Goal: Task Accomplishment & Management: Complete application form

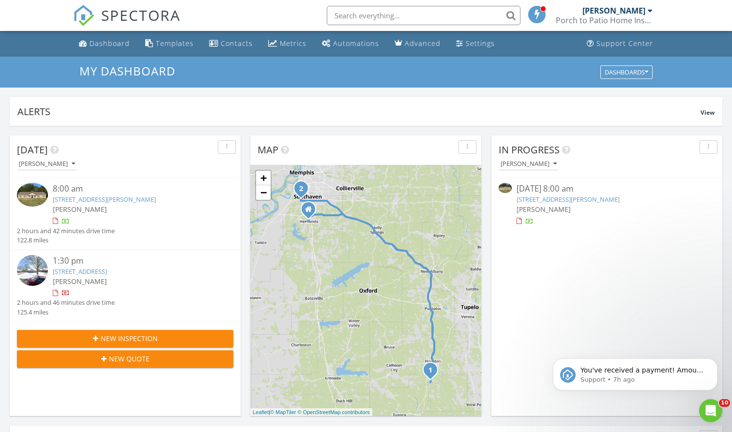
scroll to position [882, 733]
click at [140, 12] on span "SPECTORA" at bounding box center [140, 15] width 79 height 20
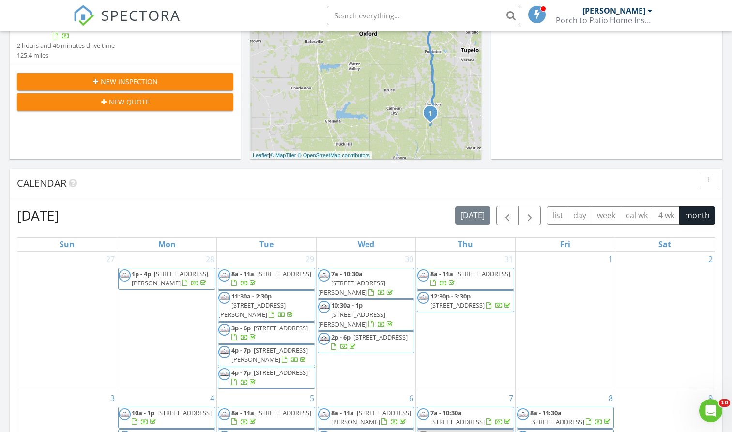
scroll to position [198, 0]
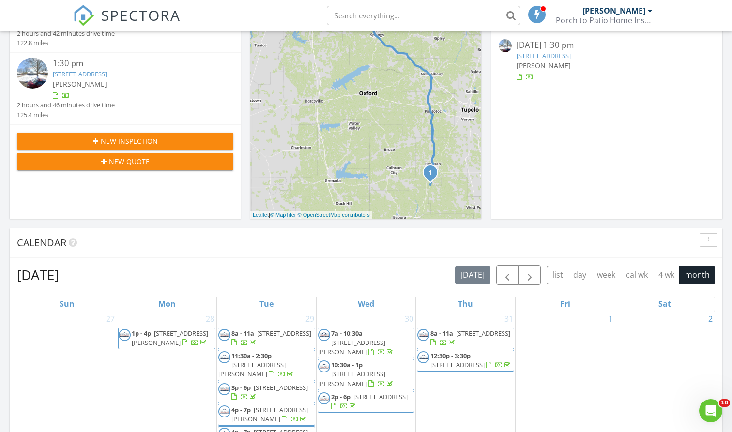
click at [186, 133] on button "New Inspection" at bounding box center [125, 141] width 216 height 17
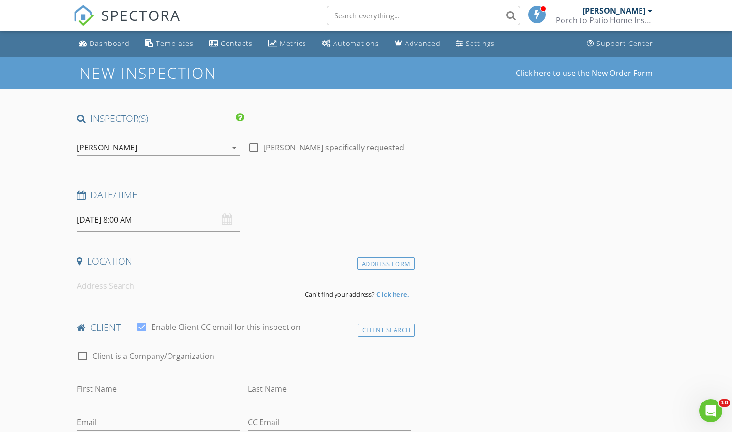
click at [175, 146] on div "[PERSON_NAME]" at bounding box center [152, 147] width 150 height 15
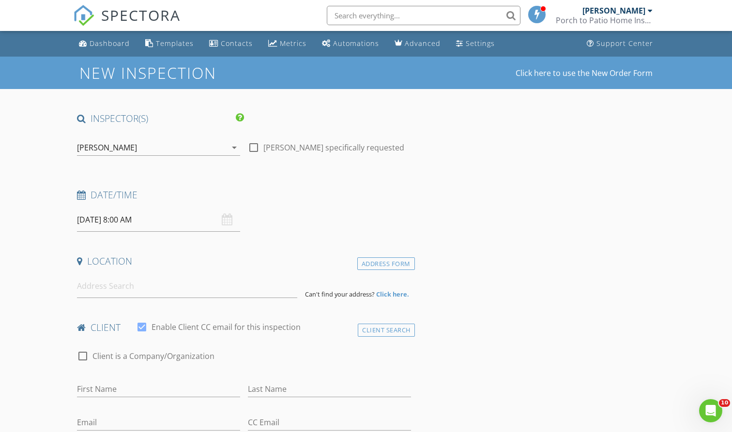
click at [154, 219] on input "[DATE] 8:00 AM" at bounding box center [158, 220] width 163 height 24
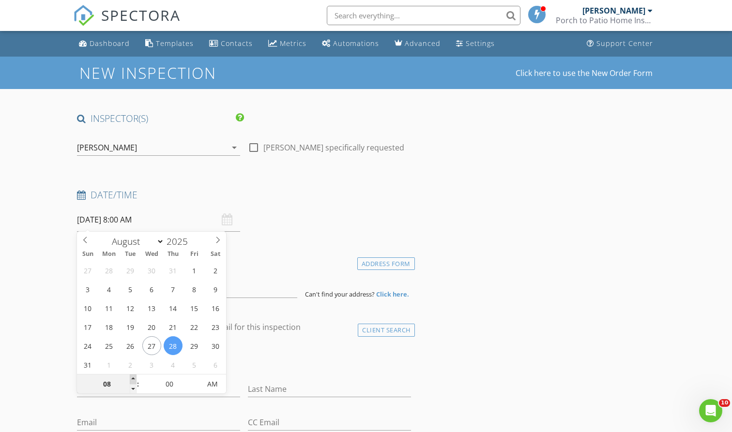
type input "09"
type input "08/28/2025 9:00 AM"
click at [134, 380] on span at bounding box center [133, 380] width 7 height 10
type input "10"
type input "08/28/2025 10:00 AM"
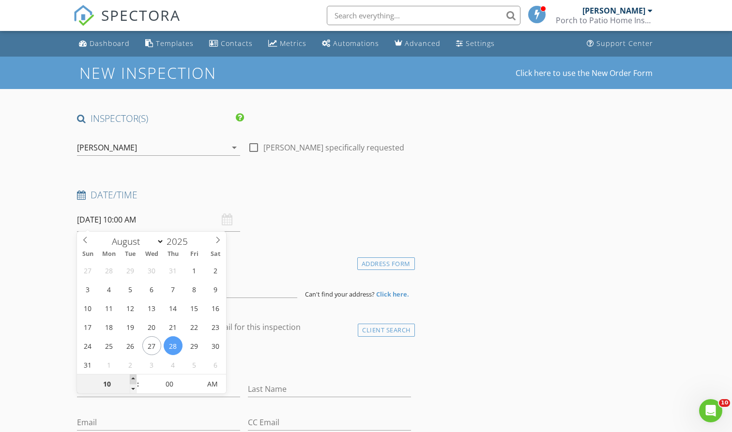
click at [134, 380] on span at bounding box center [133, 380] width 7 height 10
type input "11"
type input "08/28/2025 11:00 AM"
click at [134, 380] on span at bounding box center [133, 380] width 7 height 10
type input "12"
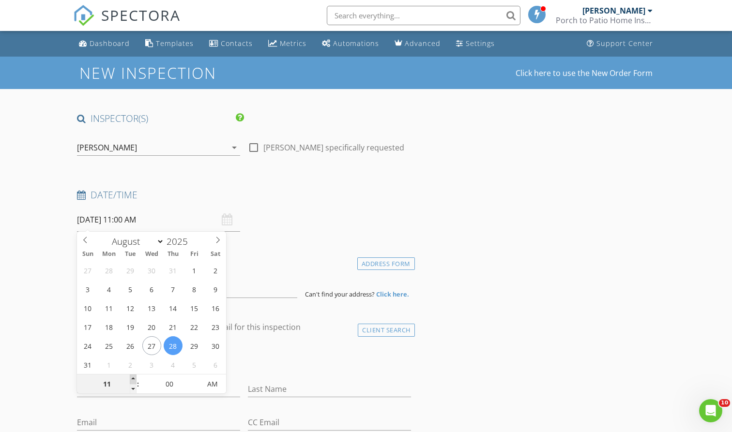
type input "08/28/2025 12:00 PM"
click at [135, 379] on span at bounding box center [133, 380] width 7 height 10
type input "01"
type input "08/28/2025 1:00 PM"
click at [135, 379] on span at bounding box center [133, 380] width 7 height 10
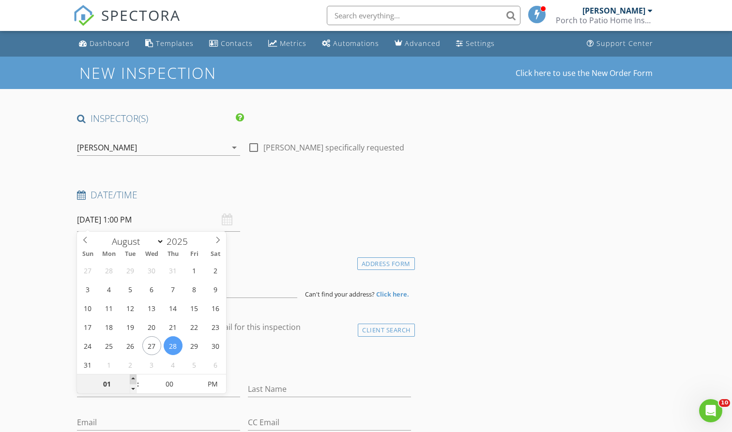
type input "02"
type input "08/28/2025 2:00 PM"
click at [135, 379] on span at bounding box center [133, 380] width 7 height 10
type input "03"
type input "08/28/2025 3:00 PM"
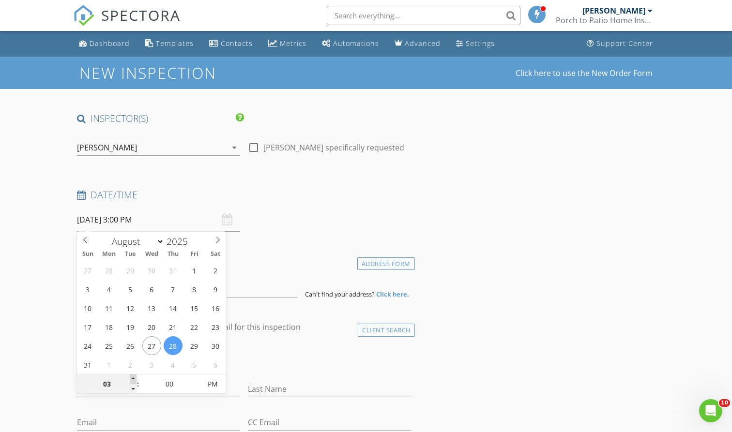
click at [135, 379] on span at bounding box center [133, 380] width 7 height 10
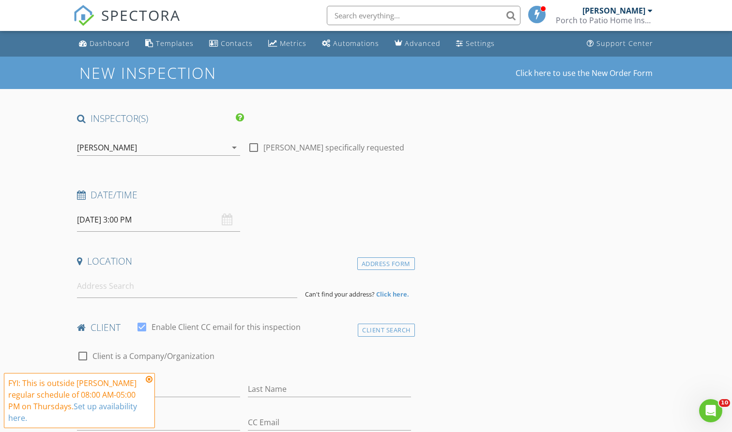
click at [152, 380] on icon at bounding box center [149, 380] width 7 height 8
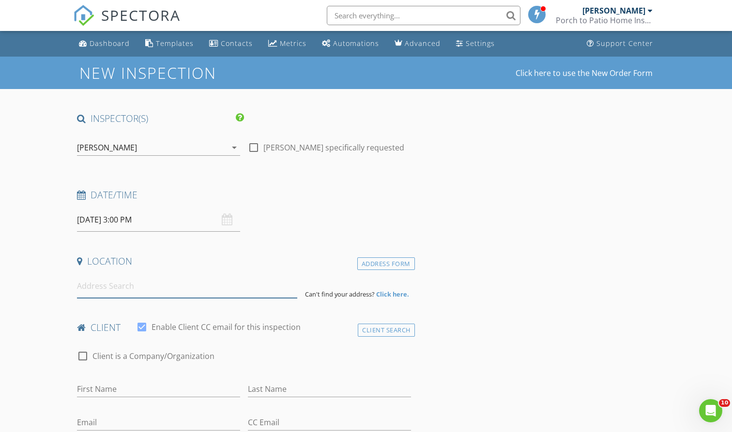
click at [158, 293] on input at bounding box center [187, 287] width 220 height 24
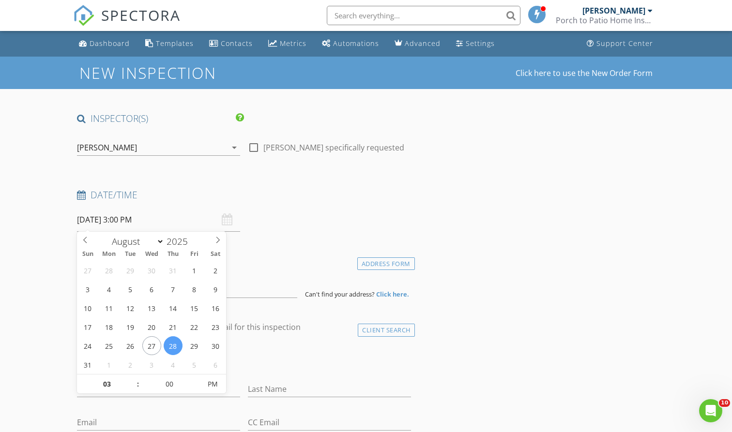
click at [168, 219] on input "08/28/2025 3:00 PM" at bounding box center [158, 220] width 163 height 24
type input "02"
type input "08/28/2025 2:00 PM"
click at [134, 387] on span at bounding box center [133, 389] width 7 height 10
type input "01"
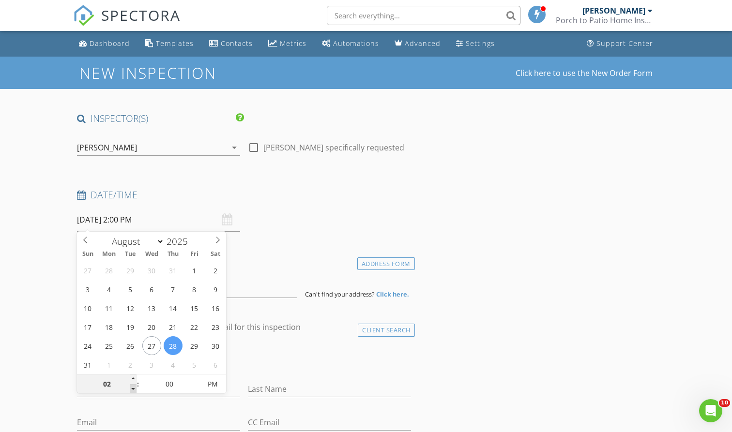
type input "08/28/2025 1:00 PM"
click at [134, 387] on span at bounding box center [133, 389] width 7 height 10
type input "12"
type input "08/28/2025 12:00 PM"
click at [134, 387] on span at bounding box center [133, 389] width 7 height 10
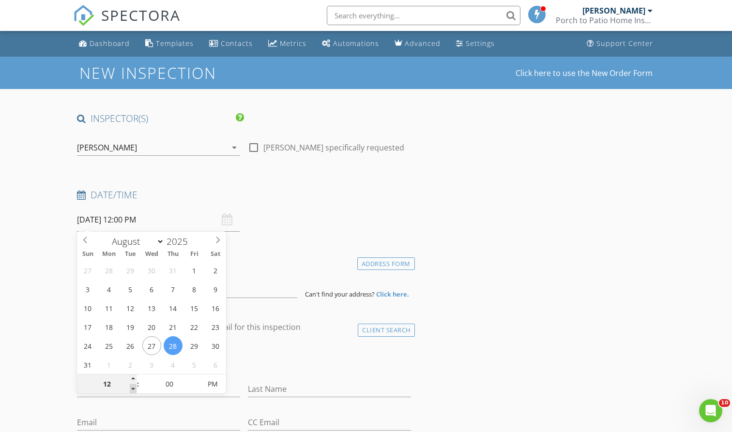
type input "11"
type input "08/28/2025 11:00 AM"
click at [134, 387] on span at bounding box center [133, 389] width 7 height 10
type input "10"
type input "08/28/2025 10:00 AM"
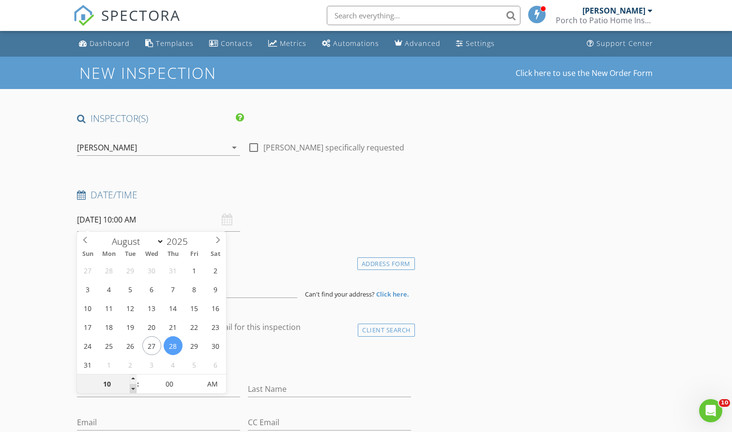
click at [134, 387] on span at bounding box center [133, 389] width 7 height 10
type input "09"
type input "08/28/2025 9:00 AM"
click at [134, 387] on span at bounding box center [133, 389] width 7 height 10
type input "08"
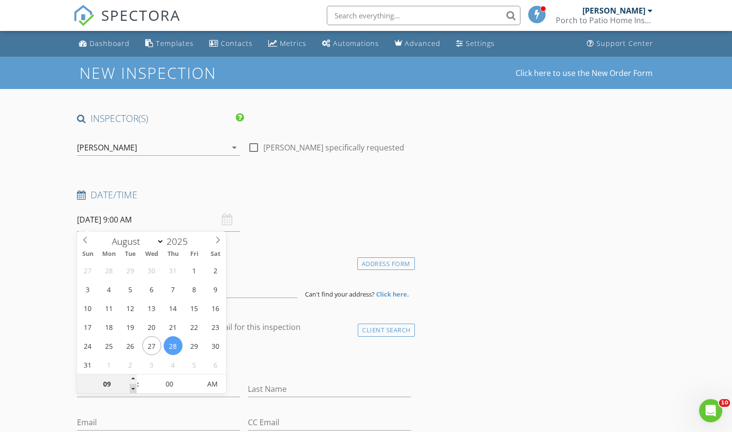
type input "[DATE] 8:00 AM"
click at [134, 387] on span at bounding box center [133, 389] width 7 height 10
type input "07"
type input "[DATE] 7:00 AM"
click at [134, 387] on span at bounding box center [133, 389] width 7 height 10
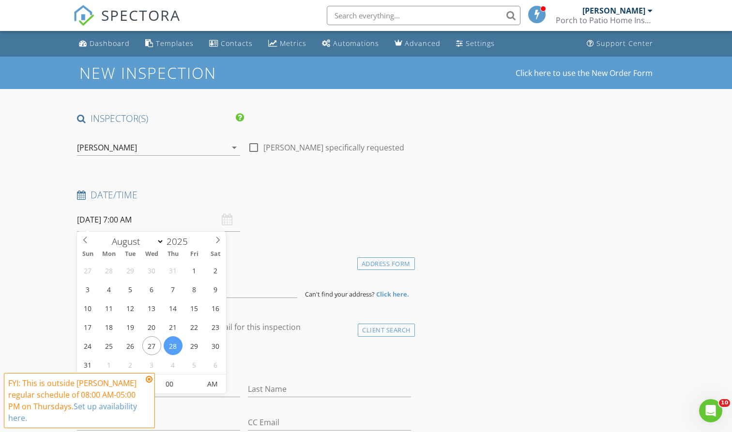
click at [272, 275] on div "Address Form Can't find your address? Click here." at bounding box center [244, 287] width 342 height 24
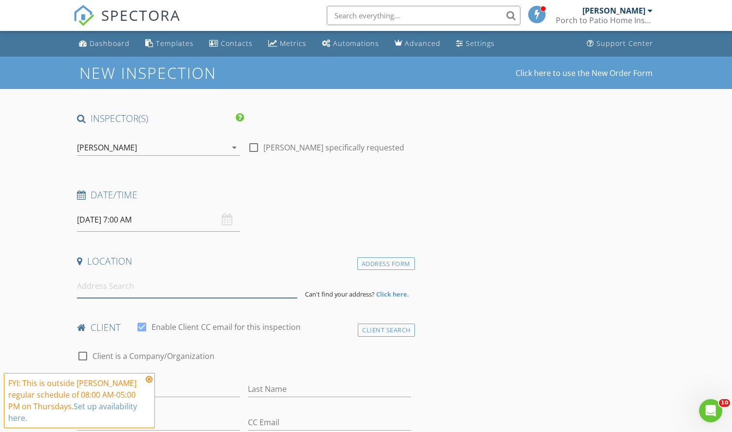
click at [225, 288] on input at bounding box center [187, 287] width 220 height 24
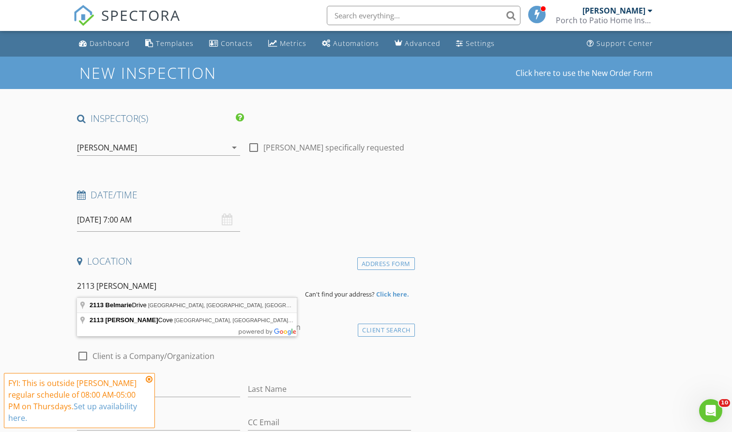
type input "2113 Belmarie Drive, Southaven, MS, USA"
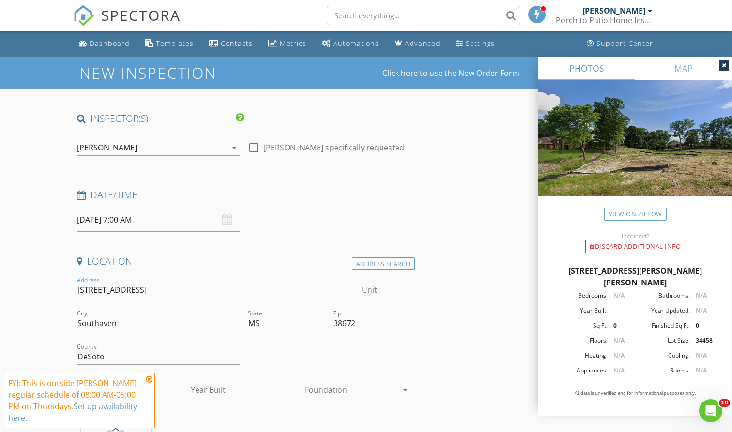
type input "[STREET_ADDRESS]"
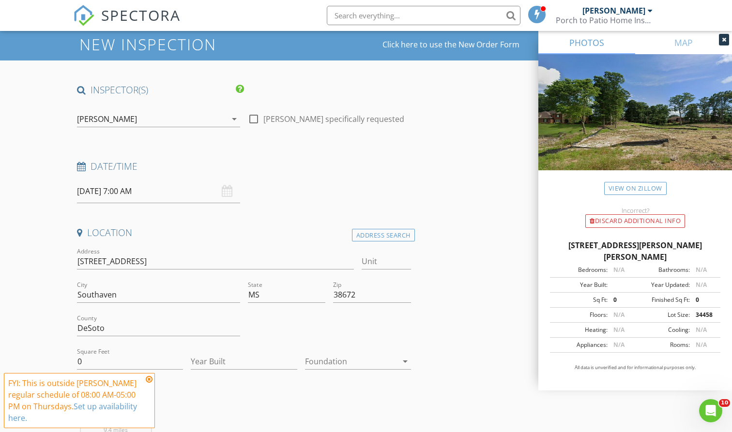
scroll to position [58, 0]
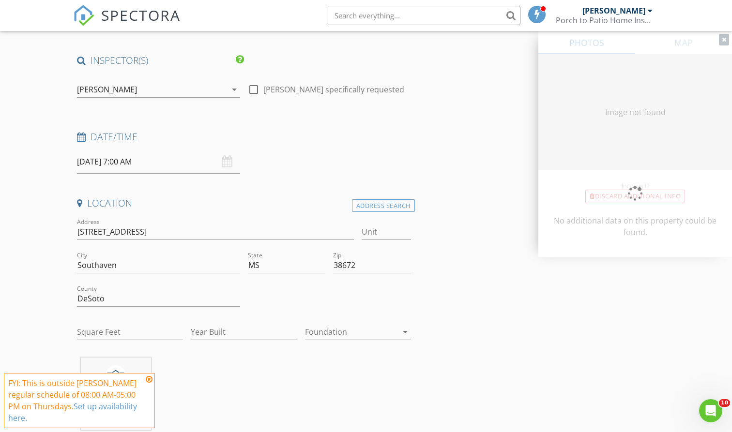
type input "0"
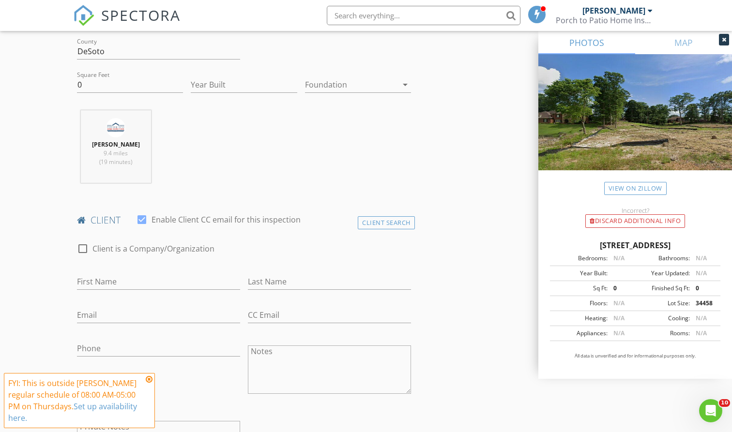
scroll to position [300, 0]
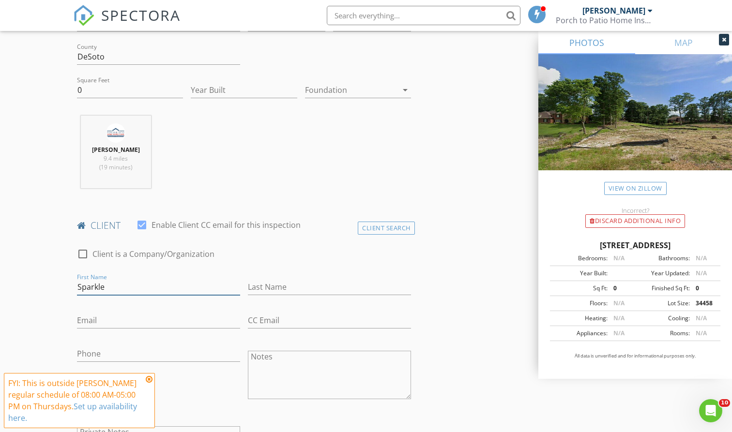
type input "Sparkle"
type input "Lynwood"
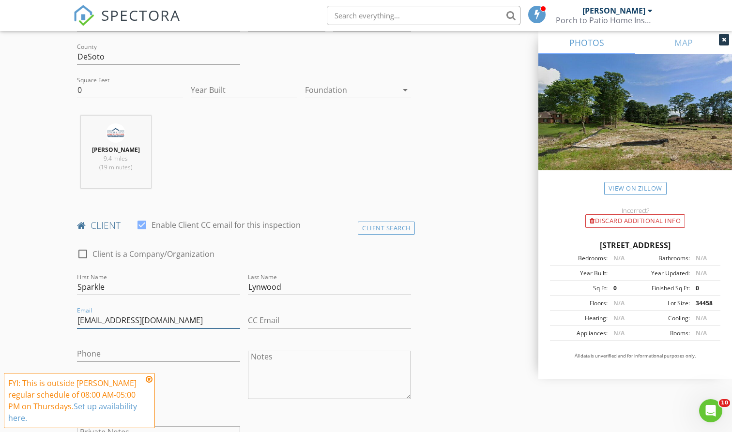
type input "[EMAIL_ADDRESS][DOMAIN_NAME]"
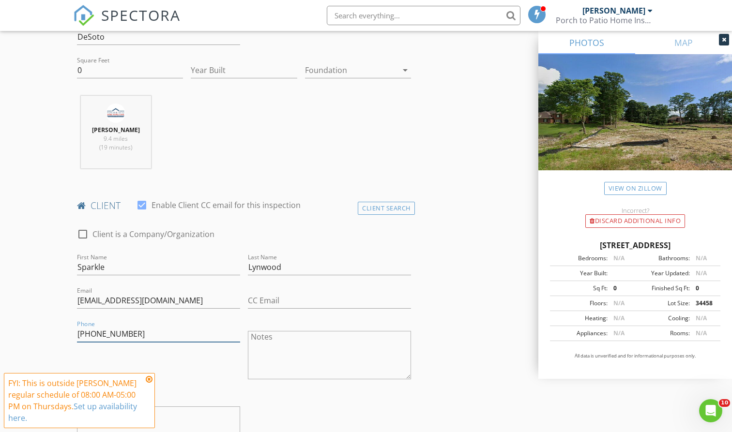
type input "[PHONE_NUMBER]"
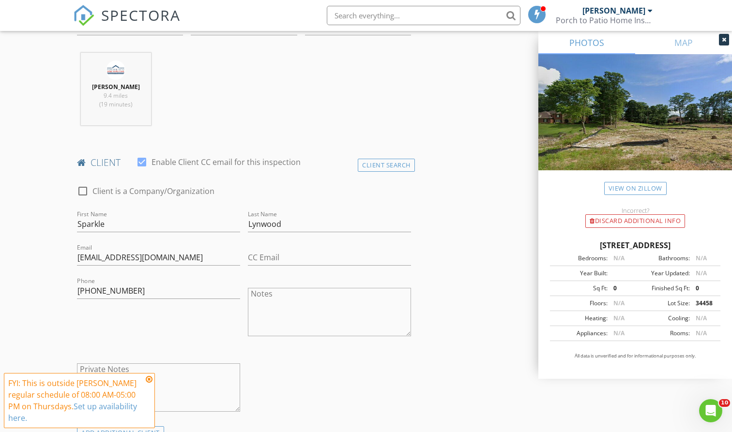
click at [147, 377] on icon at bounding box center [149, 380] width 7 height 8
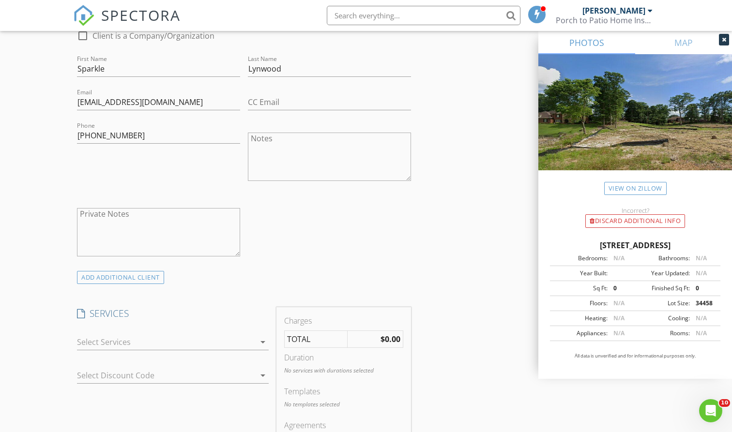
click at [132, 341] on div at bounding box center [166, 342] width 178 height 15
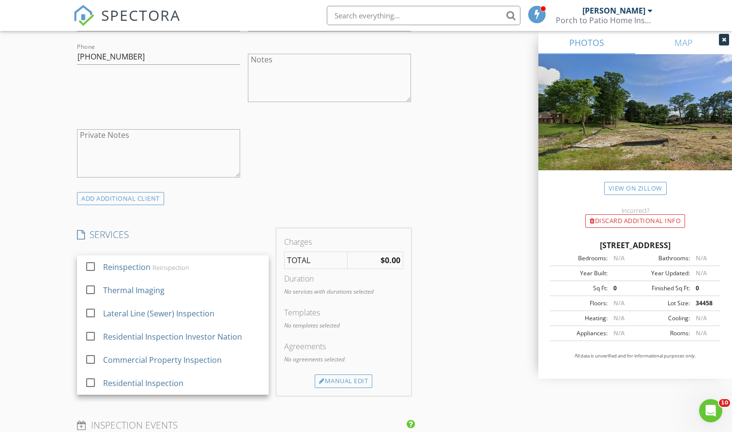
scroll to position [613, 0]
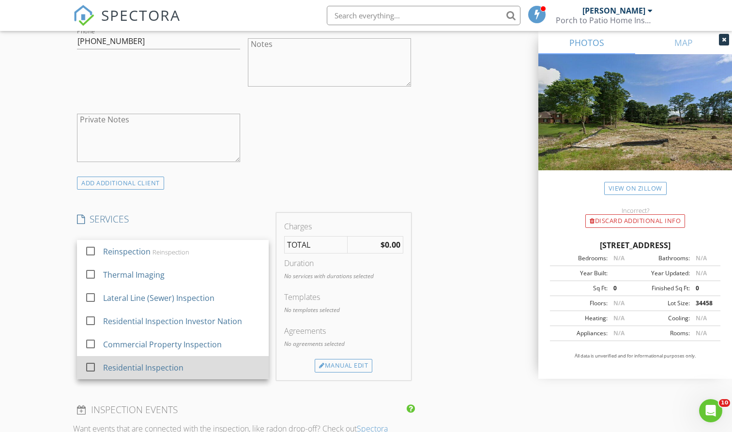
click at [127, 368] on div "Residential Inspection" at bounding box center [144, 368] width 80 height 12
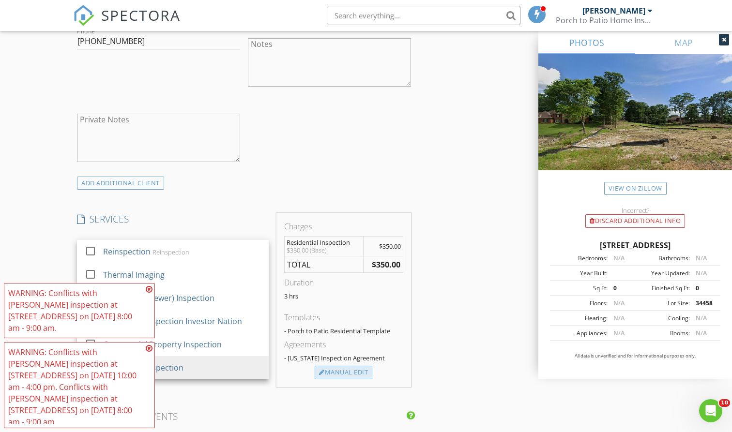
click at [354, 372] on div "Manual Edit" at bounding box center [344, 373] width 58 height 14
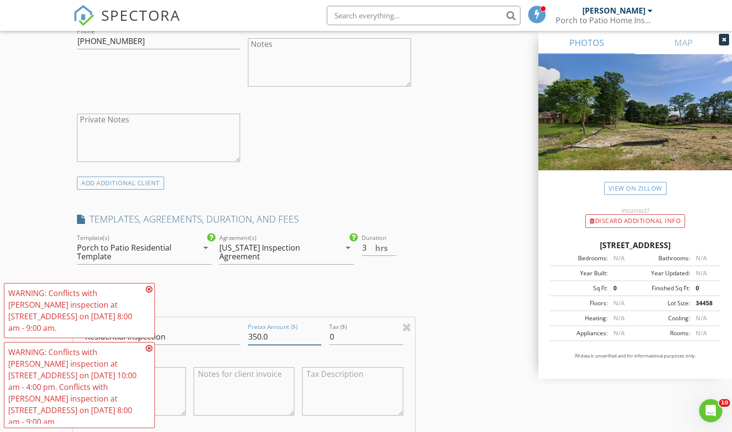
drag, startPoint x: 284, startPoint y: 333, endPoint x: 248, endPoint y: 334, distance: 35.4
click at [248, 334] on input "350.0" at bounding box center [285, 337] width 74 height 16
click at [239, 301] on h4 "FEES" at bounding box center [244, 304] width 334 height 13
drag, startPoint x: 269, startPoint y: 331, endPoint x: 216, endPoint y: 332, distance: 52.8
click at [216, 332] on div "Line Item Residential Inspection Pretax Amount ($) 350.0 Tax ($) 0 $350.00 (Bas…" at bounding box center [244, 376] width 342 height 117
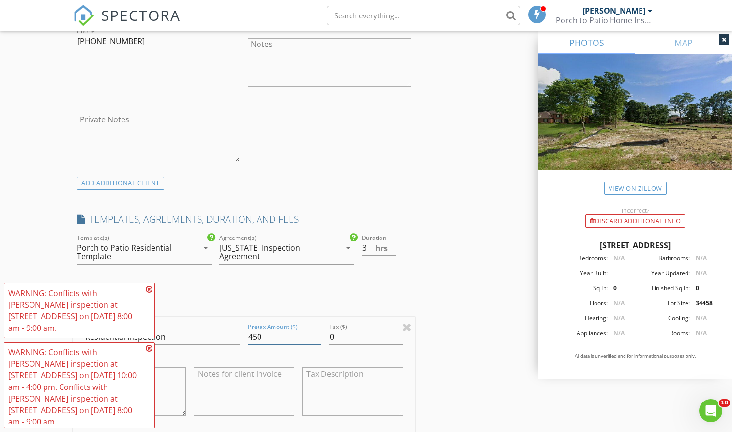
type input "450"
click at [151, 288] on icon at bounding box center [149, 290] width 7 height 8
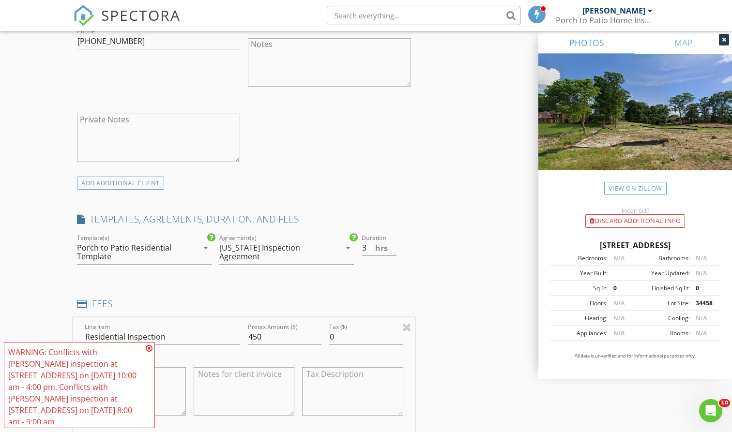
click at [151, 350] on icon at bounding box center [149, 349] width 7 height 8
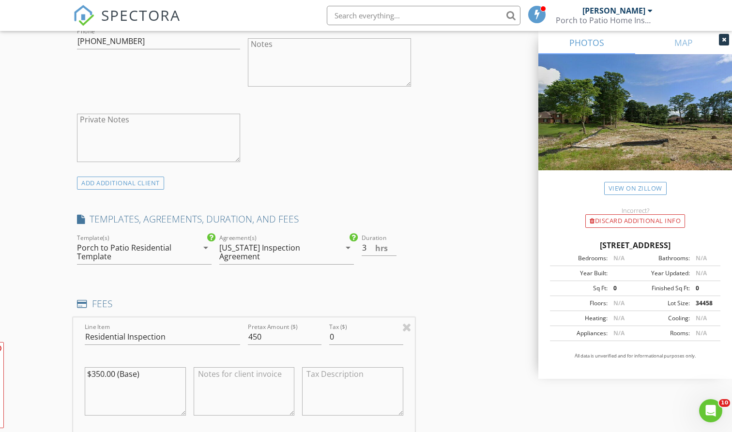
click at [60, 322] on div "New Inspection Click here to use the New Order Form INSPECTOR(S) check_box Mitc…" at bounding box center [366, 334] width 732 height 1781
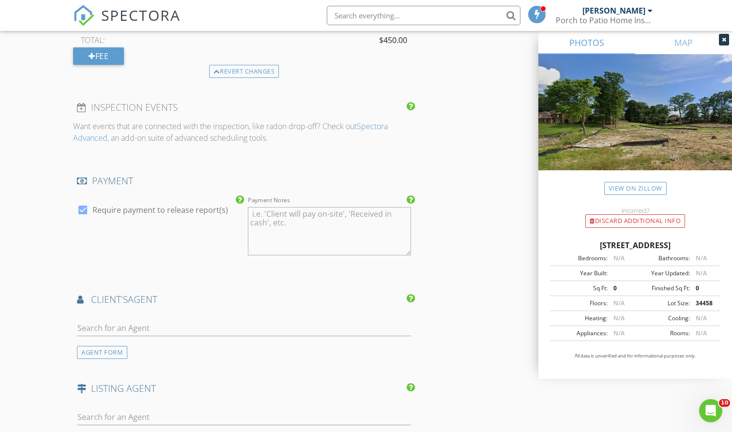
scroll to position [1031, 0]
click at [108, 313] on div at bounding box center [244, 328] width 334 height 31
click at [108, 316] on div at bounding box center [244, 328] width 334 height 31
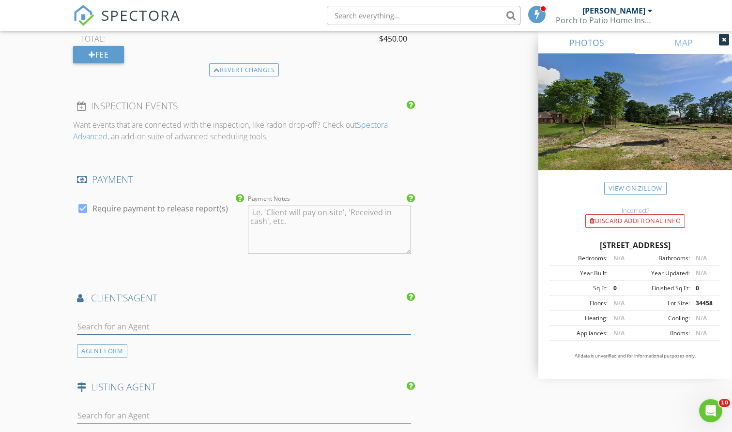
click at [109, 322] on input "text" at bounding box center [244, 327] width 334 height 16
type input "K"
type input "Lol"
click at [112, 342] on div "Loleta McLain" at bounding box center [135, 348] width 60 height 12
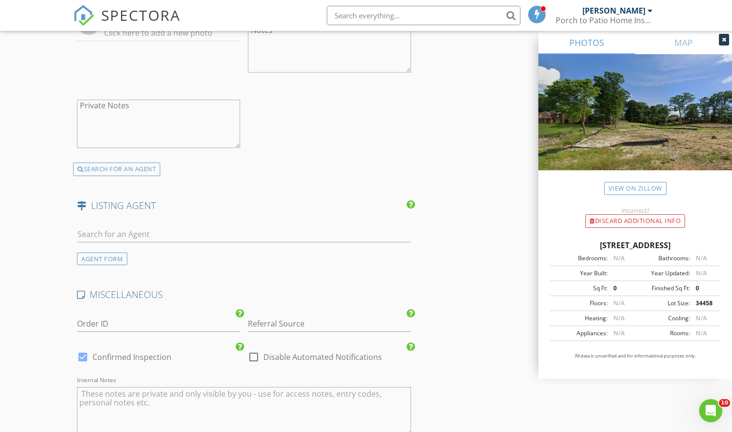
scroll to position [1446, 0]
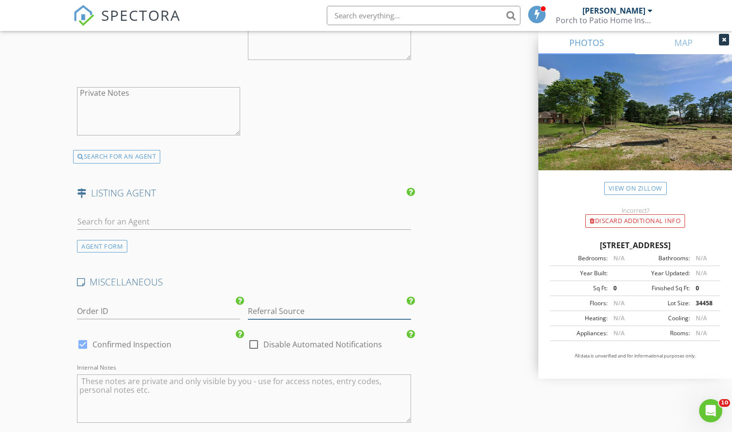
click at [277, 306] on input "Referral Source" at bounding box center [329, 312] width 163 height 16
click at [267, 343] on div "HomeGurus" at bounding box center [329, 349] width 162 height 19
type input "HomeGurus"
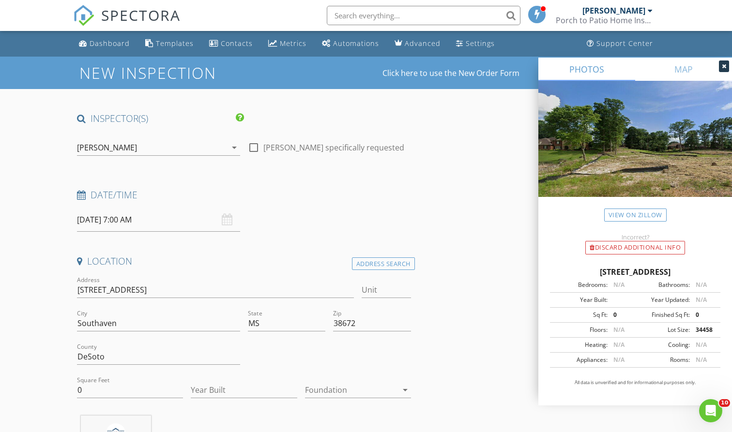
scroll to position [0, 0]
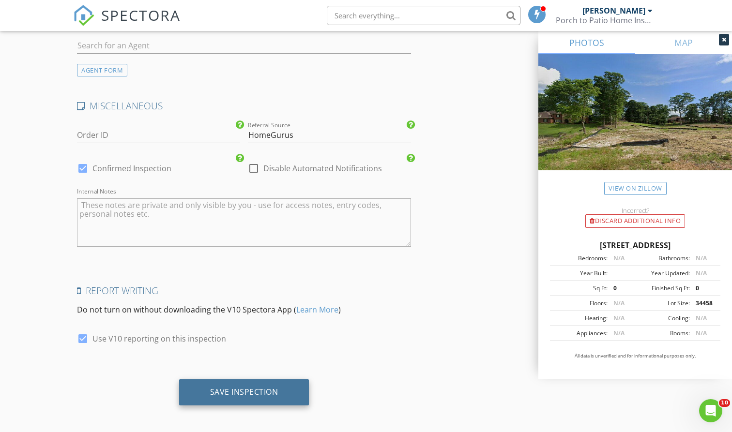
click at [255, 389] on div "Save Inspection" at bounding box center [244, 392] width 68 height 10
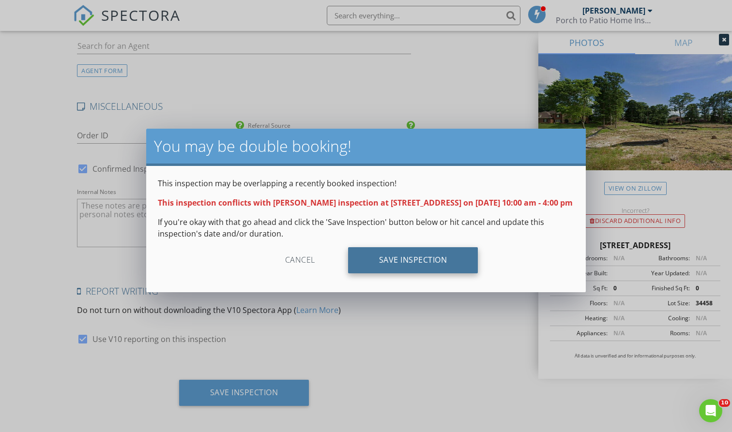
click at [405, 268] on div "Save Inspection" at bounding box center [413, 260] width 130 height 26
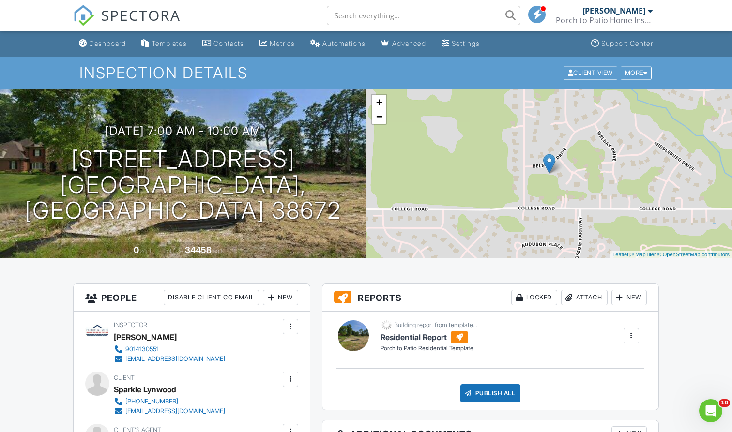
click at [153, 18] on span "SPECTORA" at bounding box center [140, 15] width 79 height 20
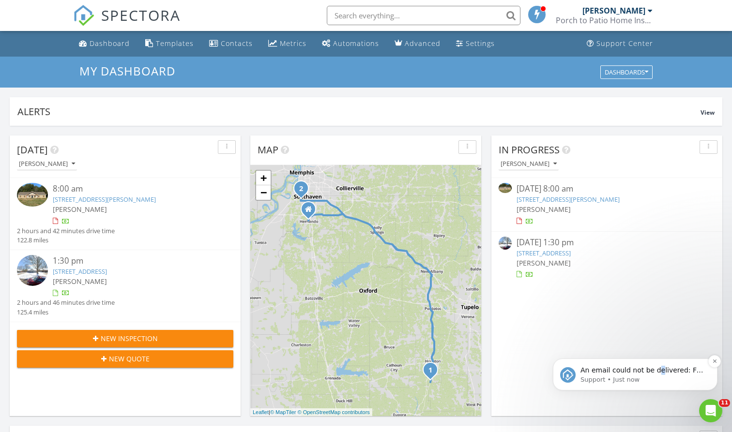
click at [656, 371] on p "An email could not be delivered: For more information, view Why emails don't ge…" at bounding box center [643, 371] width 125 height 10
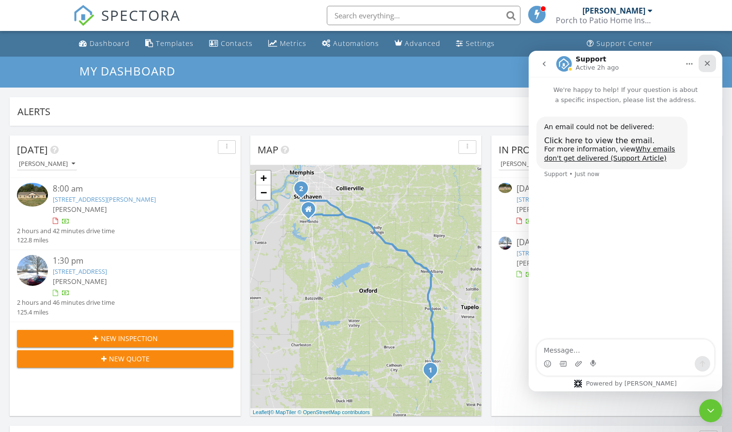
click at [709, 64] on icon "Close" at bounding box center [708, 64] width 8 height 8
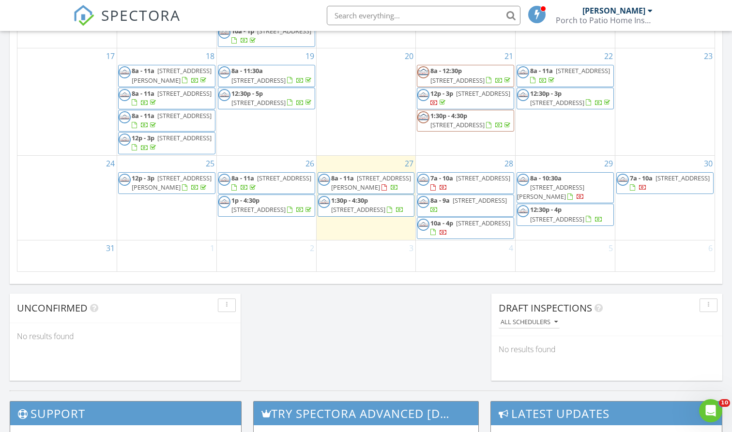
scroll to position [587, 0]
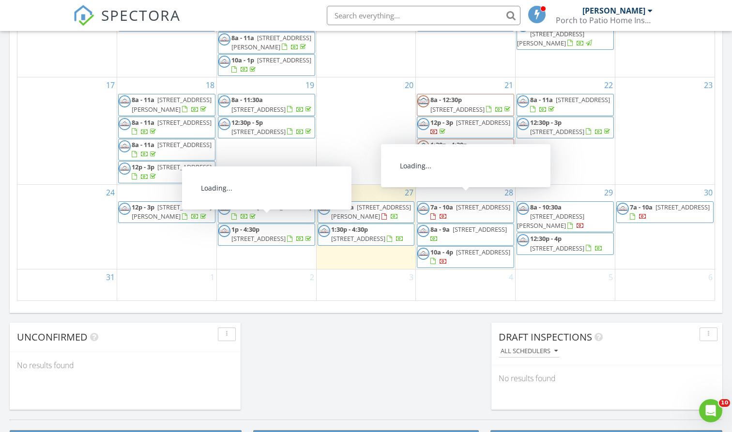
click at [475, 203] on span "2113 Belmarie Drive, Southaven 38672" at bounding box center [483, 207] width 54 height 9
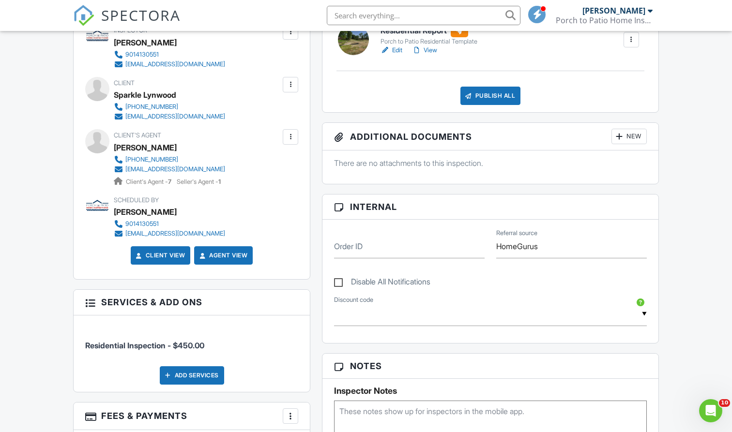
scroll to position [287, 0]
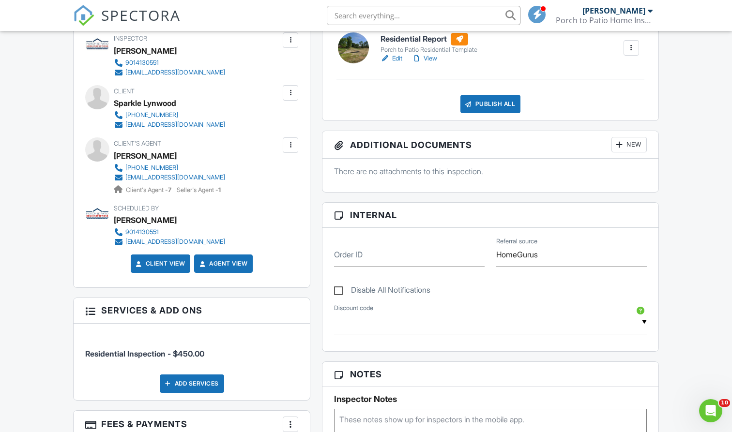
click at [291, 92] on div at bounding box center [291, 93] width 10 height 10
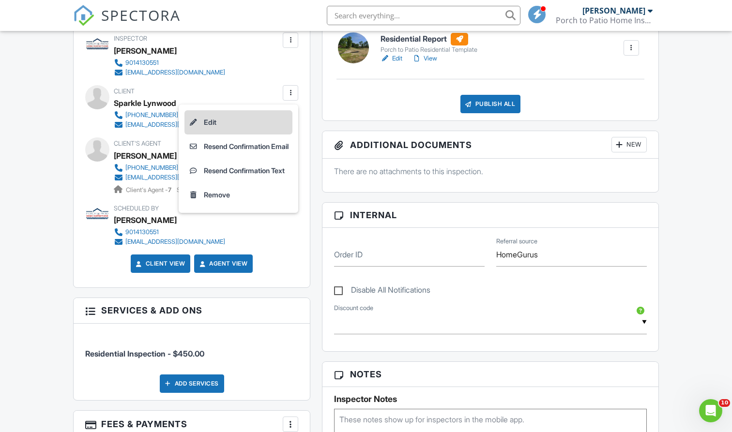
click at [253, 124] on li "Edit" at bounding box center [238, 122] width 108 height 24
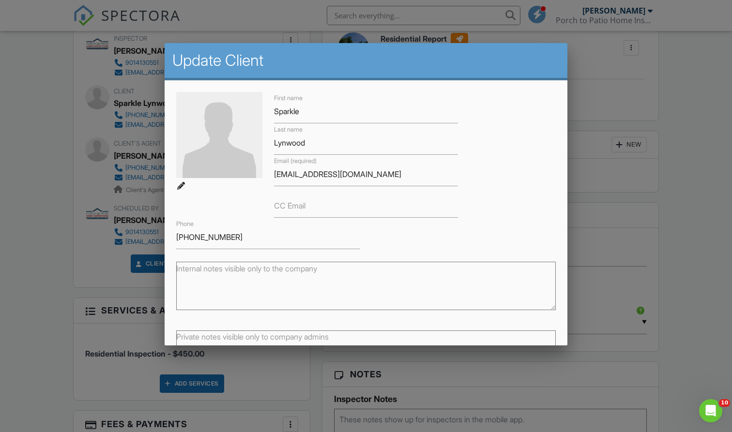
click at [575, 171] on div at bounding box center [366, 222] width 732 height 540
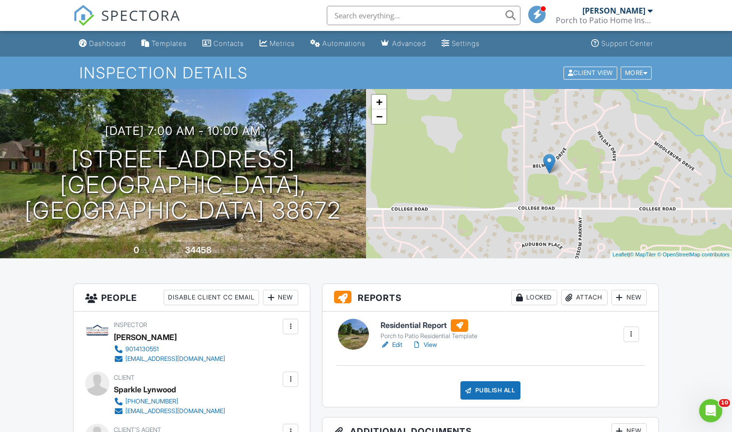
scroll to position [0, 0]
click at [159, 21] on span "SPECTORA" at bounding box center [140, 15] width 79 height 20
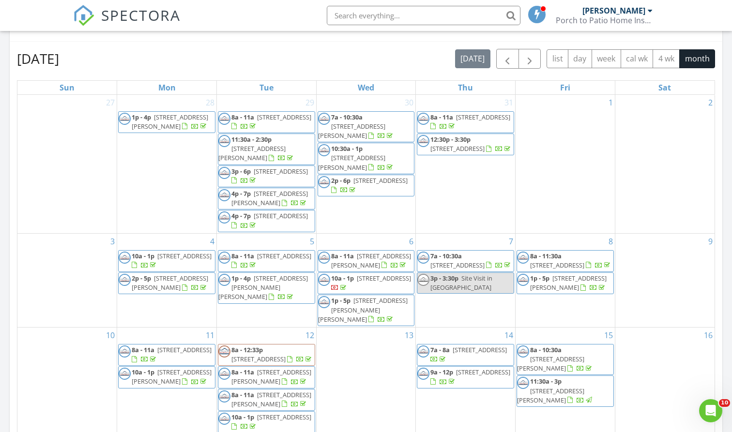
scroll to position [299, 0]
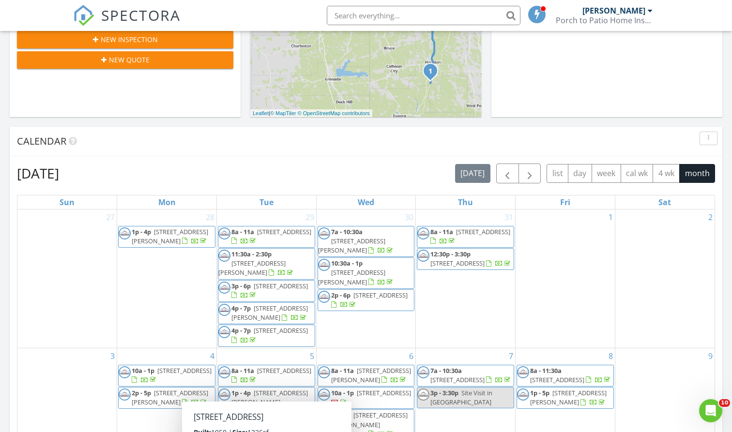
click at [156, 42] on span "New Inspection" at bounding box center [129, 39] width 57 height 10
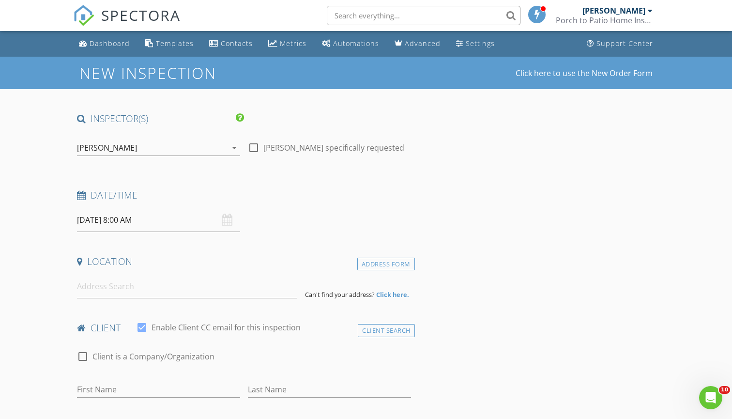
click at [153, 19] on span "SPECTORA" at bounding box center [140, 15] width 79 height 20
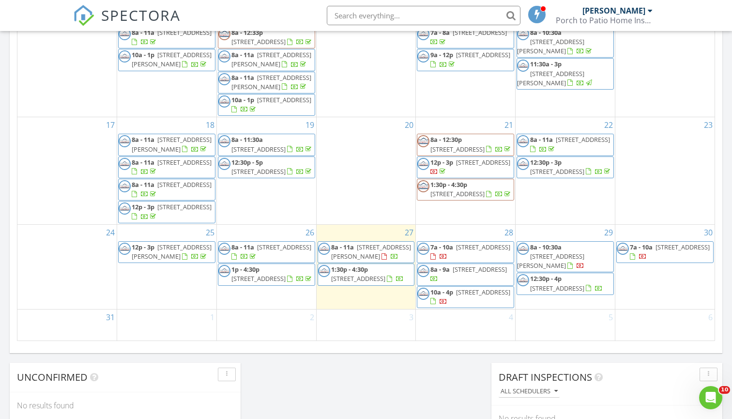
scroll to position [555, 0]
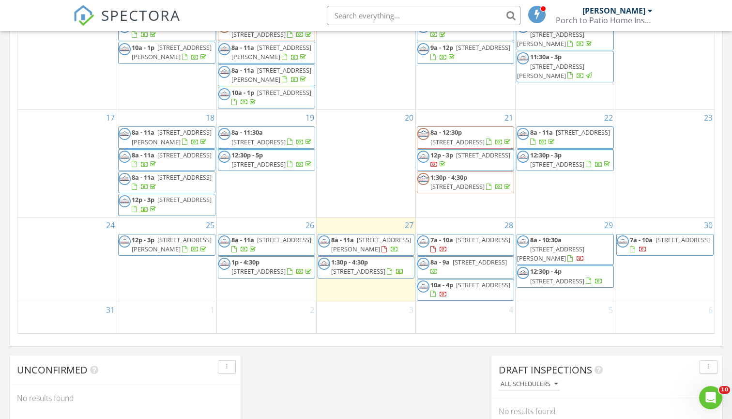
click at [464, 238] on span "2113 Belmarie Drive, Southaven 38672" at bounding box center [483, 239] width 54 height 9
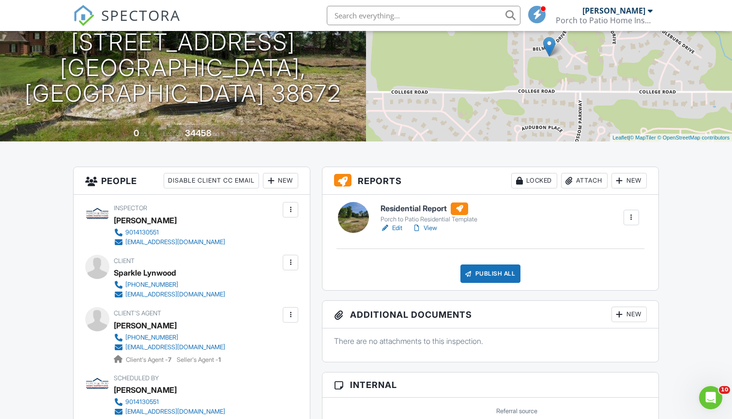
scroll to position [118, 0]
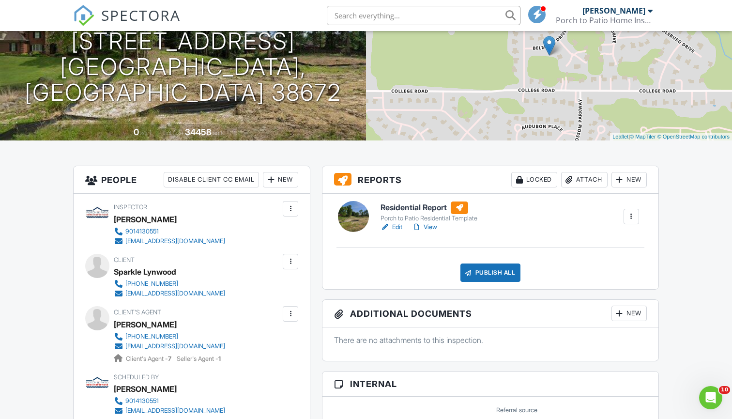
click at [290, 262] on div at bounding box center [291, 262] width 10 height 10
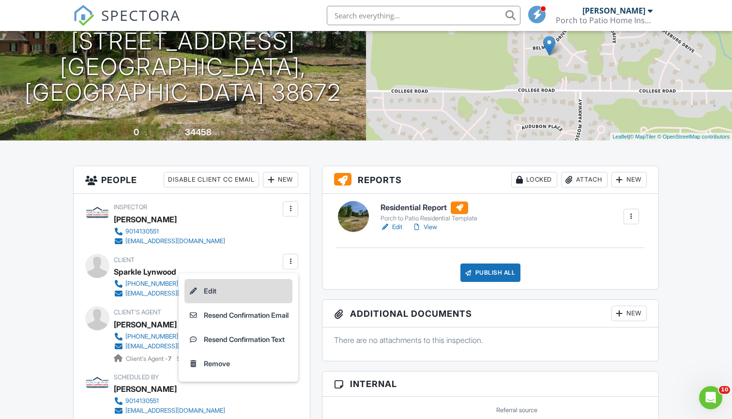
click at [251, 295] on li "Edit" at bounding box center [238, 291] width 108 height 24
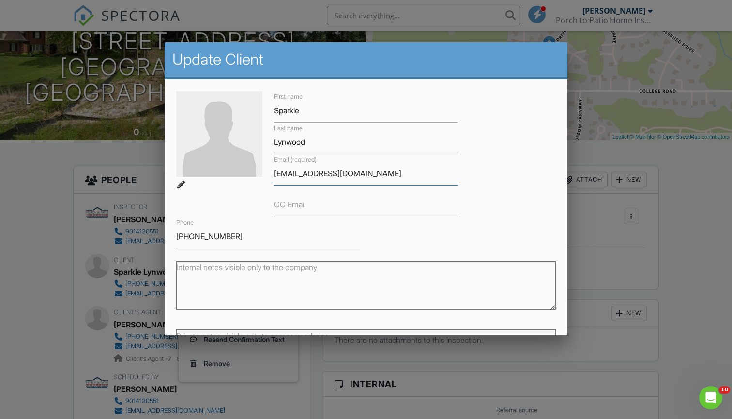
type input "[EMAIL_ADDRESS][DOMAIN_NAME]"
click at [521, 230] on div "First name Sparkle Last name Lynwood Email (required) snjenni188@gmail.com CC E…" at bounding box center [365, 169] width 391 height 157
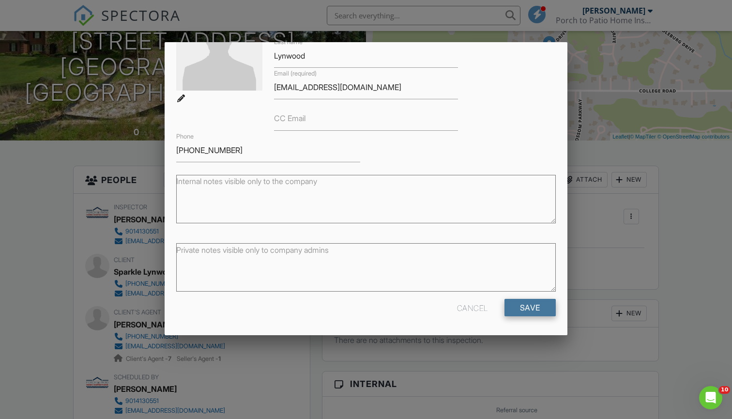
scroll to position [86, 0]
click at [529, 311] on input "Save" at bounding box center [530, 307] width 51 height 17
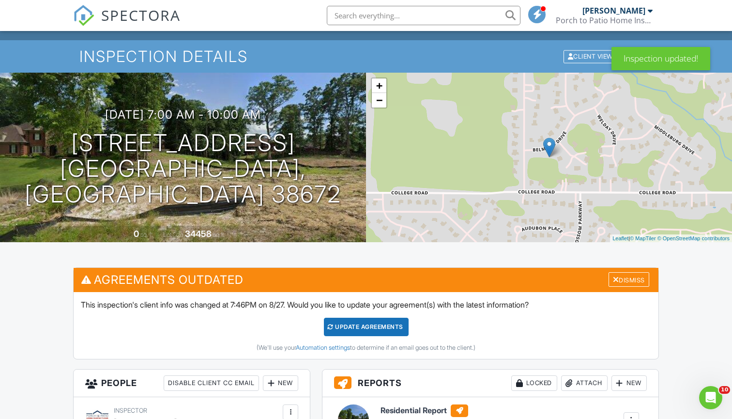
click at [385, 325] on div "Update Agreements" at bounding box center [366, 327] width 85 height 18
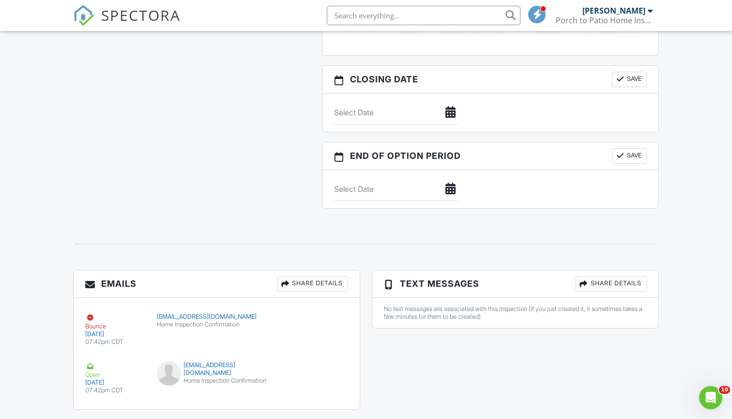
scroll to position [850, 0]
click at [324, 291] on div "Share Details" at bounding box center [312, 283] width 71 height 15
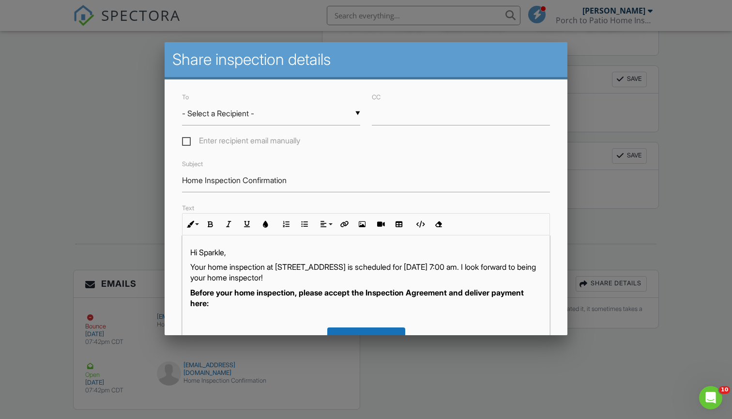
click at [308, 114] on div "▼ - Select a Recipient - - Select a Recipient - Sparkle Lynwood (Client) Loleta…" at bounding box center [271, 114] width 178 height 24
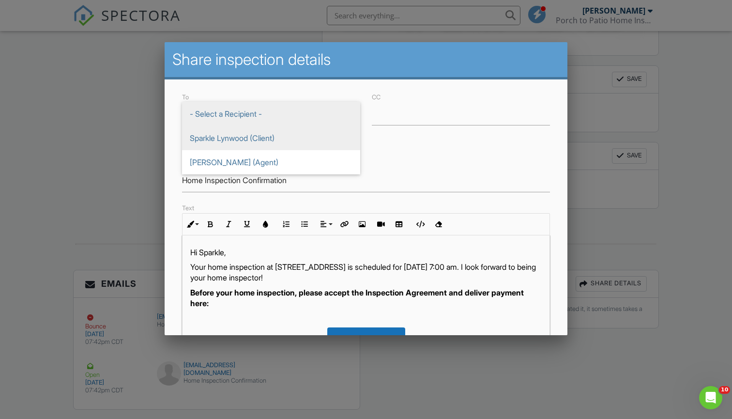
click at [292, 139] on span "Sparkle Lynwood (Client)" at bounding box center [271, 138] width 178 height 24
type input "Sparkle Lynwood (Client)"
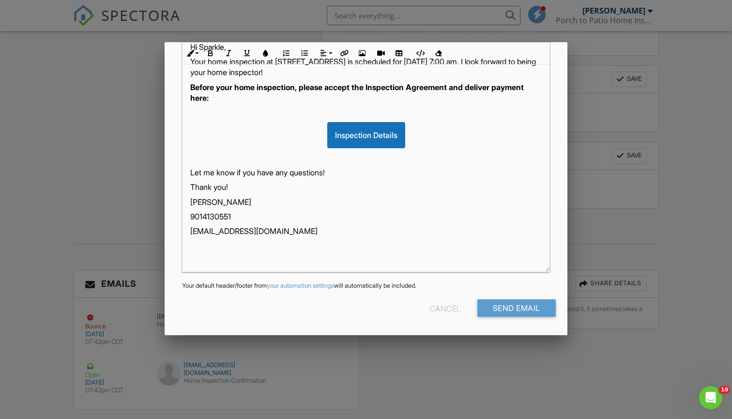
scroll to position [205, 0]
click at [504, 306] on input "Send Email" at bounding box center [516, 308] width 78 height 17
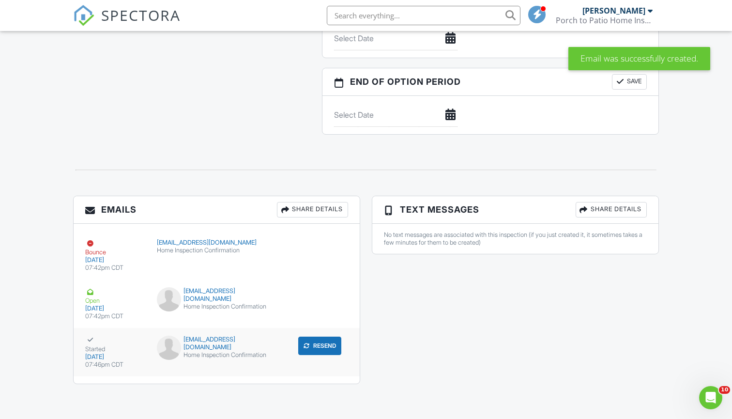
scroll to position [934, 0]
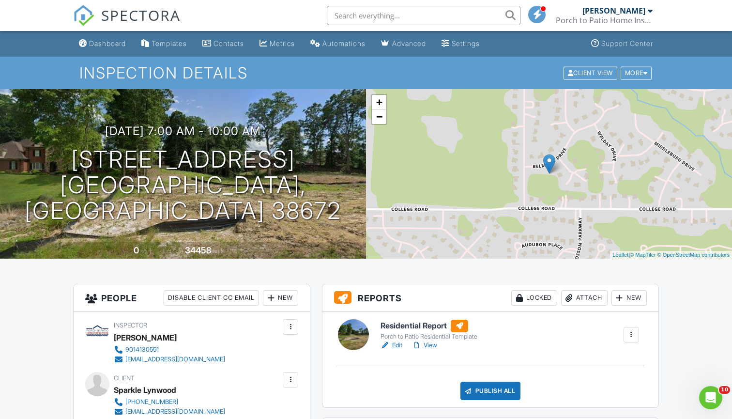
click at [131, 9] on span "SPECTORA" at bounding box center [140, 15] width 79 height 20
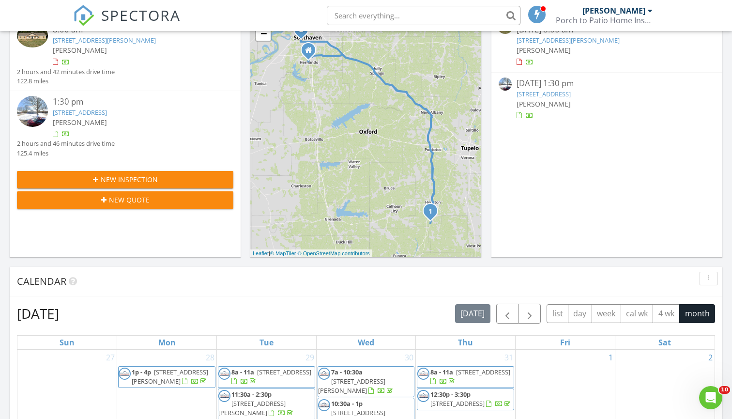
scroll to position [180, 0]
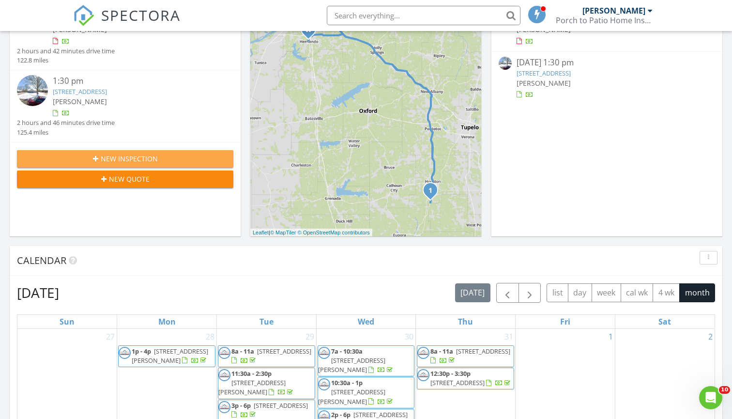
click at [154, 161] on span "New Inspection" at bounding box center [129, 158] width 57 height 10
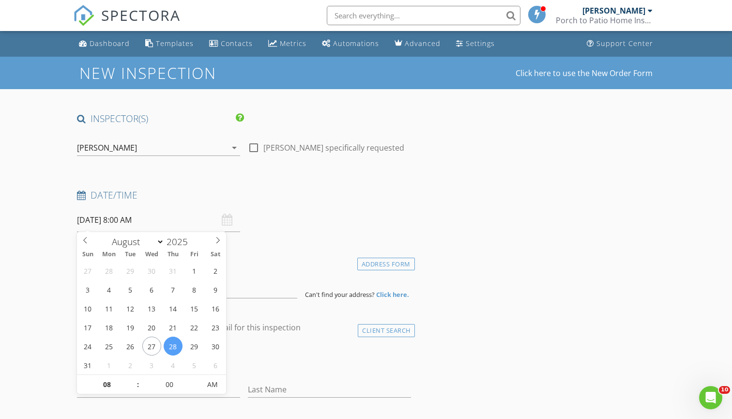
click at [161, 217] on input "08/28/2025 8:00 AM" at bounding box center [158, 220] width 163 height 24
select select "8"
type input "[DATE] 8:00 AM"
type input "07"
type input "09/03/2025 7:00 AM"
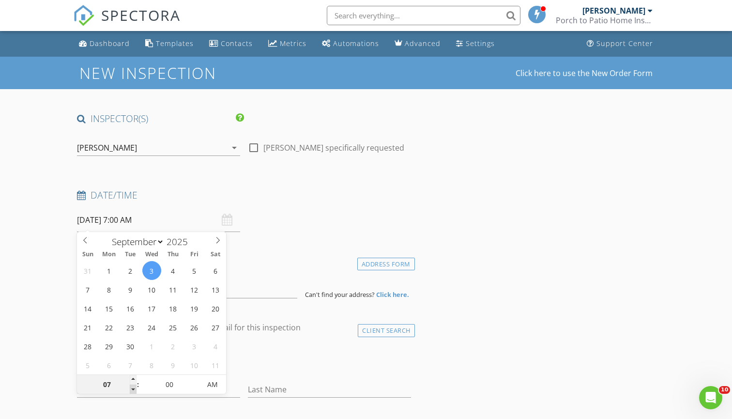
click at [133, 389] on span at bounding box center [133, 389] width 7 height 10
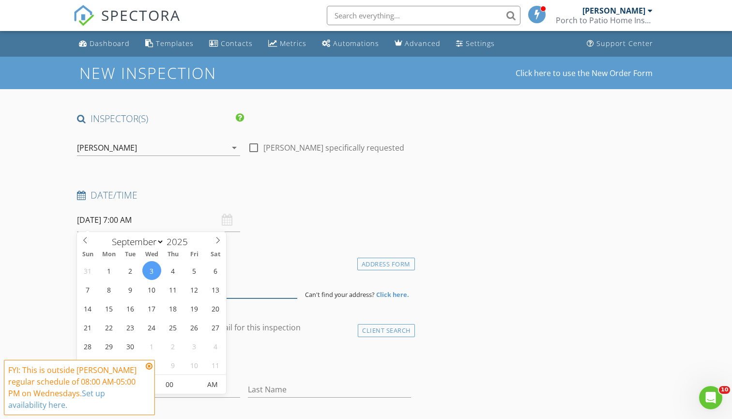
click at [247, 280] on input at bounding box center [187, 287] width 220 height 24
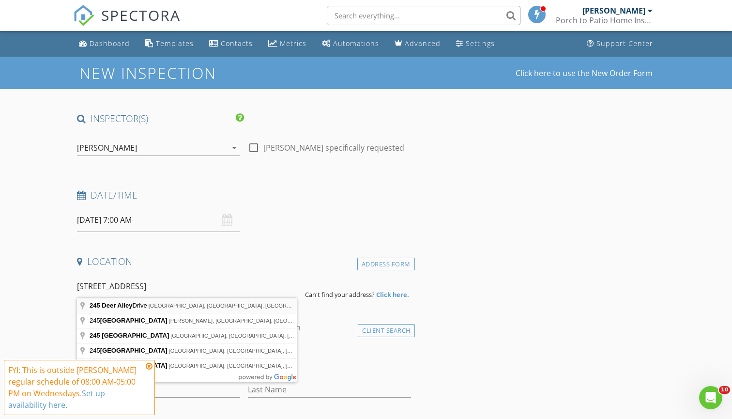
type input "245 Deer Alley Drive, Batesville, MS, USA"
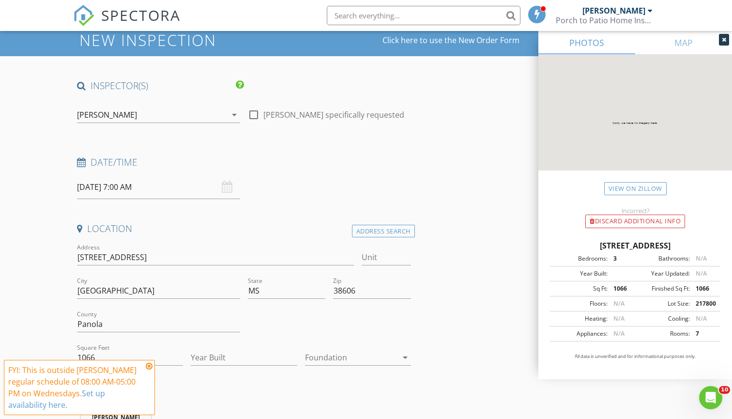
scroll to position [51, 0]
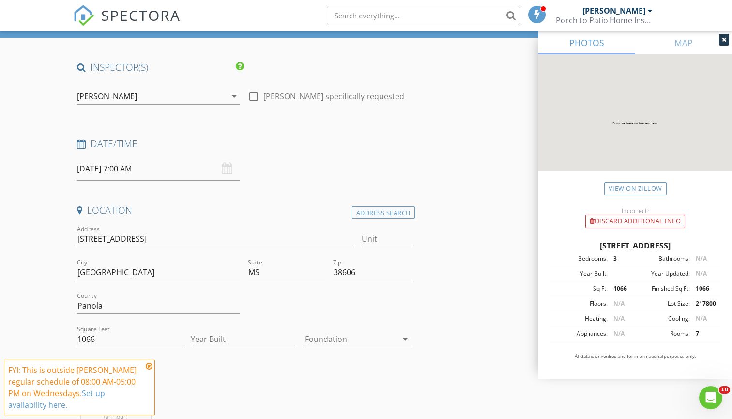
click at [154, 166] on input "09/03/2025 7:00 AM" at bounding box center [158, 169] width 163 height 24
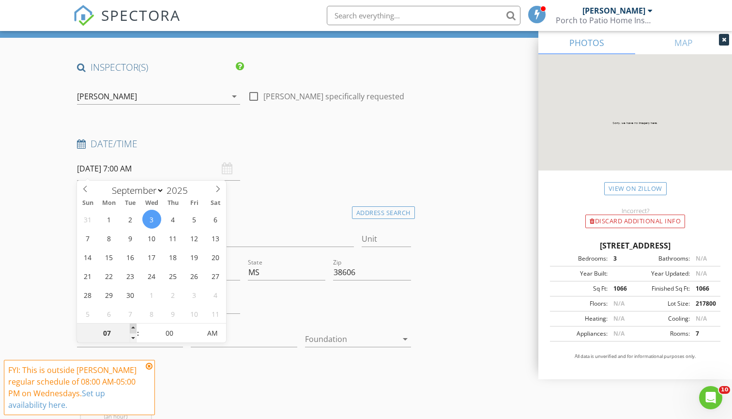
type input "08"
type input "[DATE] 8:00 AM"
click at [135, 329] on span at bounding box center [133, 328] width 7 height 10
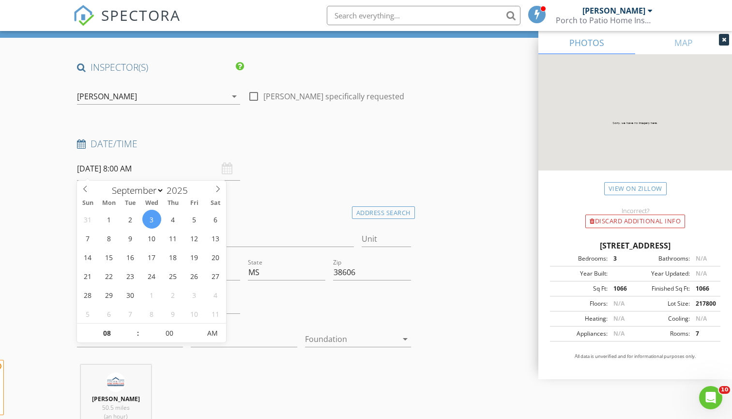
click at [235, 211] on h4 "Location" at bounding box center [244, 210] width 334 height 13
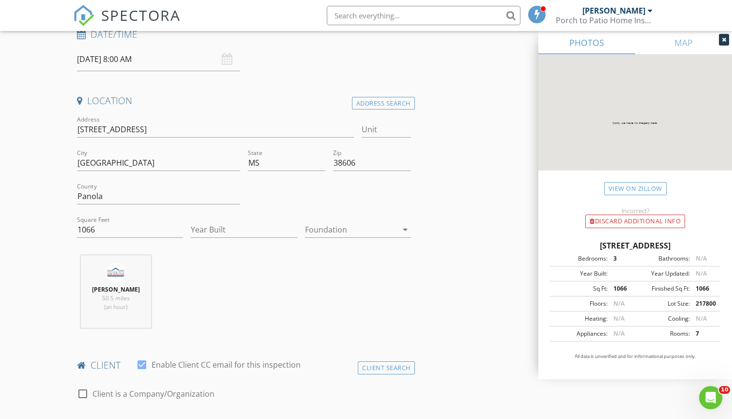
scroll to position [180, 0]
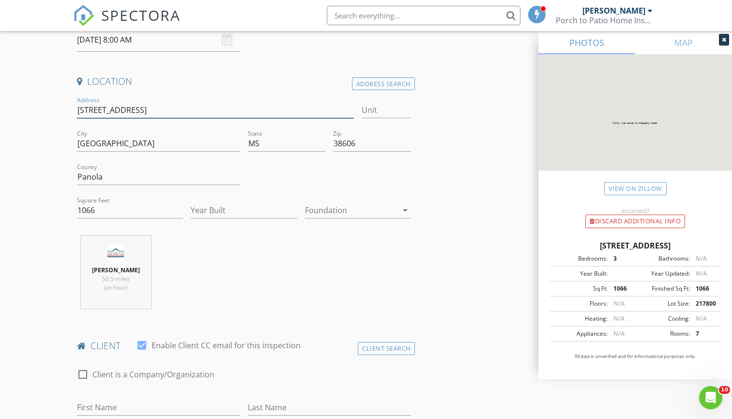
type input "245 Deer Alley Drive"
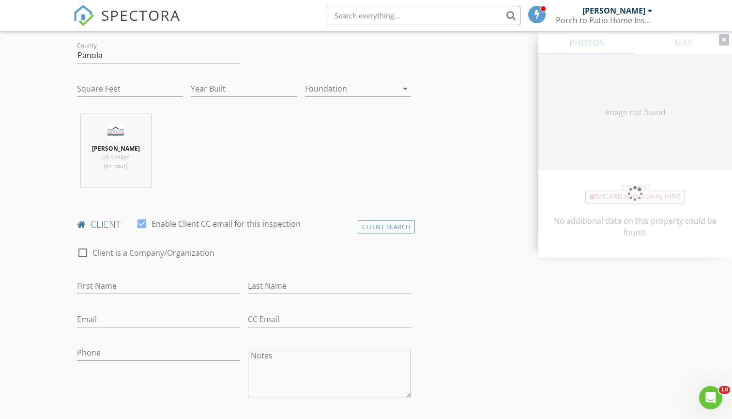
type input "1066"
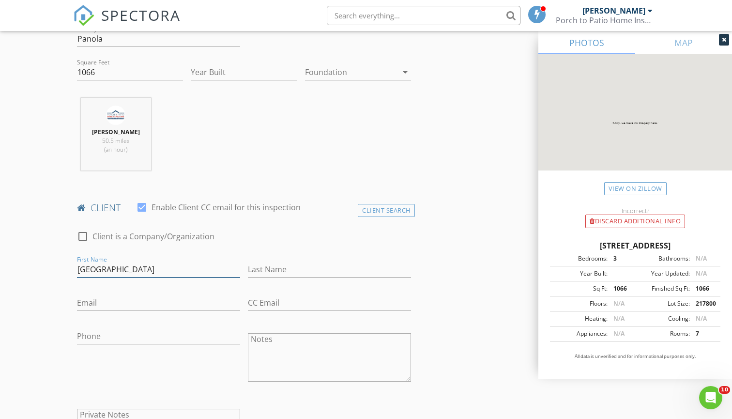
type input "Madison"
click at [268, 273] on input "Ayal" at bounding box center [329, 269] width 163 height 16
type input "Ayala"
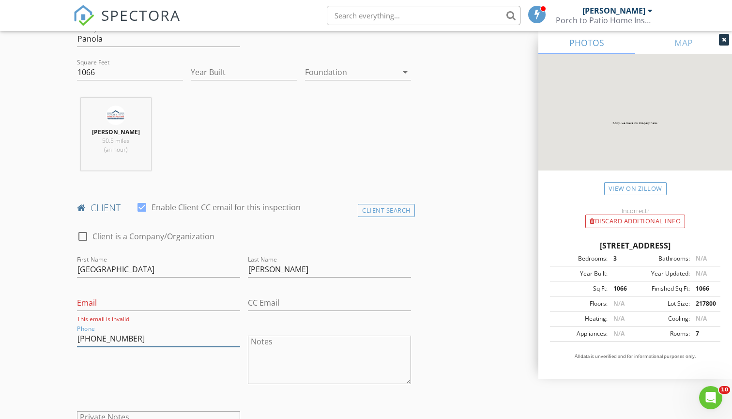
type input "[PHONE_NUMBER]"
click at [205, 308] on input "Email" at bounding box center [158, 303] width 163 height 16
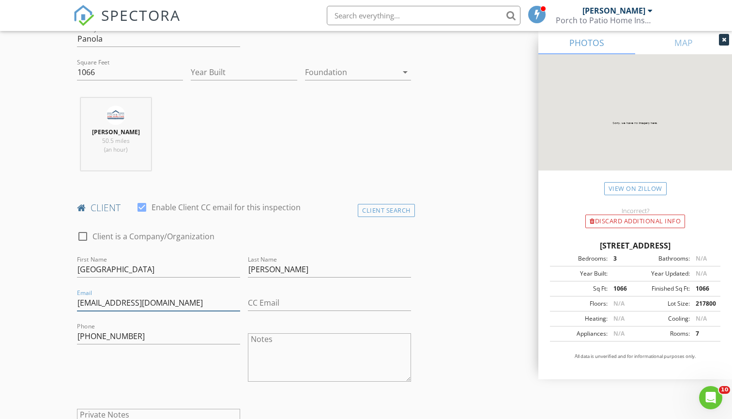
type input "[EMAIL_ADDRESS][DOMAIN_NAME]"
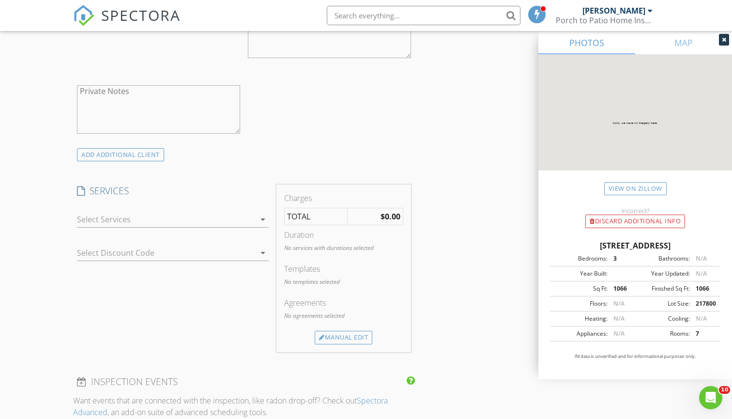
scroll to position [636, 0]
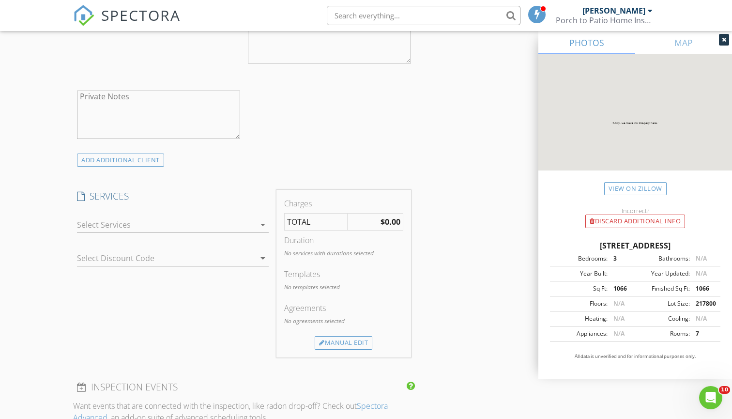
click at [140, 222] on div at bounding box center [166, 224] width 178 height 15
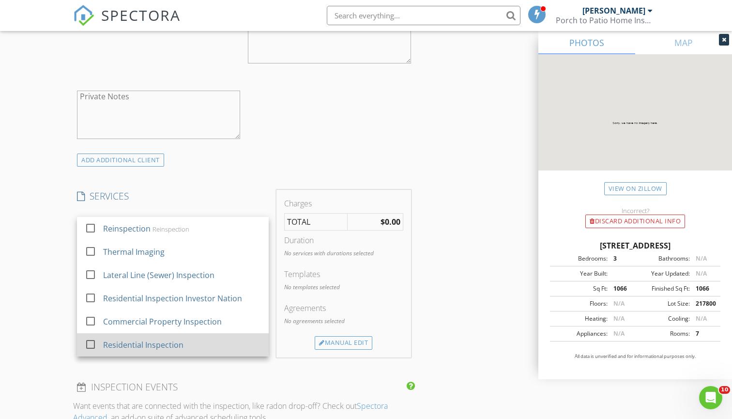
click at [147, 341] on div "Residential Inspection" at bounding box center [144, 345] width 80 height 12
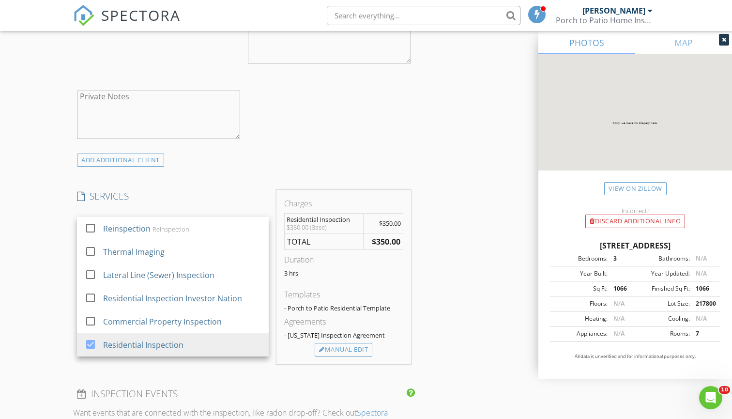
click at [401, 119] on div "check_box_outline_blank Client is a Company/Organization First Name Madison Las…" at bounding box center [244, 28] width 342 height 251
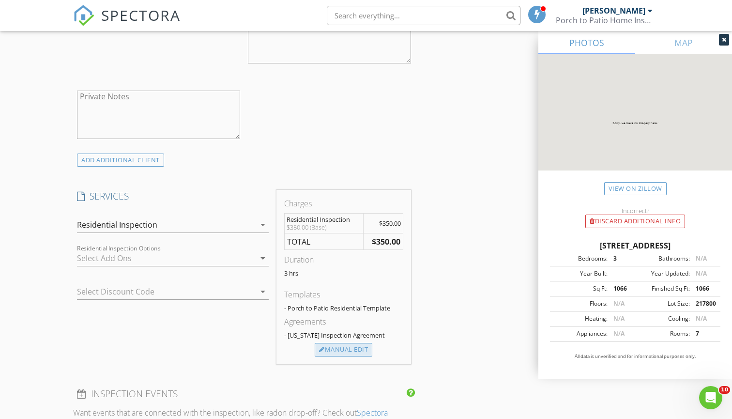
click at [352, 346] on div "Manual Edit" at bounding box center [344, 350] width 58 height 14
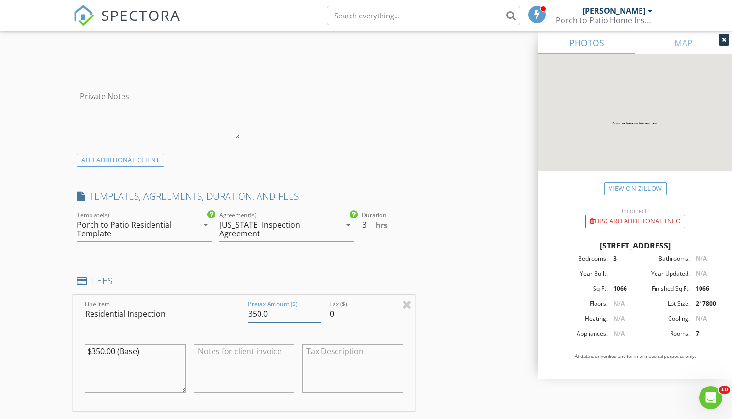
drag, startPoint x: 279, startPoint y: 310, endPoint x: 200, endPoint y: 310, distance: 78.9
click at [200, 310] on div "Line Item Residential Inspection Pretax Amount ($) 350.0 Tax ($) 0 $350.00 (Bas…" at bounding box center [244, 352] width 342 height 117
type input "400"
click at [155, 278] on h4 "FEES" at bounding box center [244, 281] width 334 height 13
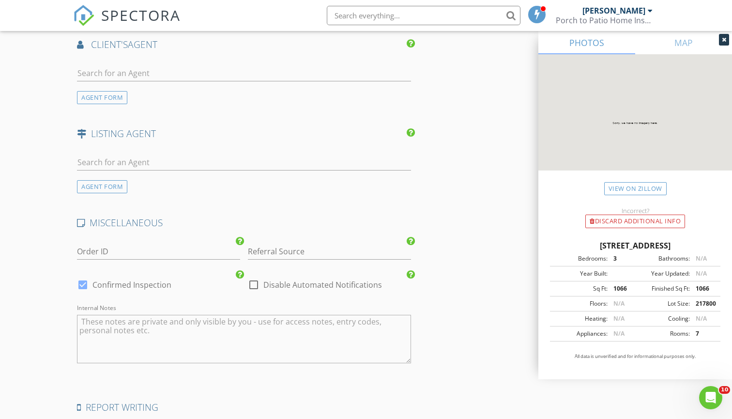
scroll to position [1347, 0]
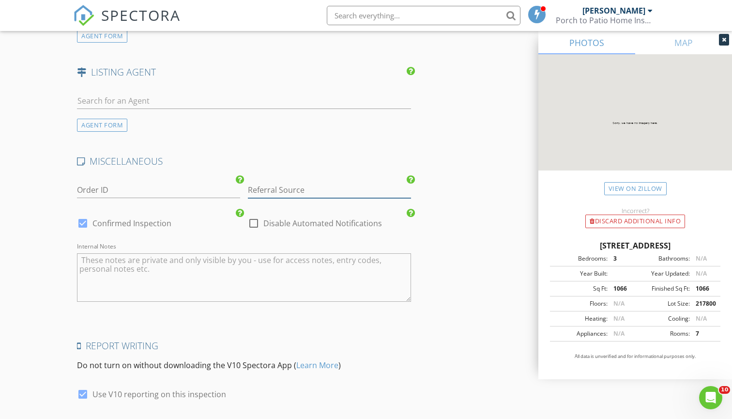
click at [300, 189] on input "Referral Source" at bounding box center [329, 190] width 163 height 16
click at [345, 220] on div "HomeGurus" at bounding box center [329, 228] width 162 height 19
type input "HomeGurus"
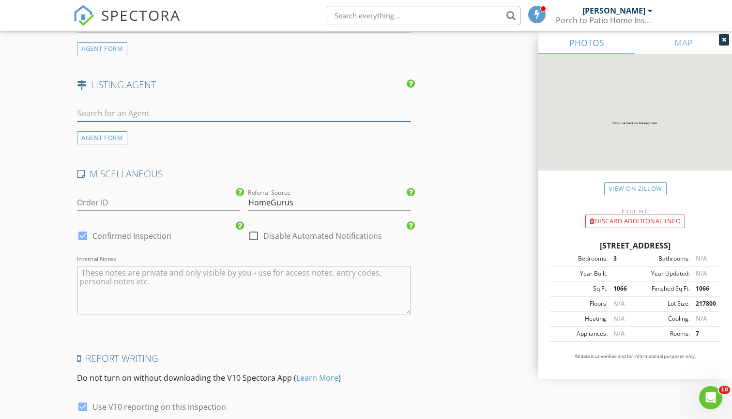
click at [201, 114] on input "text" at bounding box center [244, 114] width 334 height 16
type input "Lol"
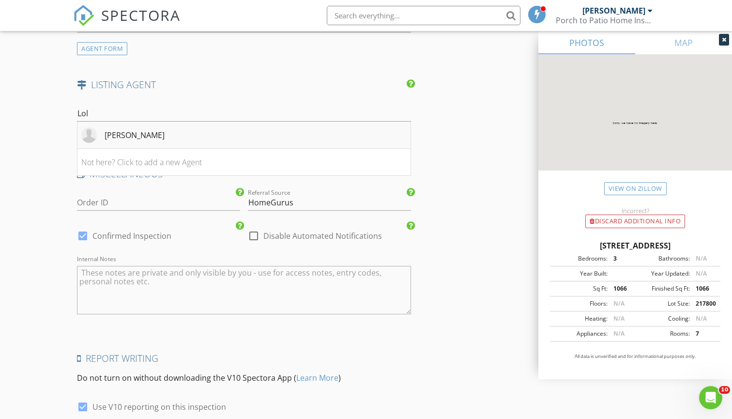
click at [105, 132] on div "[PERSON_NAME]" at bounding box center [135, 135] width 60 height 12
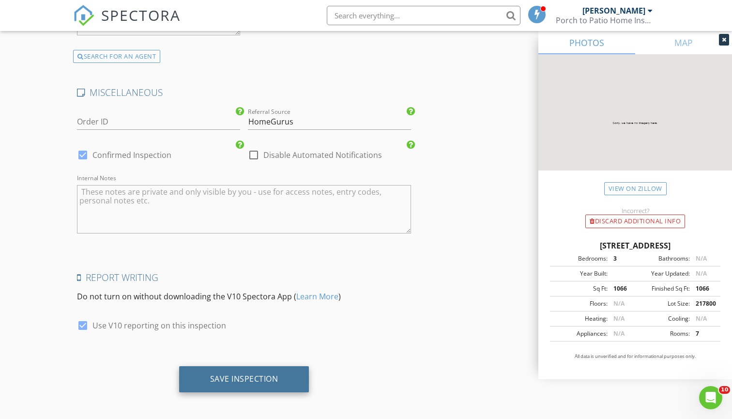
scroll to position [1635, 0]
click at [230, 374] on div "Save Inspection" at bounding box center [244, 379] width 68 height 10
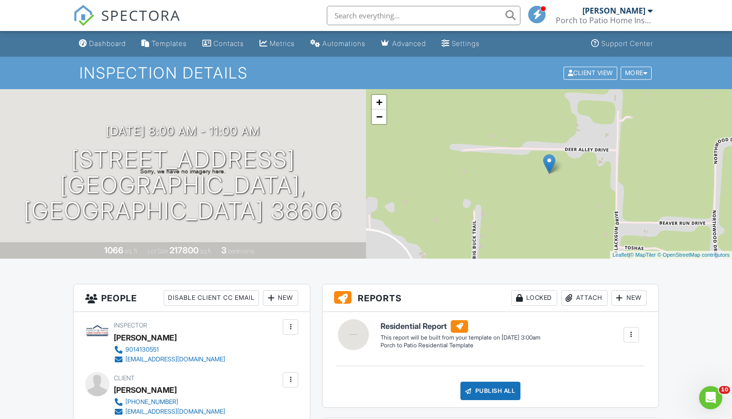
click at [137, 8] on span "SPECTORA" at bounding box center [140, 15] width 79 height 20
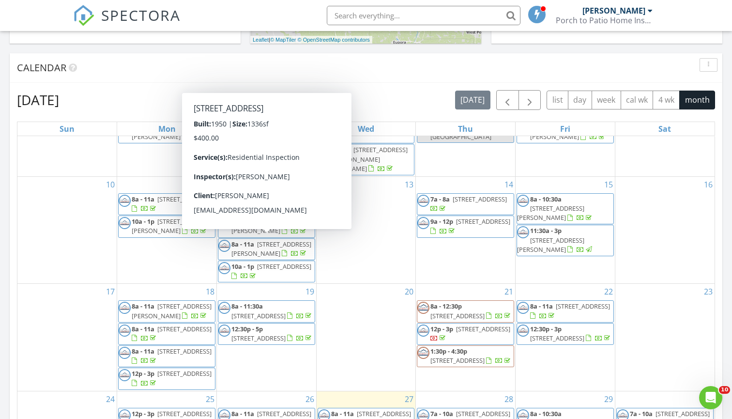
scroll to position [246, 0]
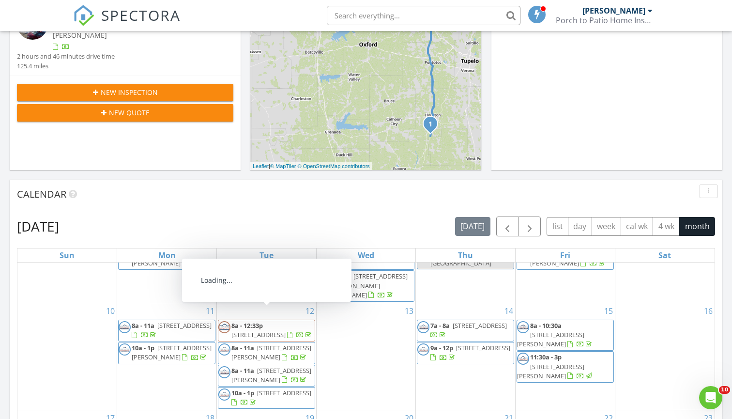
click at [190, 90] on div "New Inspection" at bounding box center [125, 92] width 201 height 10
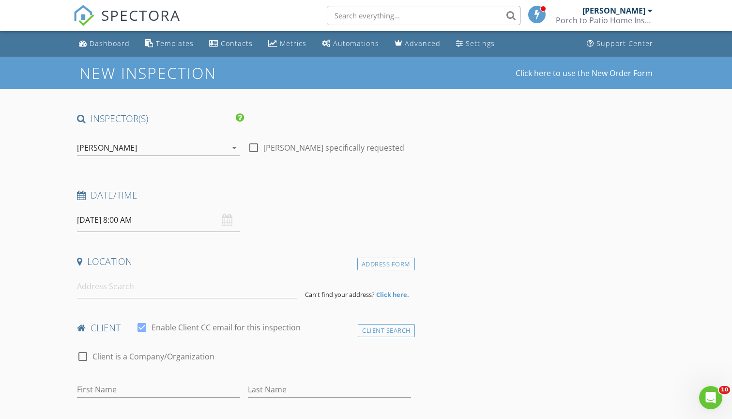
click at [159, 223] on input "[DATE] 8:00 AM" at bounding box center [158, 220] width 163 height 24
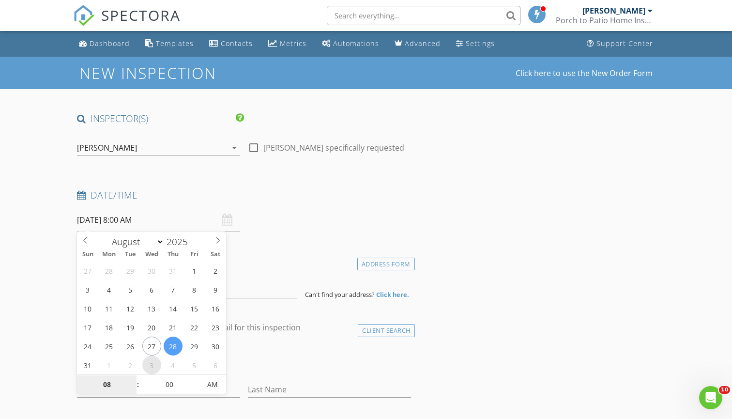
select select "8"
type input "[DATE] 8:00 AM"
type input "09"
type input "[DATE] 9:00 AM"
click at [134, 381] on span at bounding box center [133, 380] width 7 height 10
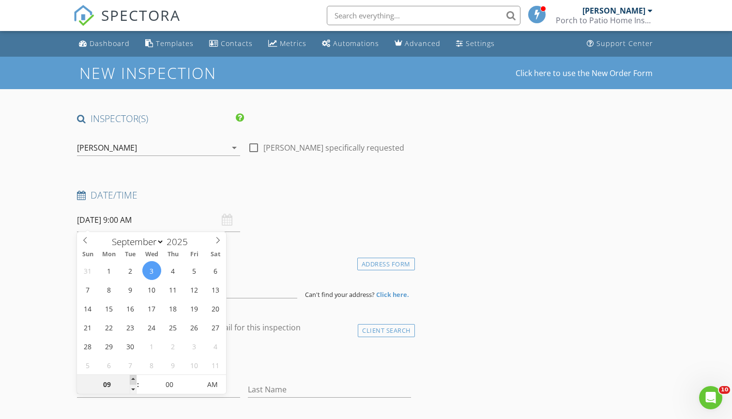
type input "10"
type input "09/03/2025 10:00 AM"
click at [134, 381] on span at bounding box center [133, 380] width 7 height 10
type input "11"
type input "[DATE] 11:00 AM"
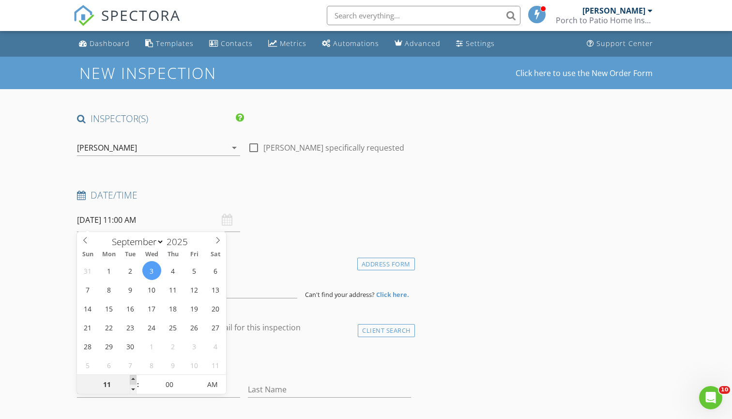
click at [134, 381] on span at bounding box center [133, 380] width 7 height 10
click at [243, 291] on input at bounding box center [187, 287] width 220 height 24
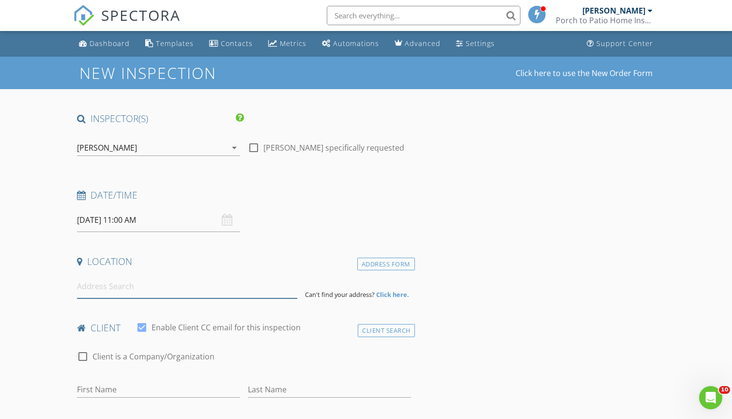
type input "B"
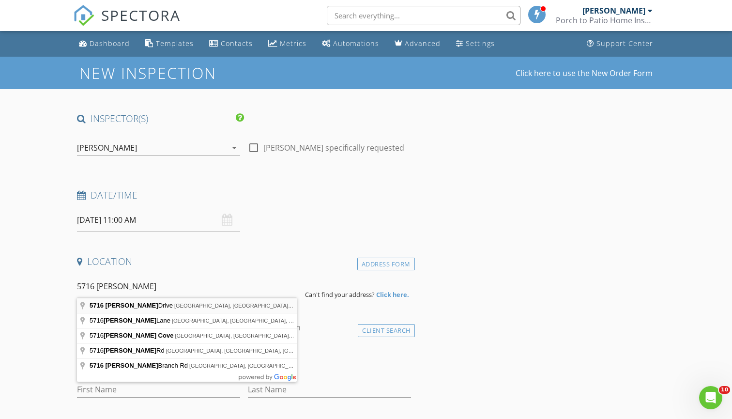
type input "5716 Kuykendall Drive, Southaven, MS, USA"
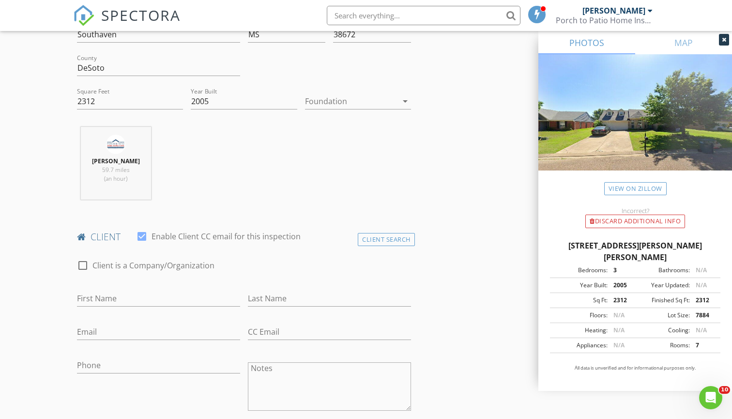
scroll to position [296, 0]
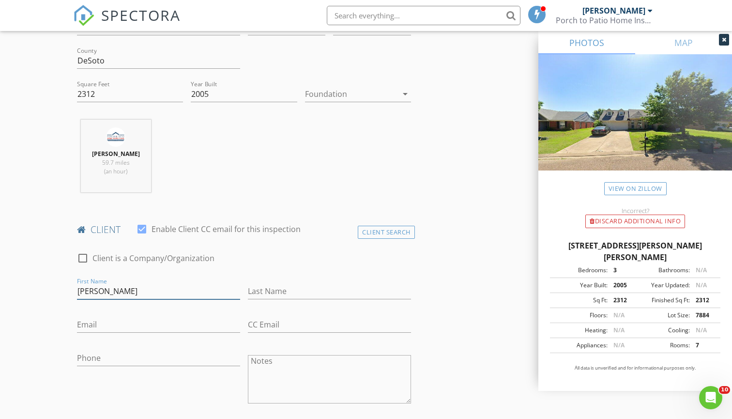
type input "Brooke"
type input "B"
type input "Bettschen"
type input "[EMAIL_ADDRESS][DOMAIN_NAME]"
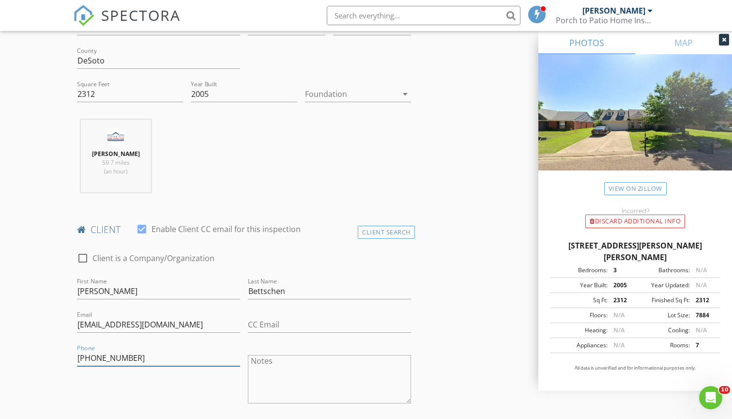
type input "[PHONE_NUMBER]"
click at [184, 393] on div "Phone 901-491-3885" at bounding box center [158, 380] width 171 height 76
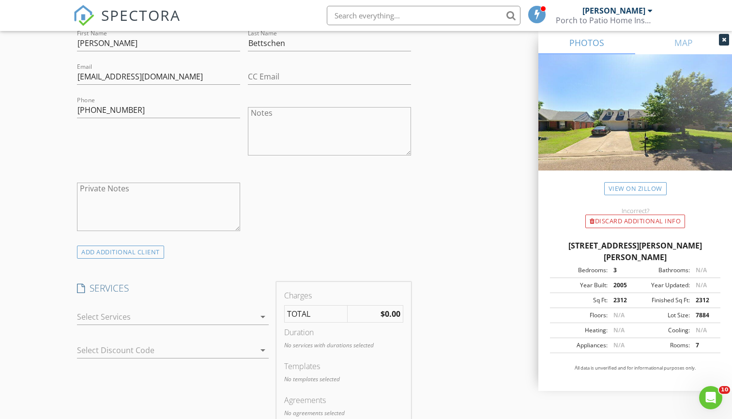
click at [184, 319] on div at bounding box center [166, 316] width 178 height 15
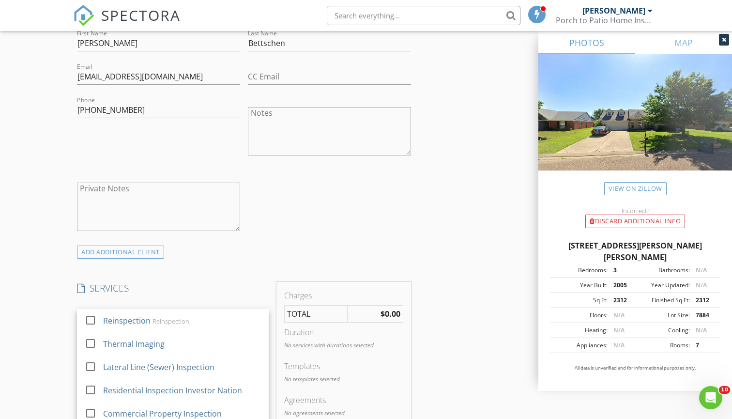
scroll to position [604, 0]
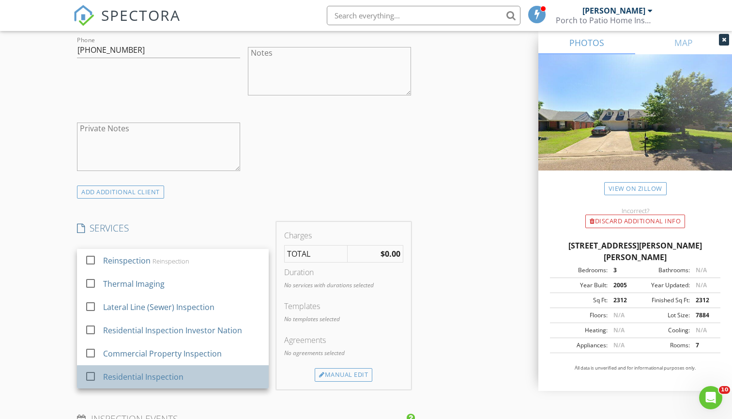
click at [179, 369] on div "Residential Inspection" at bounding box center [183, 376] width 158 height 19
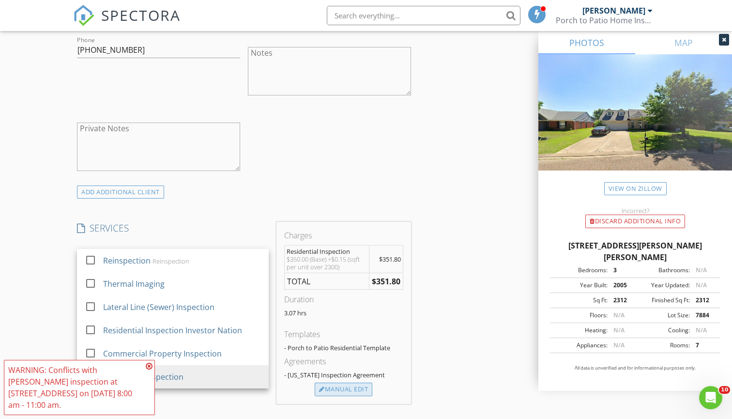
click at [344, 387] on div "Manual Edit" at bounding box center [344, 390] width 58 height 14
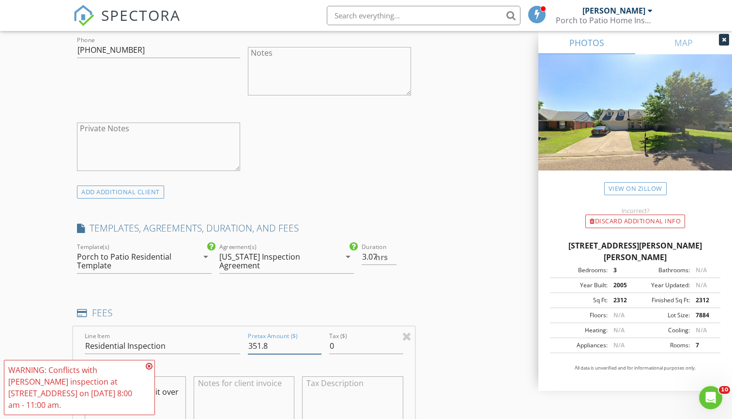
drag, startPoint x: 278, startPoint y: 348, endPoint x: 259, endPoint y: 344, distance: 19.7
click at [259, 344] on input "351.8" at bounding box center [285, 346] width 74 height 16
type input "350"
click at [256, 301] on div "INSPECTOR(S) check_box Mitchell James PRIMARY check_box_outline_blank Chris Key…" at bounding box center [244, 330] width 342 height 1645
click at [373, 256] on input "3.07" at bounding box center [379, 257] width 35 height 16
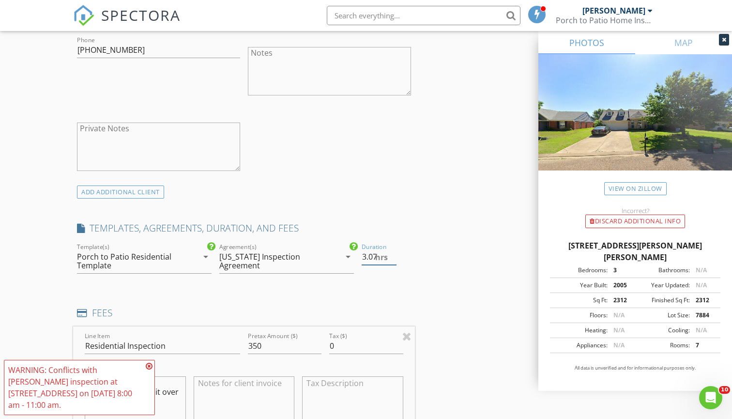
click at [377, 256] on span "hrs" at bounding box center [381, 257] width 13 height 8
type input "3.0"
click at [274, 306] on h4 "FEES" at bounding box center [244, 312] width 334 height 13
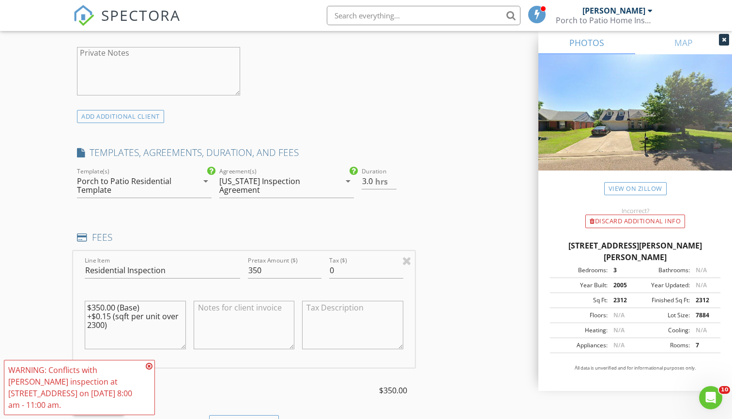
scroll to position [702, 0]
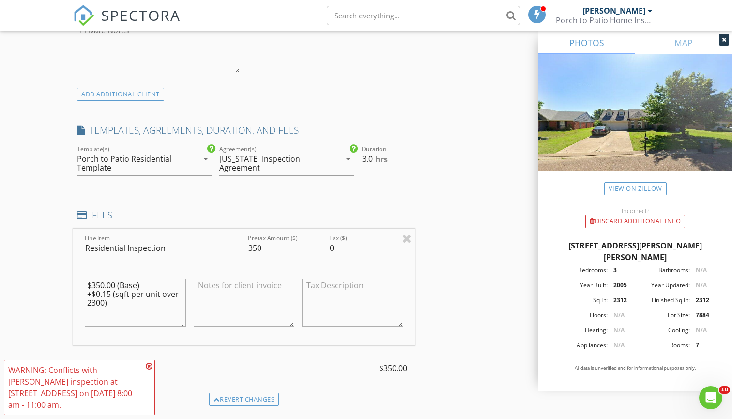
click at [148, 369] on icon at bounding box center [149, 366] width 7 height 8
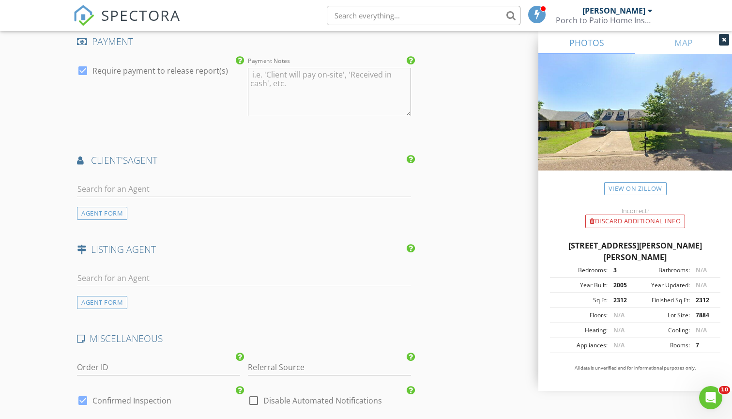
scroll to position [1194, 0]
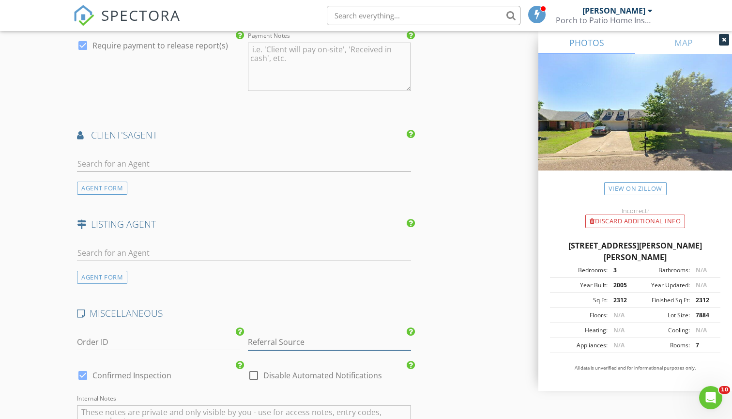
click at [286, 338] on input "Referral Source" at bounding box center [329, 342] width 163 height 16
click at [282, 374] on div "HomeGurus" at bounding box center [329, 380] width 162 height 19
type input "HomeGurus"
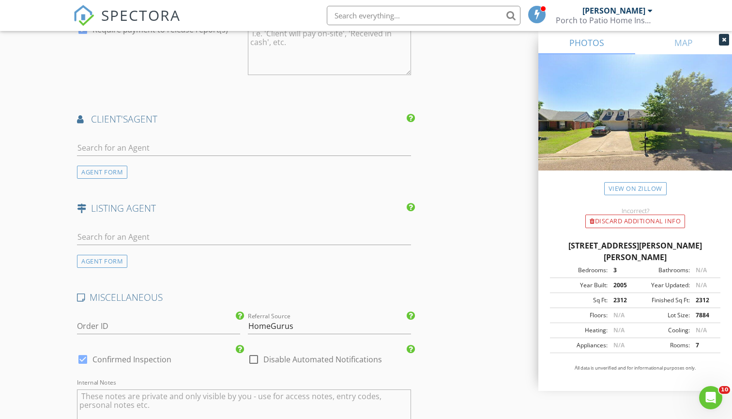
scroll to position [1180, 0]
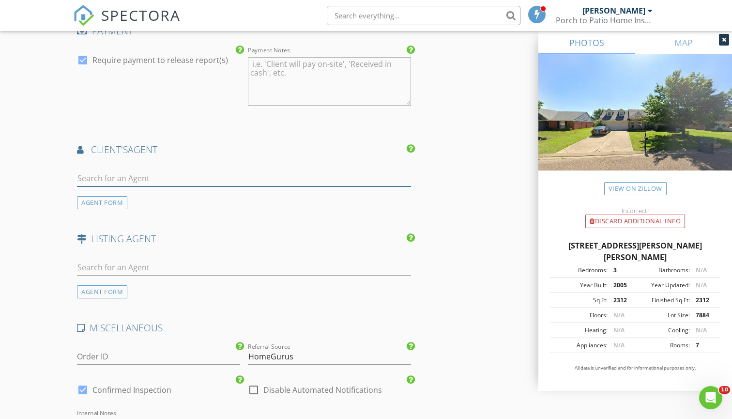
click at [214, 176] on input "text" at bounding box center [244, 178] width 334 height 16
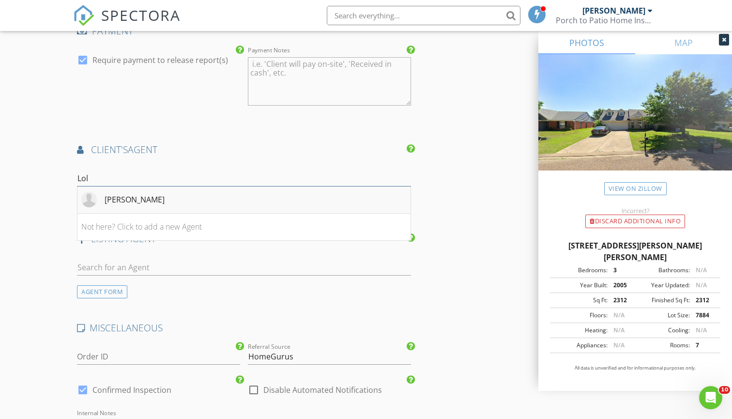
type input "Lol"
click at [159, 197] on li "Loleta McLain" at bounding box center [243, 199] width 333 height 27
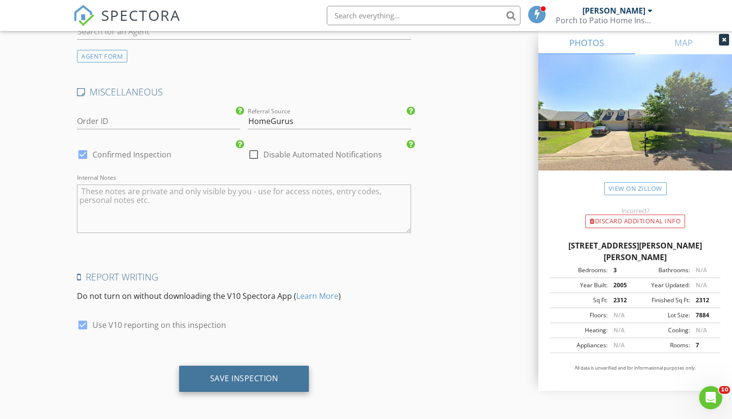
scroll to position [1635, 0]
click at [229, 374] on div "Save Inspection" at bounding box center [244, 379] width 68 height 10
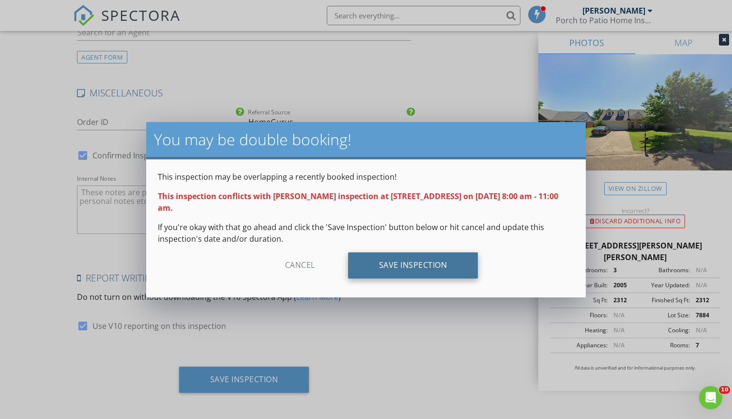
click at [438, 260] on div "Save Inspection" at bounding box center [413, 265] width 130 height 26
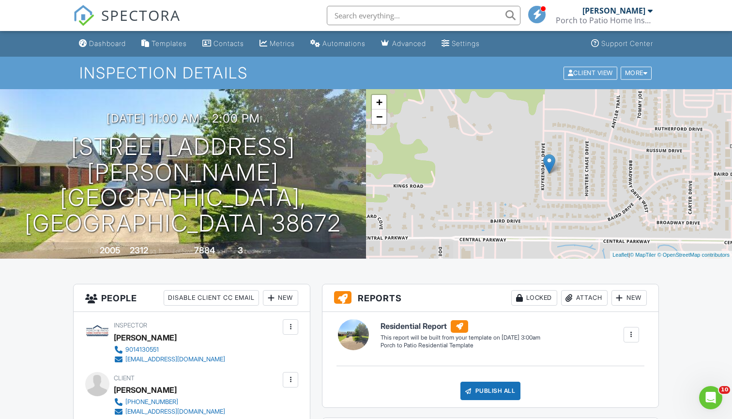
click at [136, 15] on span "SPECTORA" at bounding box center [140, 15] width 79 height 20
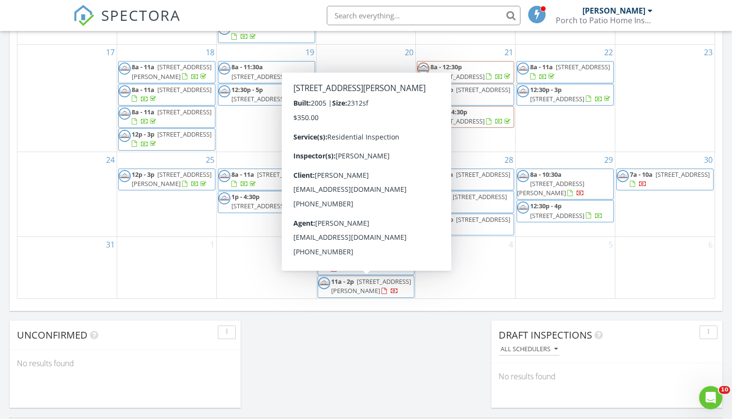
scroll to position [588, 0]
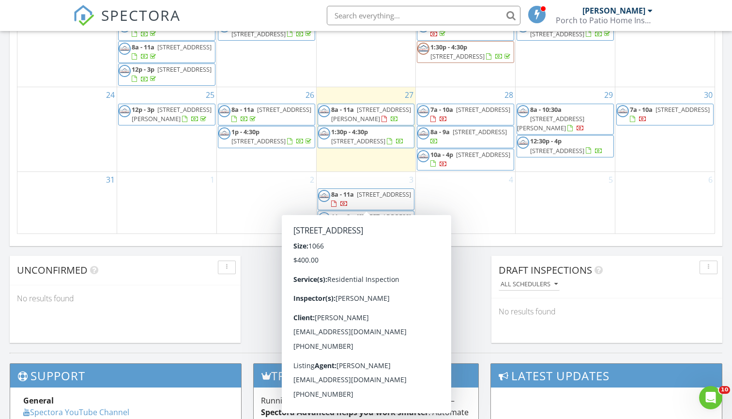
scroll to position [656, 0]
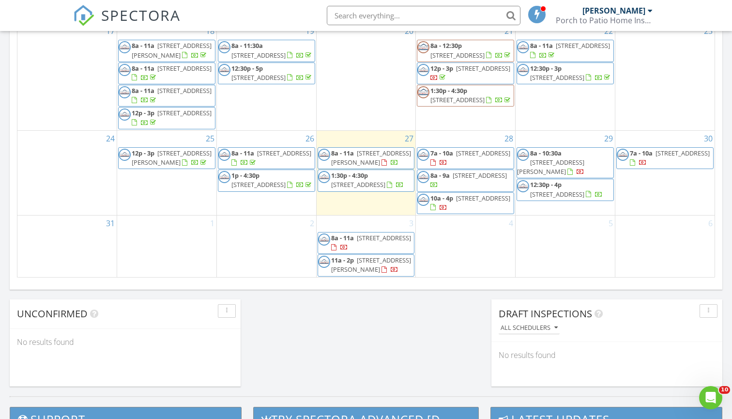
scroll to position [620, 0]
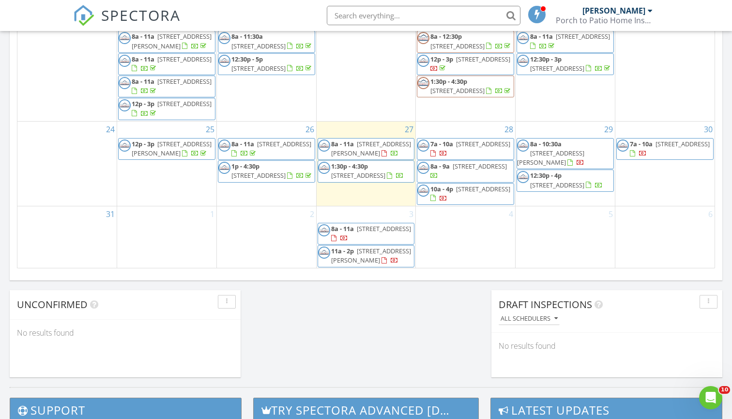
click at [368, 12] on input "text" at bounding box center [424, 15] width 194 height 19
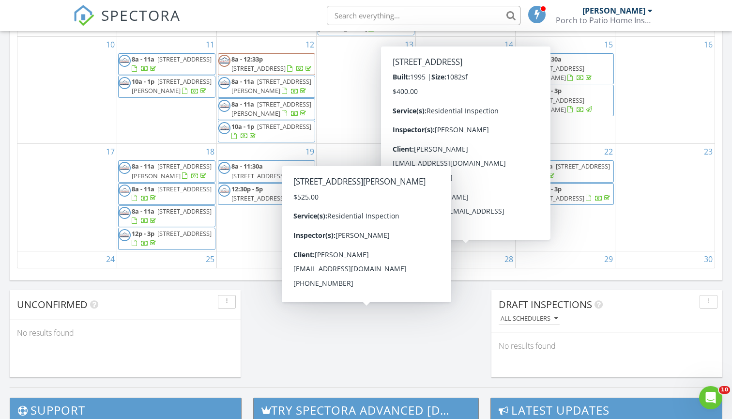
scroll to position [71, 0]
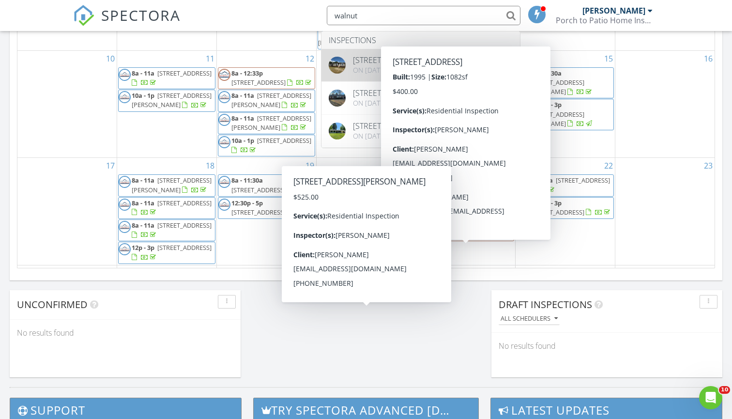
type input "walnut"
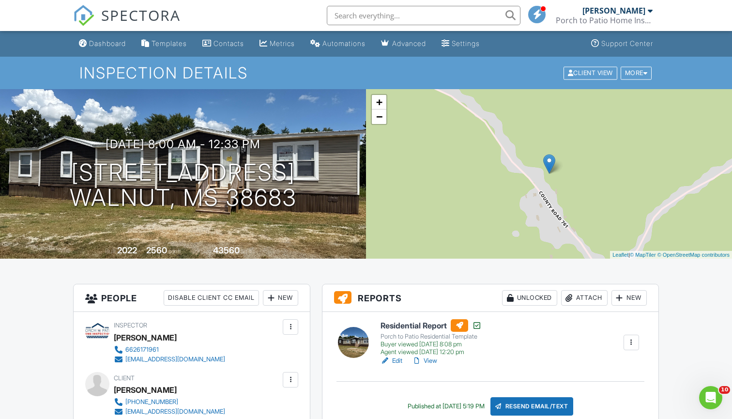
click at [108, 13] on span "SPECTORA" at bounding box center [140, 15] width 79 height 20
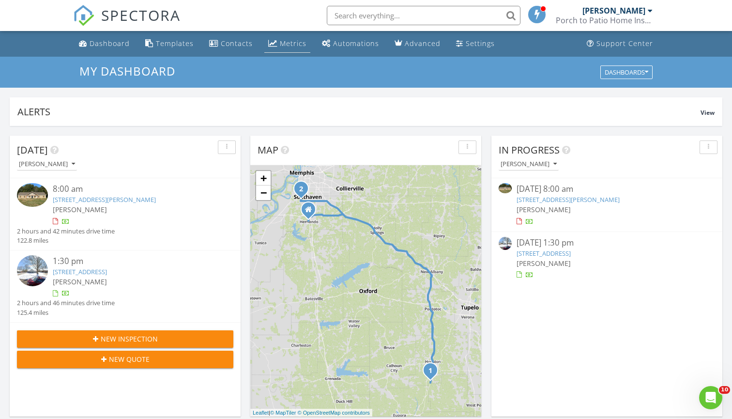
click at [271, 40] on div "Metrics" at bounding box center [272, 43] width 9 height 8
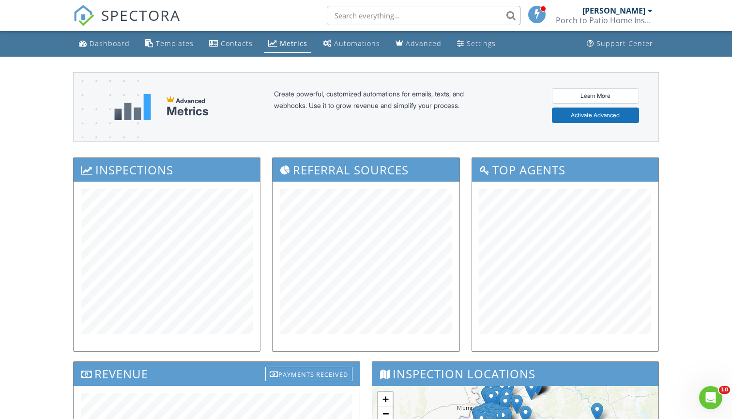
click at [173, 23] on span "SPECTORA" at bounding box center [140, 15] width 79 height 20
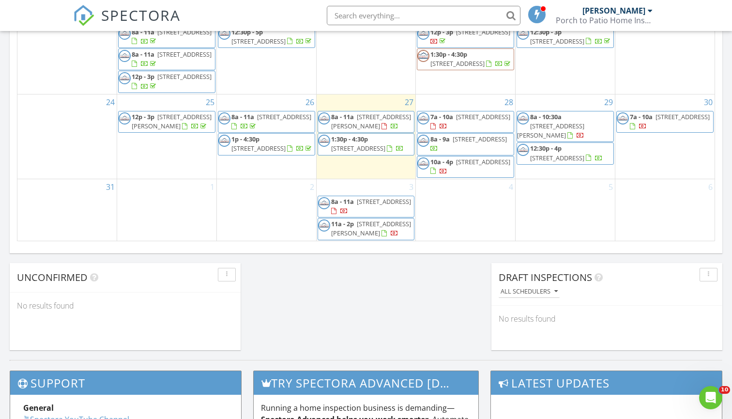
scroll to position [659, 0]
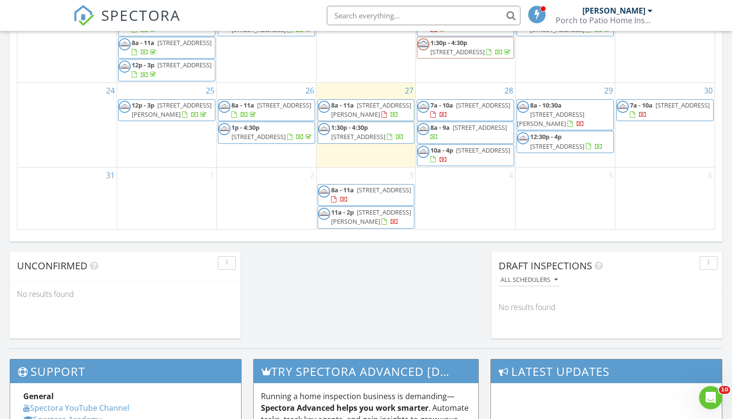
click at [359, 214] on span "5716 Kuykendall Dr, Southaven 38672" at bounding box center [371, 217] width 80 height 18
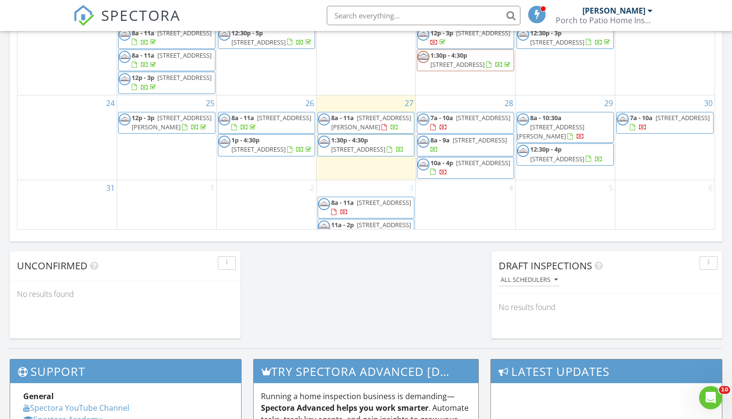
scroll to position [171, 0]
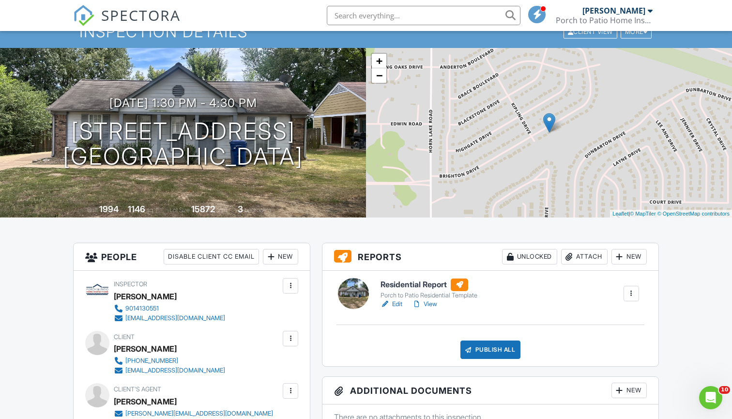
scroll to position [53, 0]
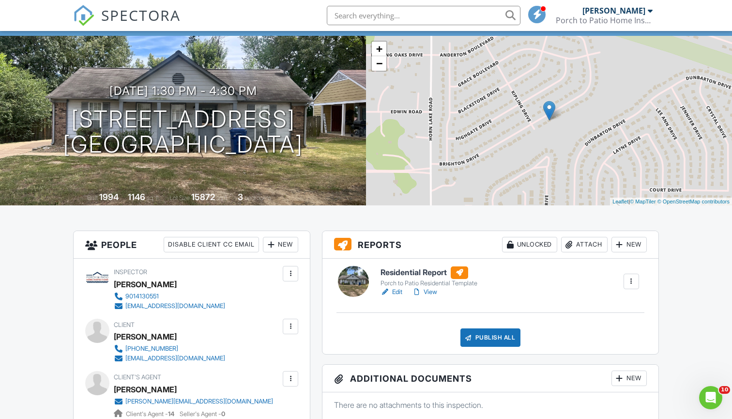
click at [411, 268] on h6 "Residential Report" at bounding box center [429, 272] width 97 height 13
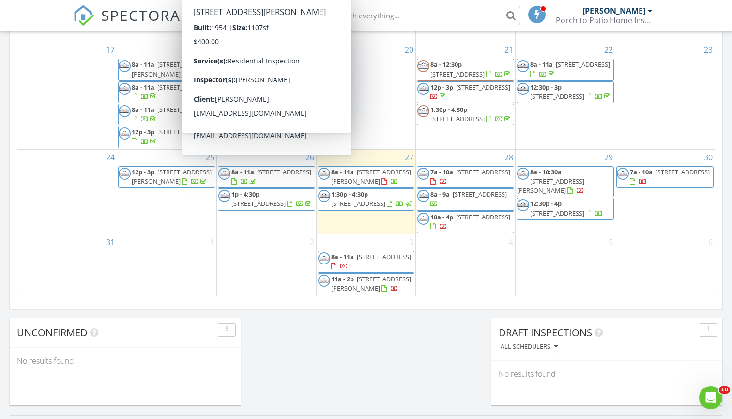
scroll to position [582, 0]
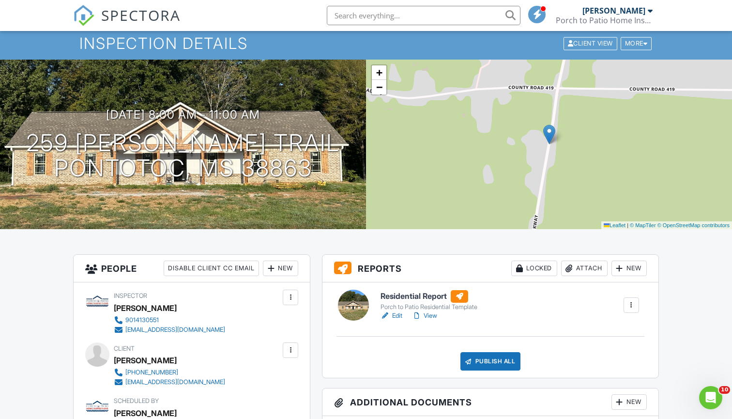
click at [407, 299] on h6 "Residential Report" at bounding box center [429, 296] width 97 height 13
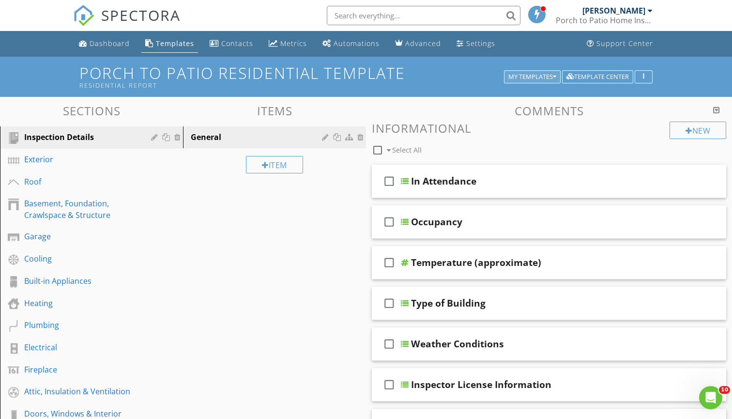
click at [541, 74] on div "My Templates" at bounding box center [532, 77] width 48 height 7
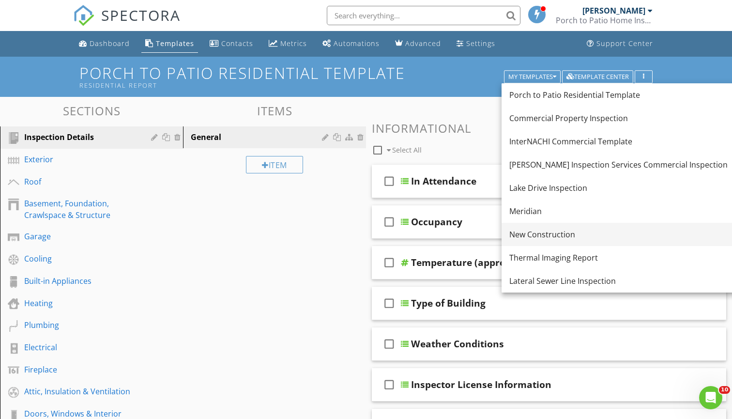
click at [554, 231] on div "New Construction" at bounding box center [618, 235] width 218 height 12
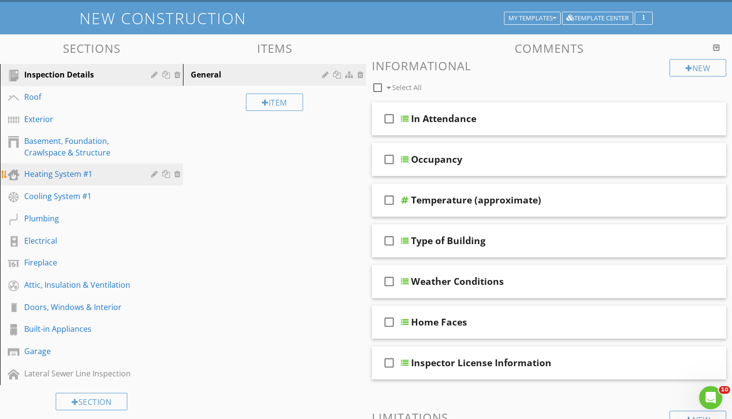
scroll to position [47, 0]
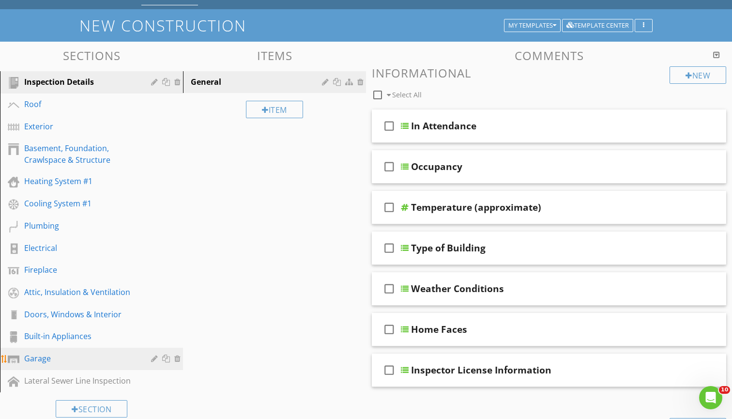
click at [75, 358] on div "Garage" at bounding box center [80, 358] width 113 height 12
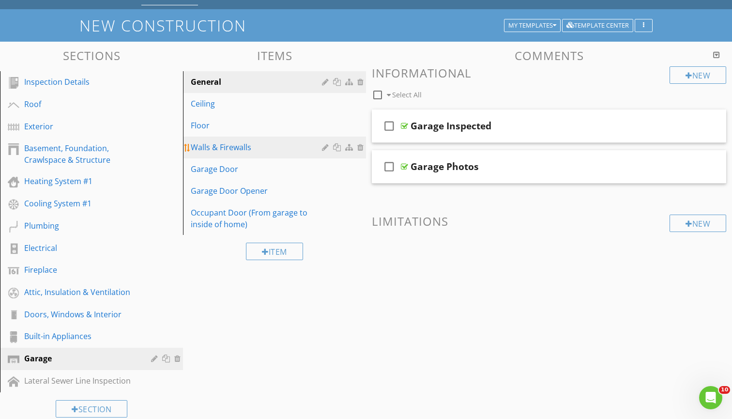
click at [230, 143] on div "Walls & Firewalls" at bounding box center [258, 147] width 134 height 12
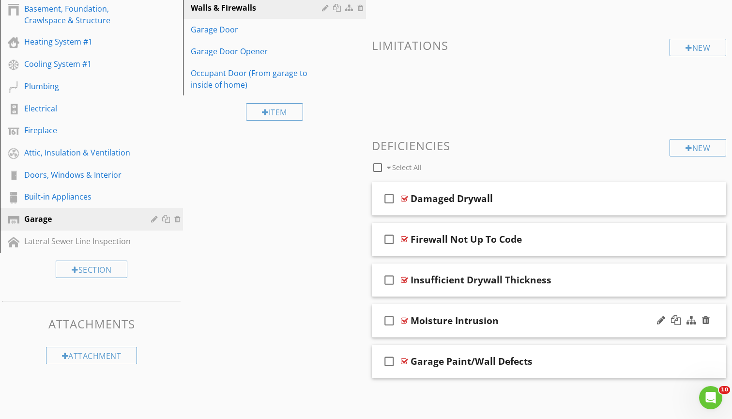
scroll to position [186, 0]
click at [449, 229] on div "check_box_outline_blank Firewall Not Up To Code" at bounding box center [549, 239] width 354 height 33
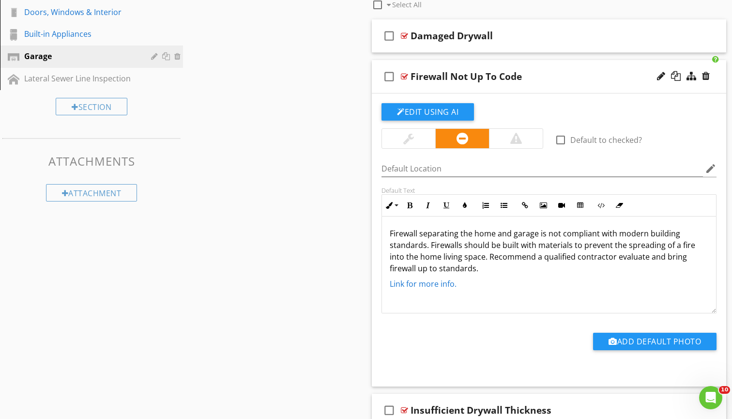
scroll to position [0, 0]
click at [454, 67] on div "check_box_outline_blank Firewall Not Up To Code" at bounding box center [549, 76] width 354 height 33
type textarea "<p>Firewall separating the home and garage is not compliant with modern buildin…"
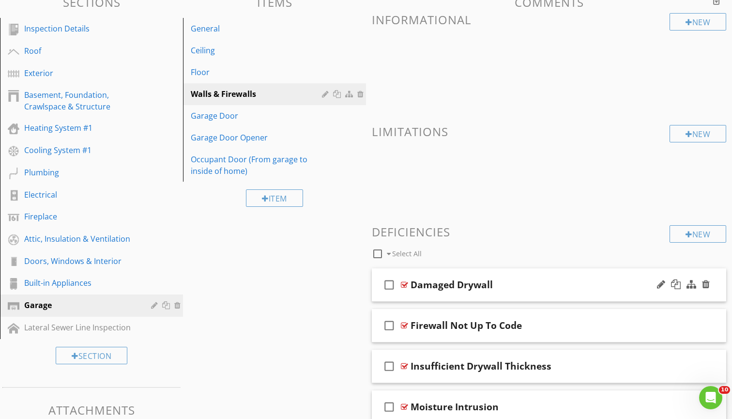
scroll to position [90, 0]
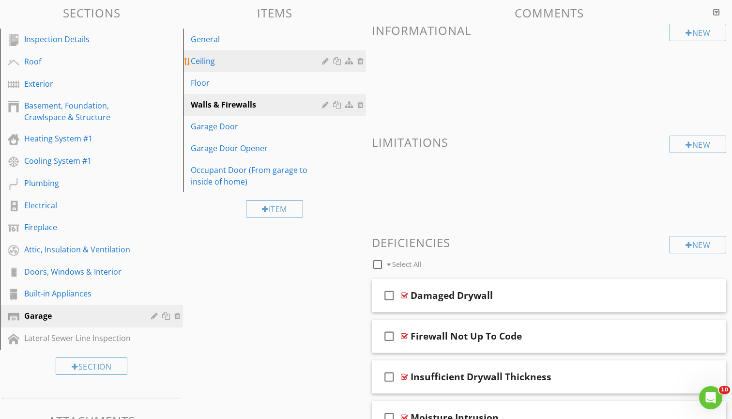
click at [253, 56] on div "Ceiling" at bounding box center [258, 61] width 134 height 12
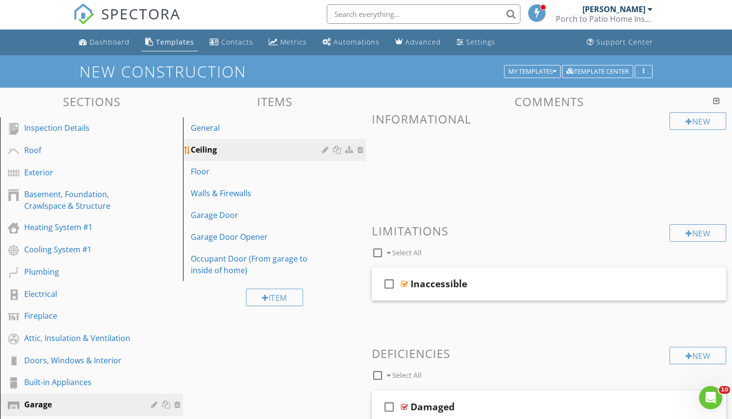
scroll to position [0, 0]
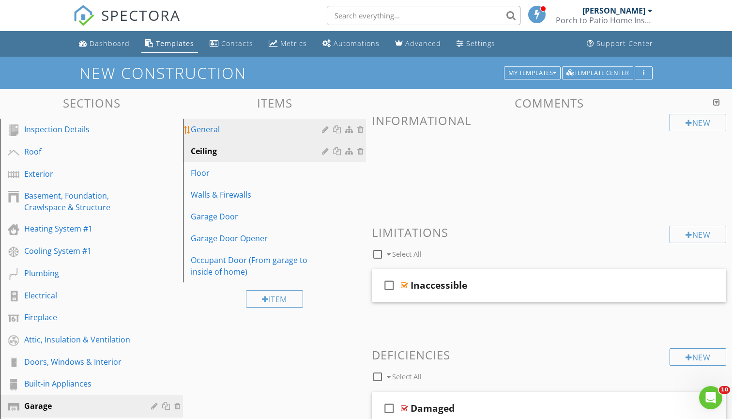
click at [255, 124] on div "General" at bounding box center [258, 129] width 134 height 12
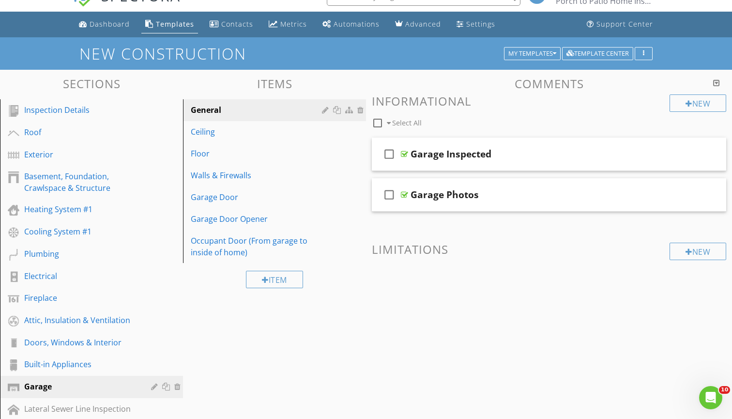
scroll to position [26, 0]
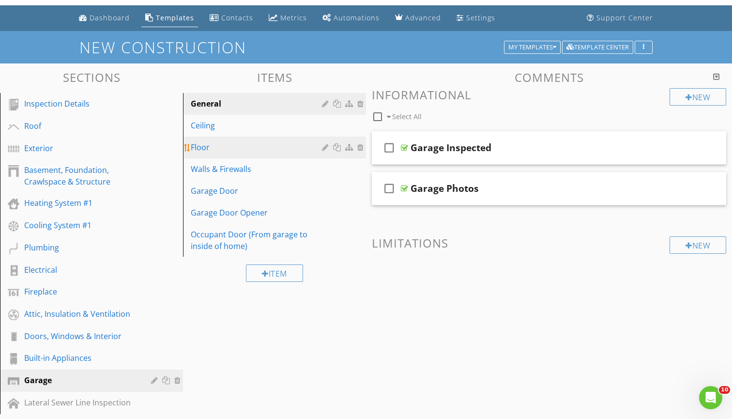
click at [248, 150] on div "Floor" at bounding box center [258, 147] width 134 height 12
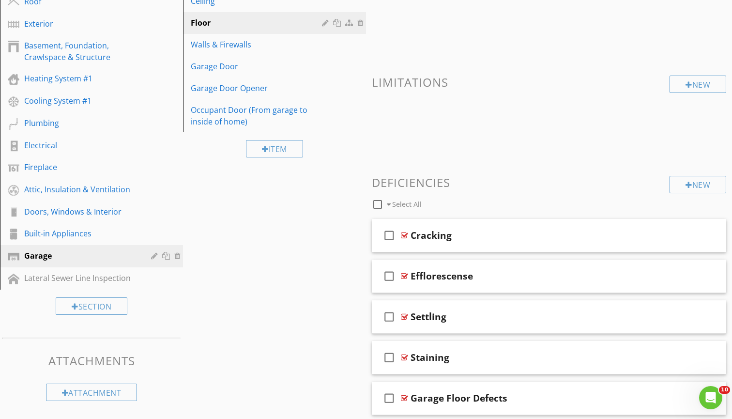
scroll to position [100, 0]
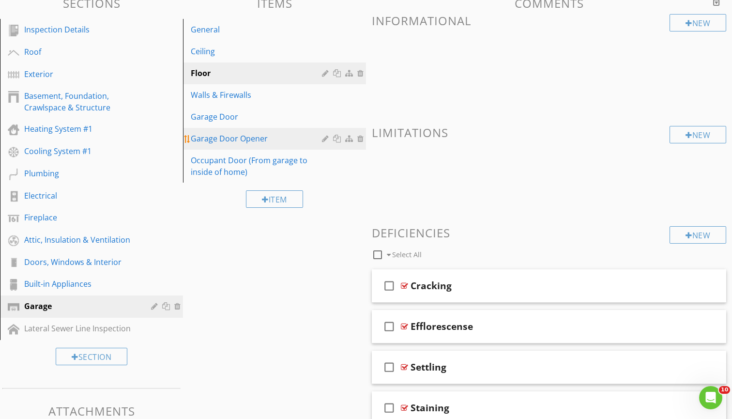
click at [250, 136] on div "Garage Door Opener" at bounding box center [258, 139] width 134 height 12
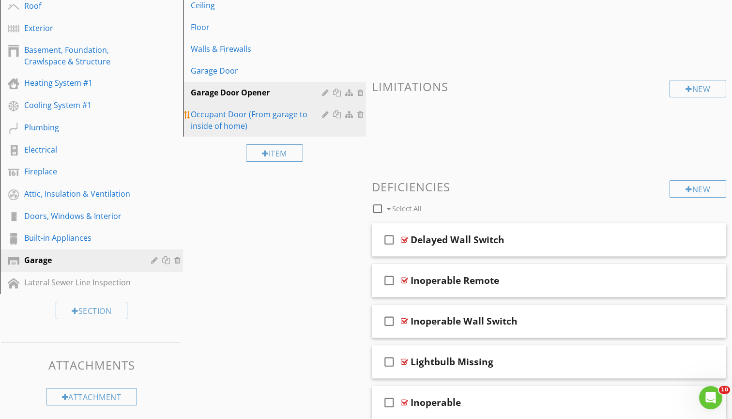
scroll to position [143, 0]
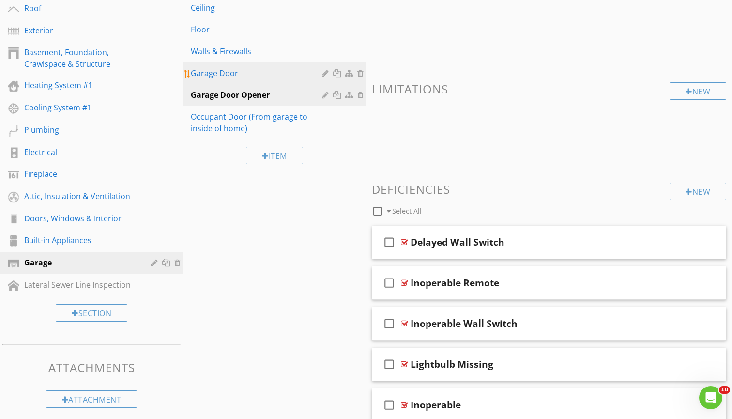
click at [263, 71] on div "Garage Door" at bounding box center [258, 73] width 134 height 12
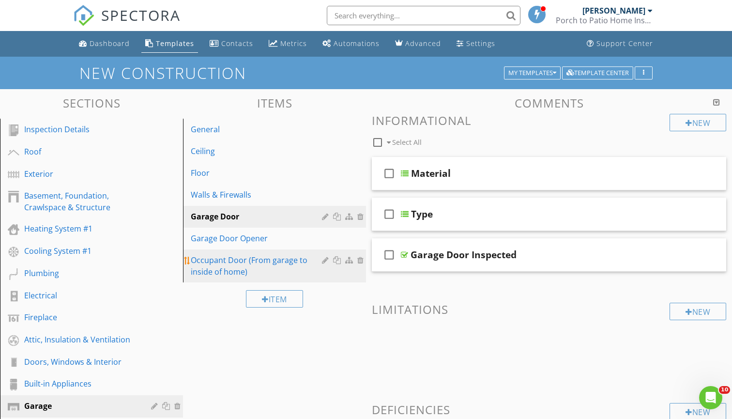
scroll to position [0, 0]
click at [252, 260] on div "Occupant Door (From garage to inside of home)" at bounding box center [258, 265] width 134 height 23
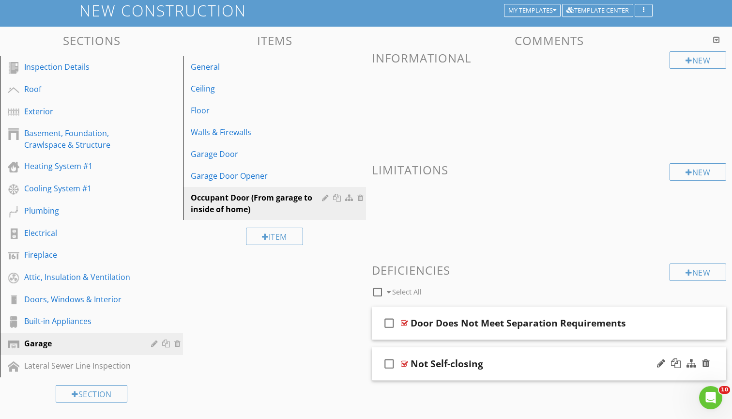
scroll to position [17, 0]
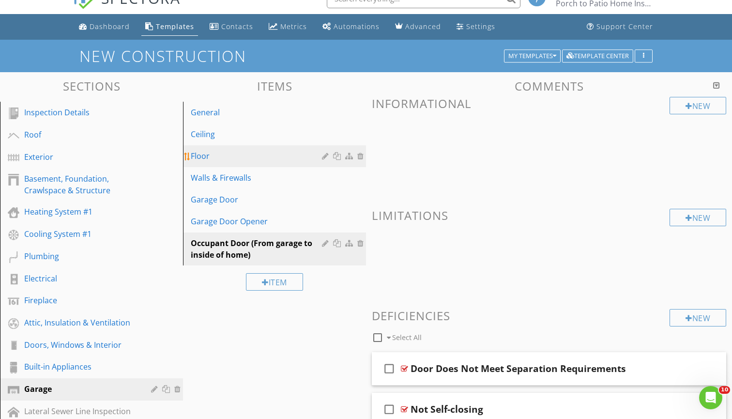
click at [227, 164] on link "Floor" at bounding box center [276, 155] width 180 height 21
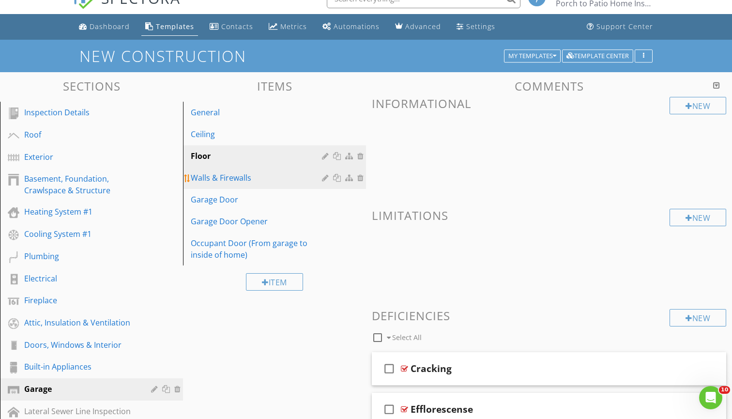
click at [228, 175] on div "Walls & Firewalls" at bounding box center [258, 178] width 134 height 12
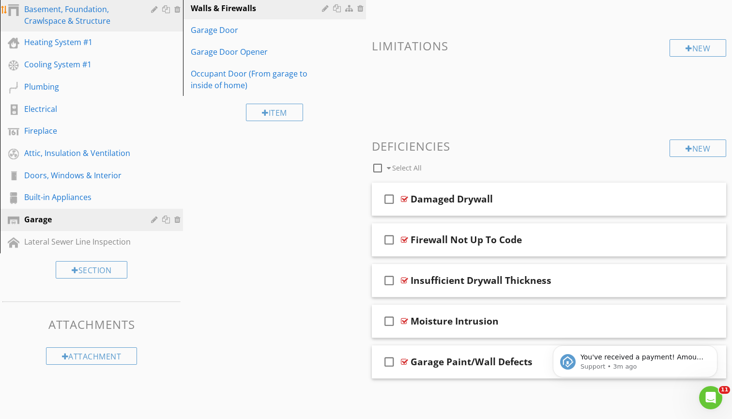
scroll to position [0, 0]
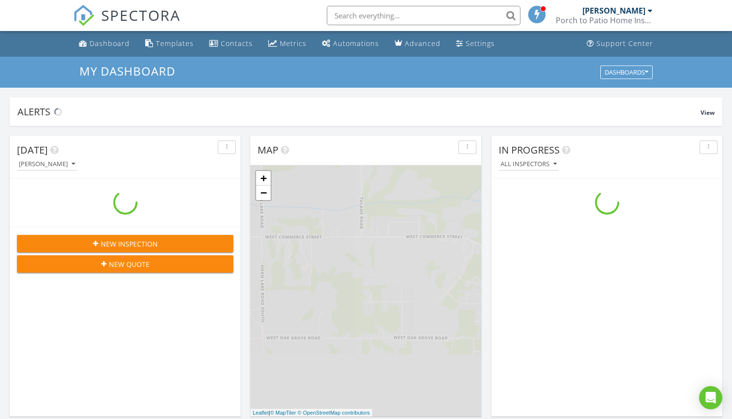
click at [445, 8] on input "text" at bounding box center [424, 15] width 194 height 19
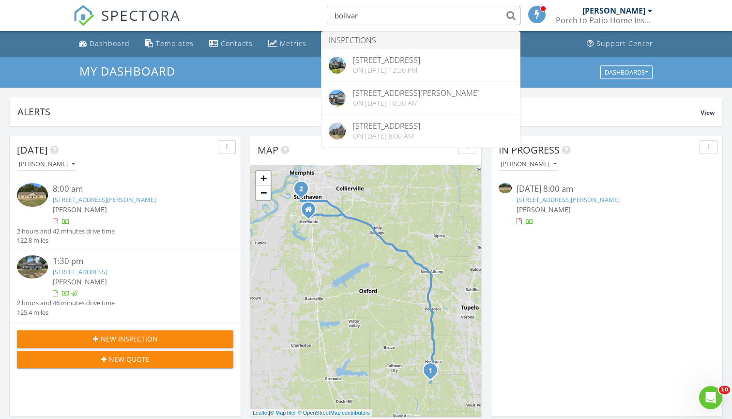
type input "Bolivar"
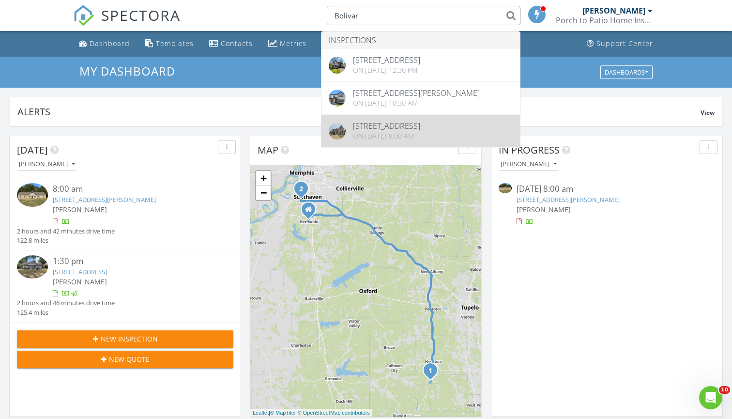
drag, startPoint x: 445, startPoint y: 8, endPoint x: 430, endPoint y: 143, distance: 136.0
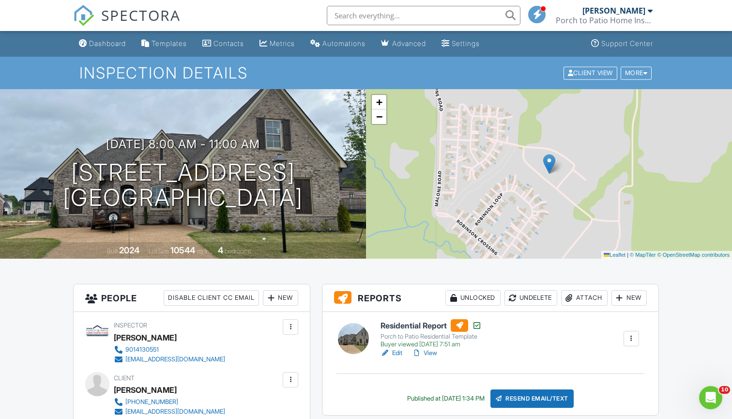
scroll to position [34, 0]
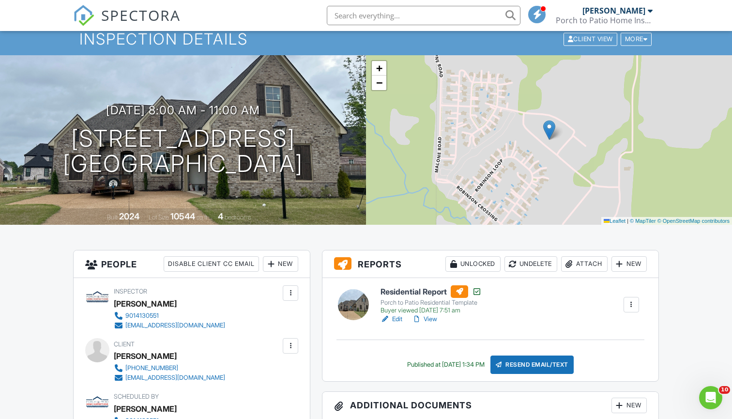
click at [403, 291] on h6 "Residential Report" at bounding box center [431, 291] width 101 height 13
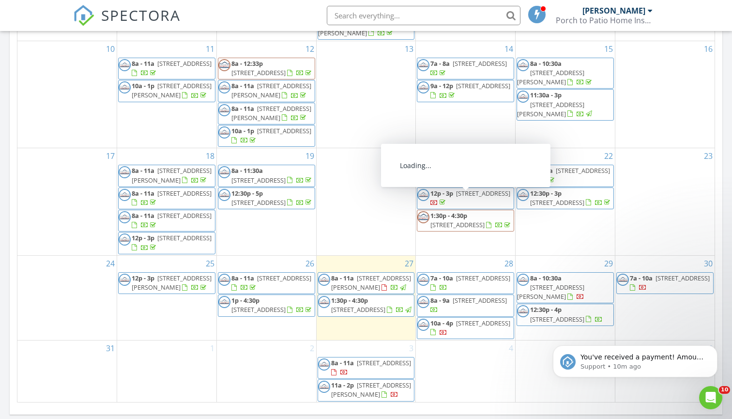
scroll to position [516, 0]
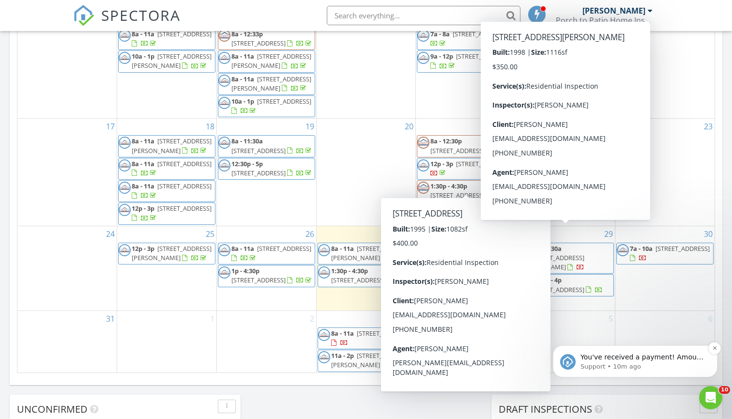
click at [630, 358] on p "You've received a payment! Amount $450.00 Fee $0.00 Net $450.00 Transaction # p…" at bounding box center [643, 357] width 125 height 10
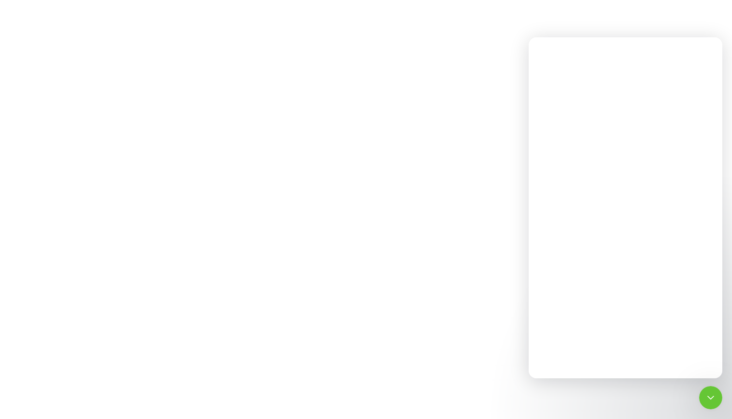
scroll to position [0, 0]
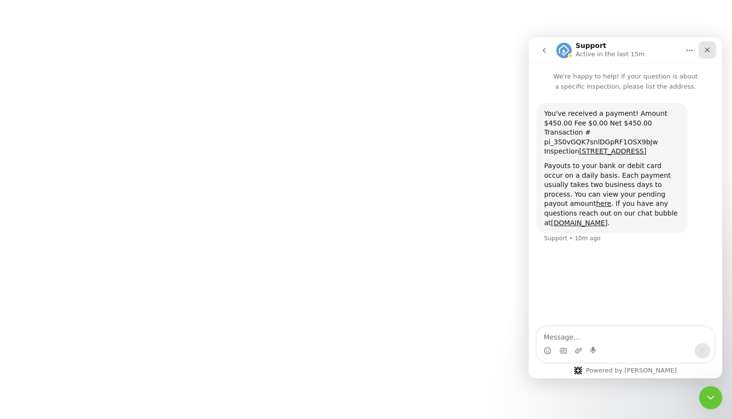
click at [707, 47] on icon "Close" at bounding box center [708, 50] width 8 height 8
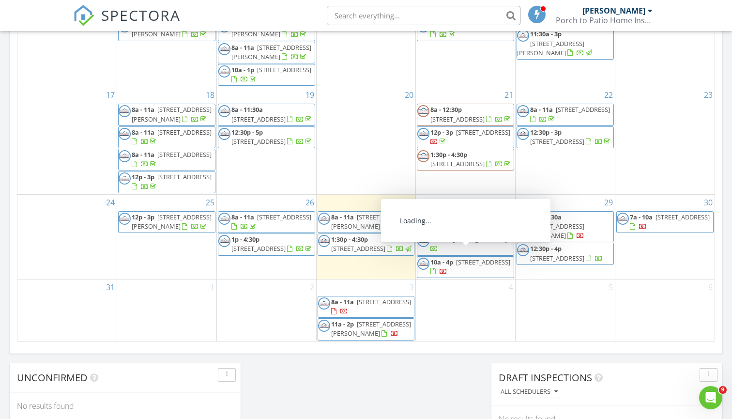
scroll to position [573, 0]
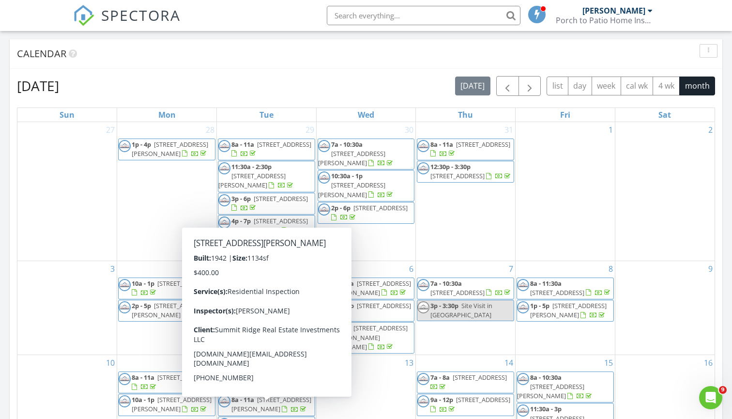
scroll to position [296, 0]
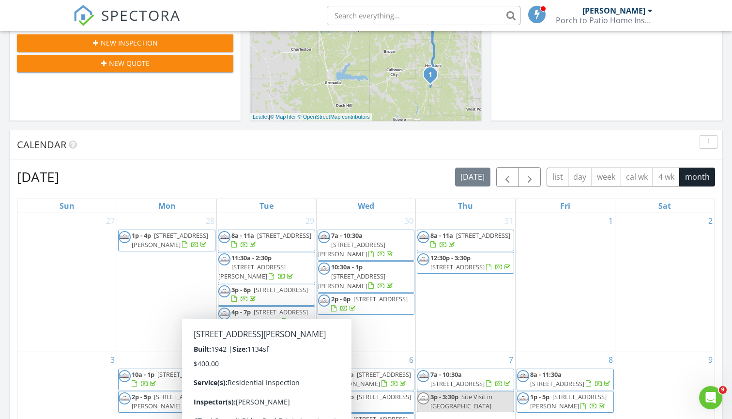
click at [155, 40] on span "New Inspection" at bounding box center [129, 43] width 57 height 10
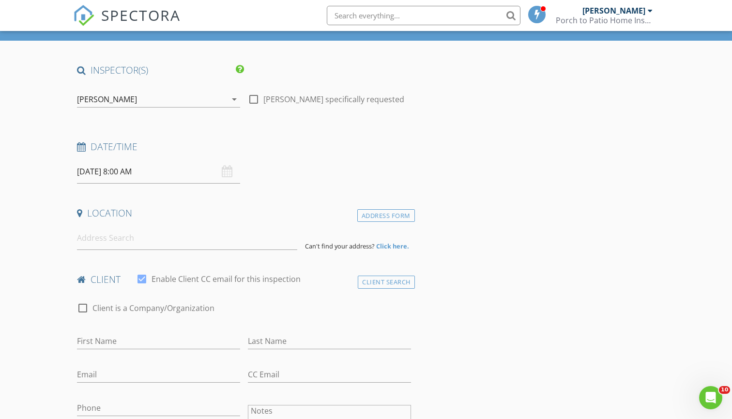
scroll to position [50, 0]
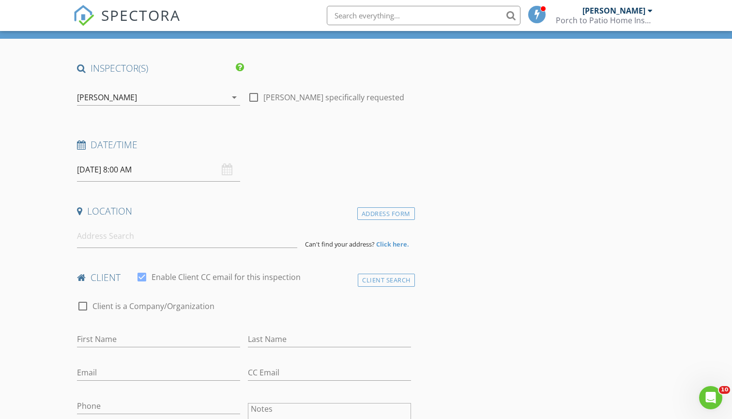
click at [170, 165] on input "[DATE] 8:00 AM" at bounding box center [158, 170] width 163 height 24
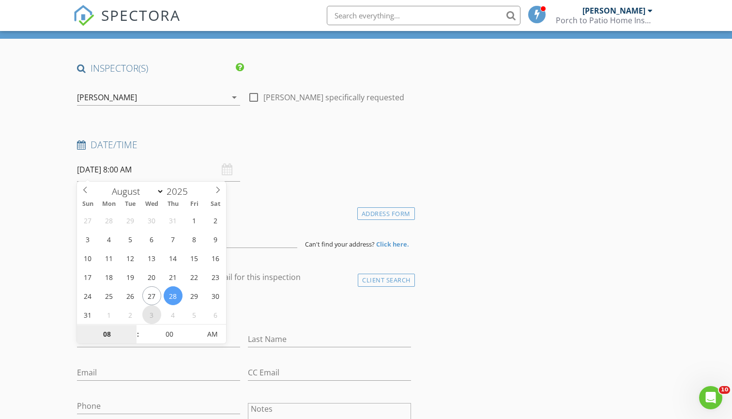
select select "8"
type input "[DATE] 8:00 AM"
type input "09"
type input "09/03/2025 9:00 AM"
click at [135, 327] on span at bounding box center [133, 329] width 7 height 10
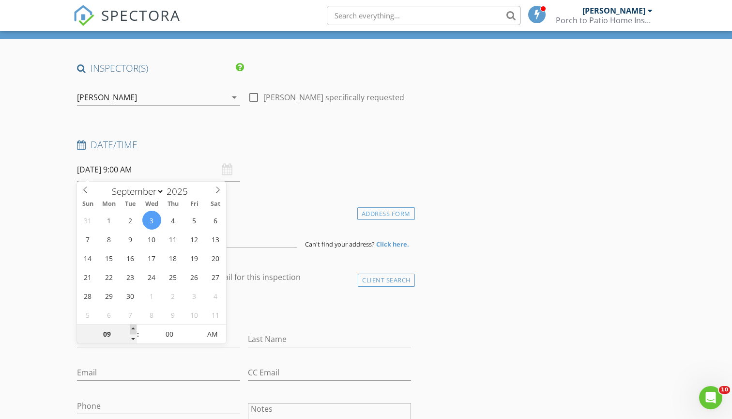
type input "10"
type input "09/03/2025 10:00 AM"
click at [135, 327] on span at bounding box center [133, 329] width 7 height 10
type input "11"
type input "09/03/2025 11:00 AM"
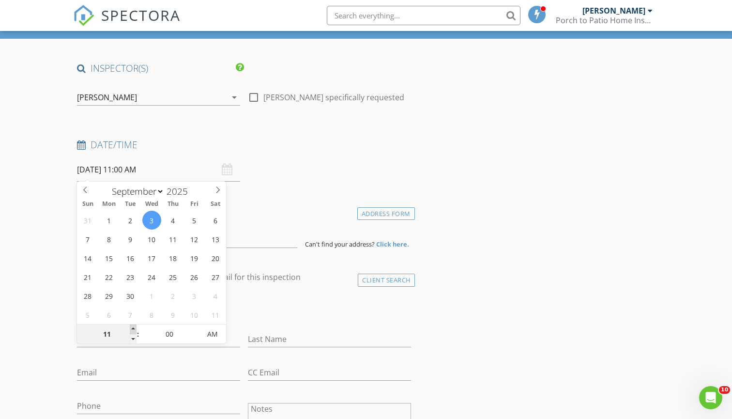
click at [135, 327] on span at bounding box center [133, 329] width 7 height 10
type input "12"
type input "09/03/2025 12:00 PM"
click at [135, 327] on span at bounding box center [133, 329] width 7 height 10
type input "01"
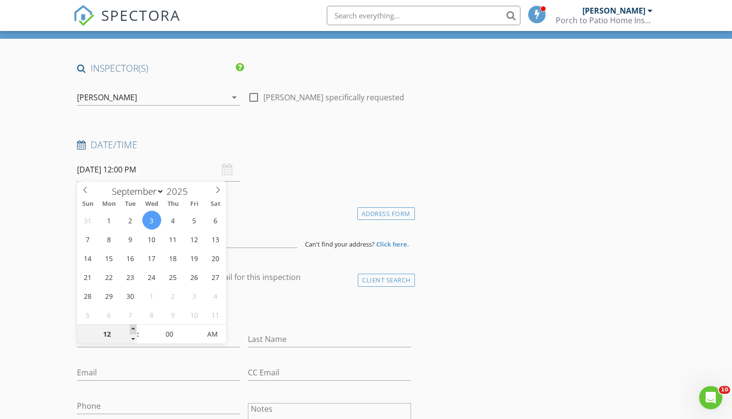
type input "09/03/2025 1:00 PM"
click at [135, 327] on span at bounding box center [133, 329] width 7 height 10
type input "02"
type input "09/03/2025 2:00 PM"
click at [135, 327] on span at bounding box center [133, 329] width 7 height 10
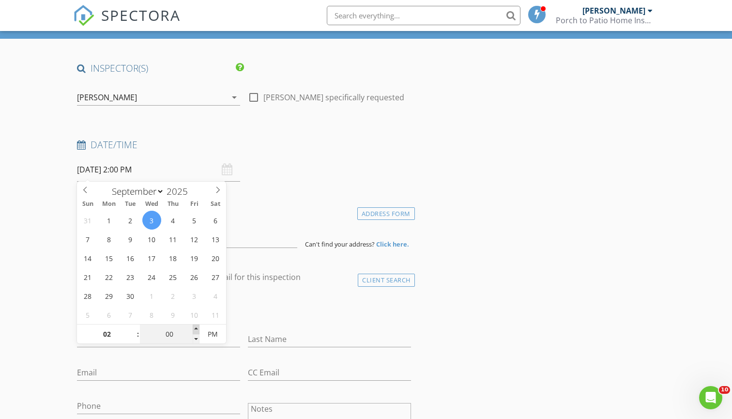
type input "05"
type input "09/03/2025 2:05 PM"
click at [195, 326] on span at bounding box center [196, 329] width 7 height 10
type input "10"
type input "09/03/2025 2:10 PM"
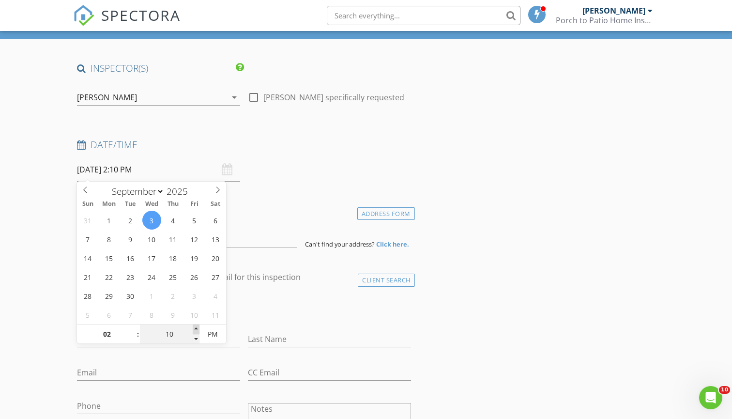
click at [195, 326] on span at bounding box center [196, 329] width 7 height 10
type input "15"
type input "09/03/2025 2:15 PM"
click at [195, 326] on span at bounding box center [196, 329] width 7 height 10
type input "20"
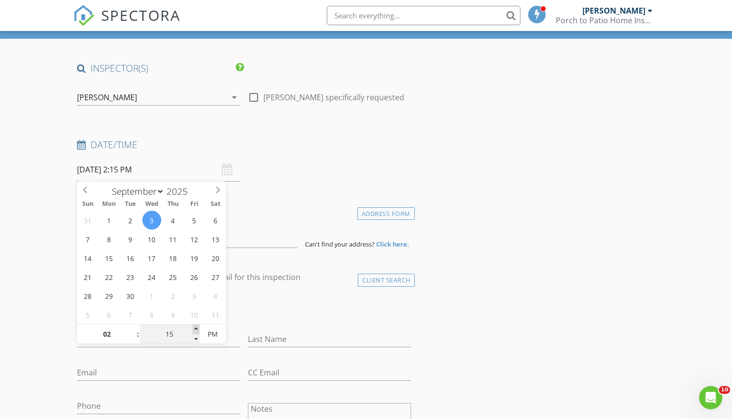
type input "09/03/2025 2:20 PM"
click at [195, 326] on span at bounding box center [196, 329] width 7 height 10
type input "25"
type input "09/03/2025 2:25 PM"
click at [195, 326] on span at bounding box center [196, 329] width 7 height 10
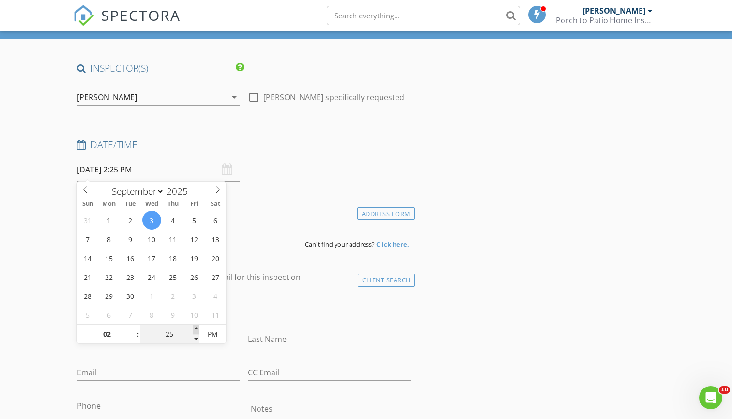
type input "30"
type input "09/03/2025 2:30 PM"
click at [195, 326] on span at bounding box center [196, 329] width 7 height 10
click at [254, 245] on input at bounding box center [187, 236] width 220 height 24
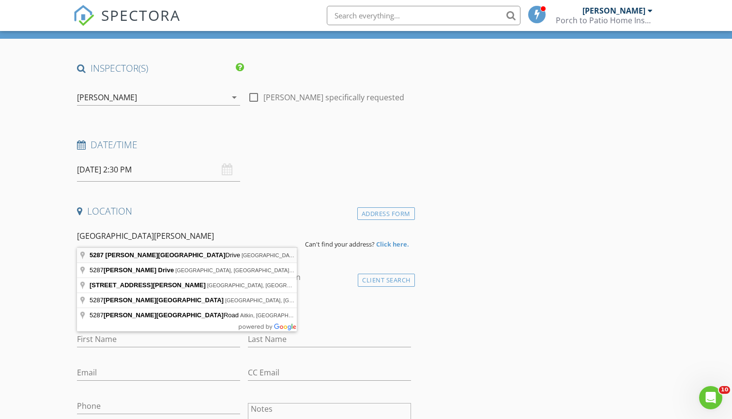
type input "5287 Borden Creek Drive, Olive Branch, MS, USA"
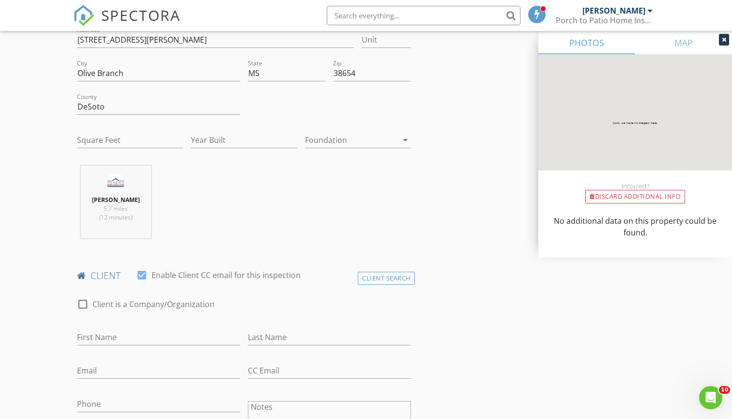
scroll to position [255, 0]
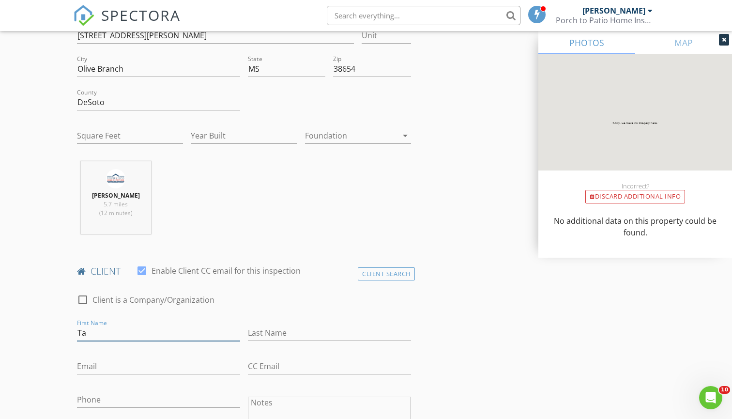
type input "T"
type input "Verdell"
type input "Steel"
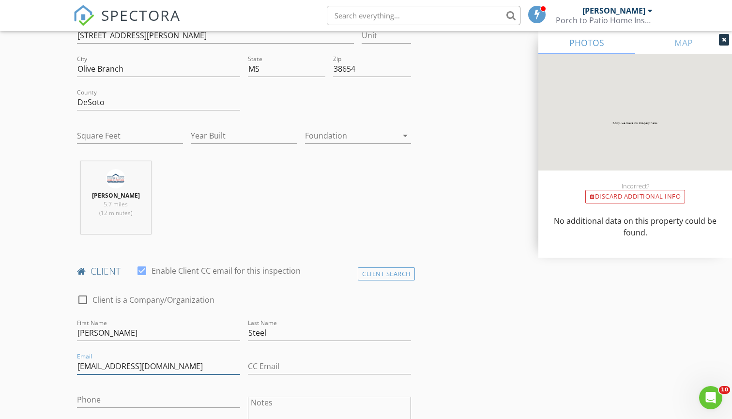
type input "tangelalove18@gmail.com"
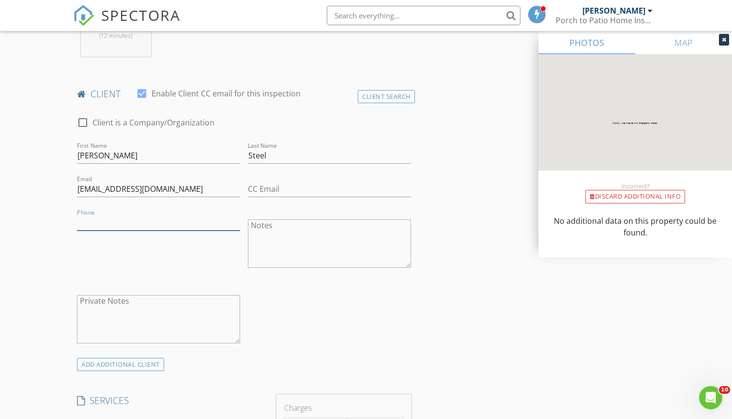
scroll to position [433, 0]
click at [135, 310] on textarea "Private Notes" at bounding box center [158, 318] width 163 height 48
type textarea "Tangela # - 9013028479"
click at [158, 218] on input "Phone" at bounding box center [158, 222] width 163 height 16
type input "870-714-0622"
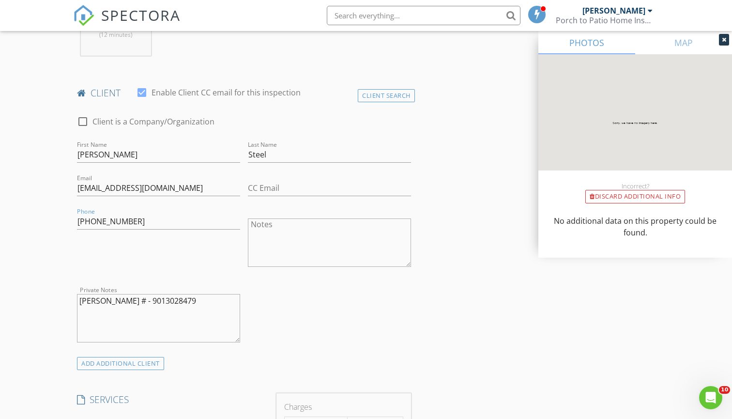
click at [203, 269] on div "Phone 870-714-0622" at bounding box center [158, 244] width 171 height 76
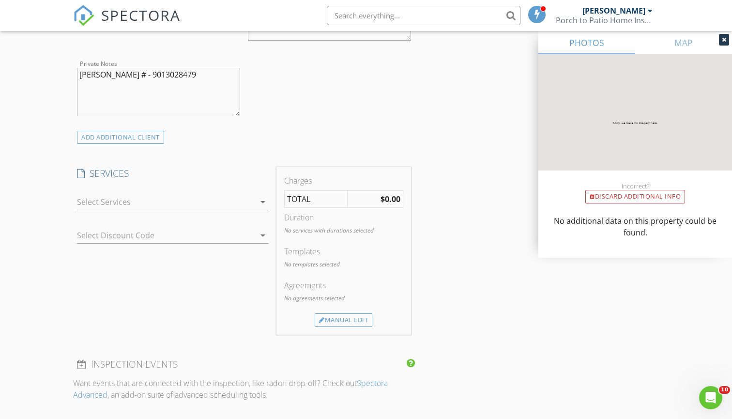
scroll to position [664, 0]
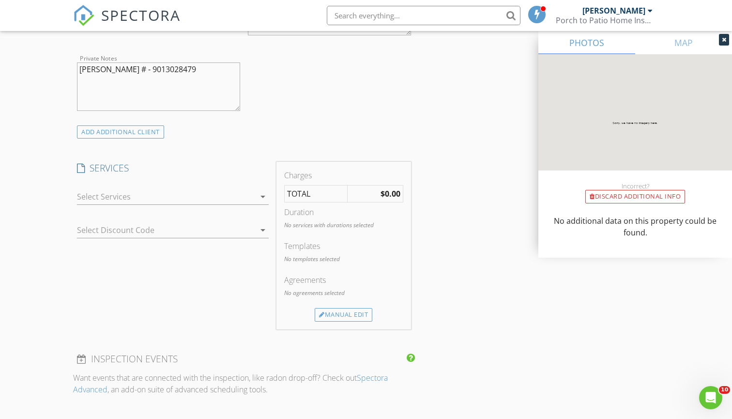
click at [203, 200] on div at bounding box center [166, 196] width 178 height 15
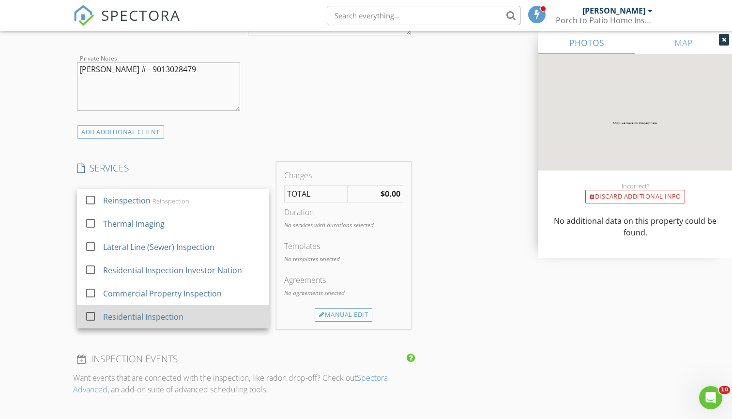
click at [158, 318] on div "Residential Inspection" at bounding box center [144, 317] width 80 height 12
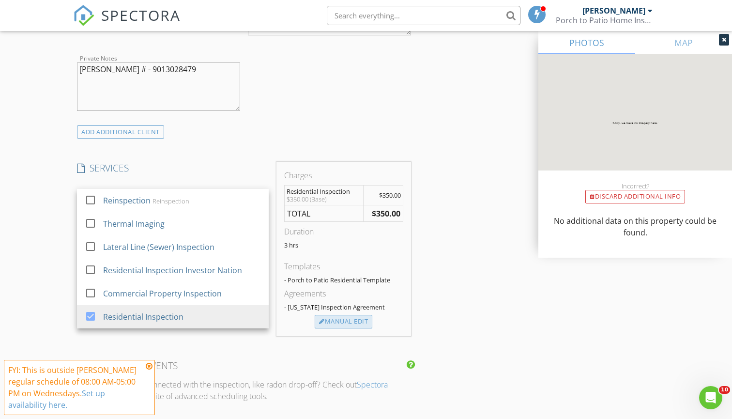
click at [330, 326] on div "Manual Edit" at bounding box center [344, 322] width 58 height 14
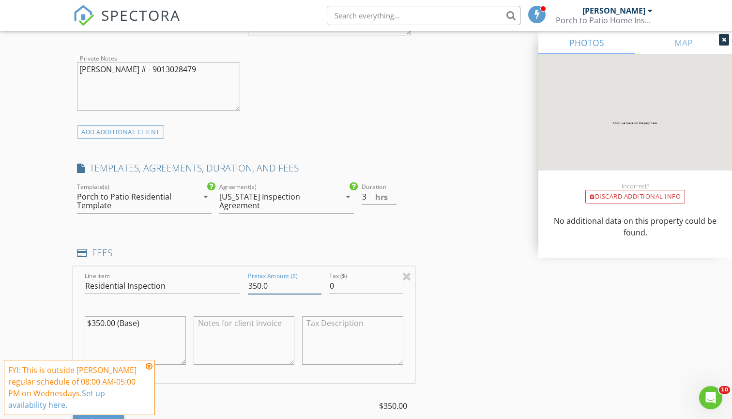
drag, startPoint x: 280, startPoint y: 287, endPoint x: 254, endPoint y: 284, distance: 26.8
click at [254, 284] on input "350.0" at bounding box center [285, 286] width 74 height 16
type input "360"
click at [246, 244] on div "INSPECTOR(S) check_box Mitchell James PRIMARY check_box_outline_blank Chris Key…" at bounding box center [244, 270] width 342 height 1645
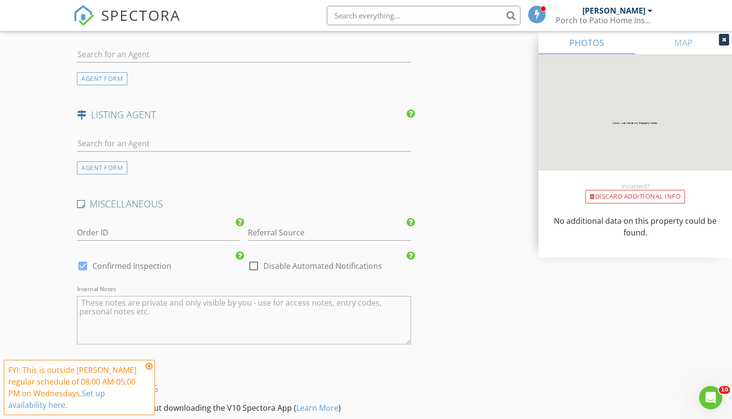
scroll to position [1194, 0]
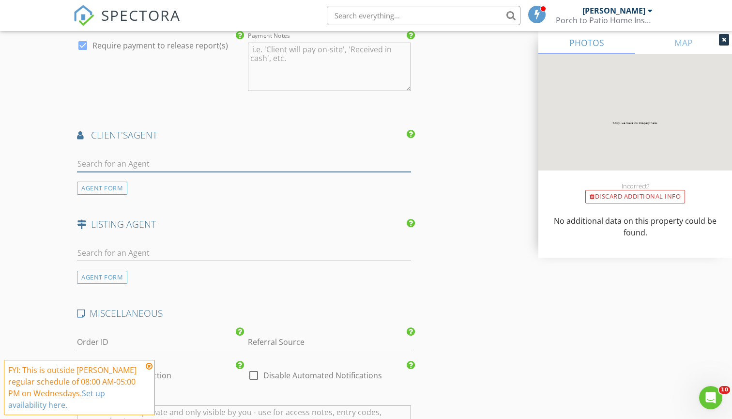
click at [235, 160] on input "text" at bounding box center [244, 164] width 334 height 16
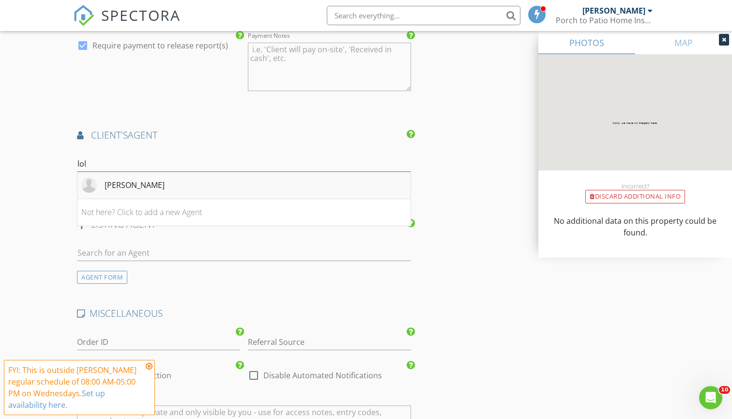
type input "lol"
click at [175, 184] on li "Loleta McLain" at bounding box center [243, 185] width 333 height 27
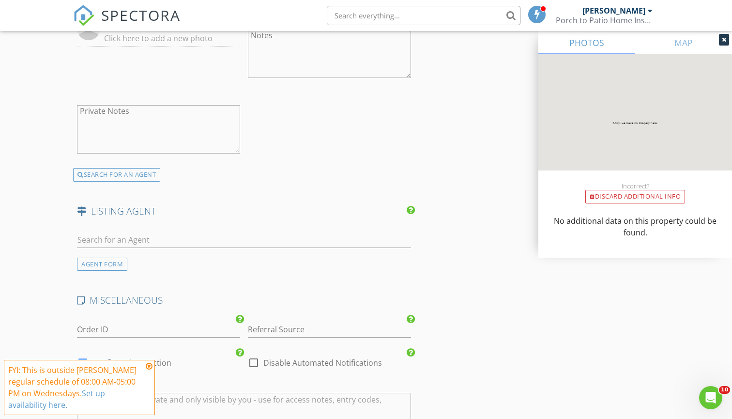
scroll to position [1454, 0]
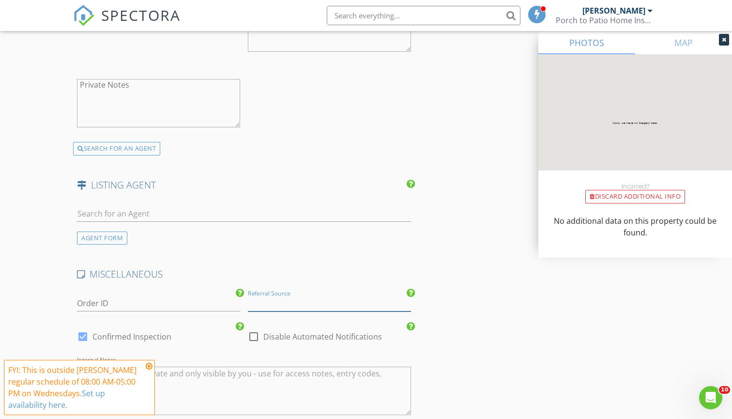
click at [262, 295] on input "Referral Source" at bounding box center [329, 303] width 163 height 16
click at [271, 341] on div "HomeGurus" at bounding box center [329, 341] width 162 height 19
type input "HomeGurus"
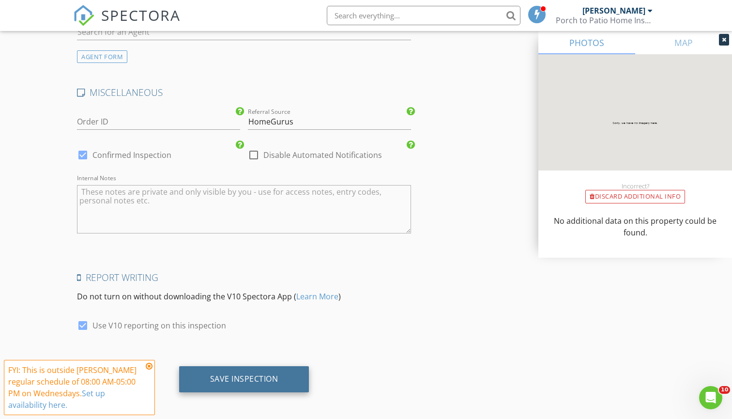
click at [264, 368] on div "Save Inspection" at bounding box center [244, 379] width 130 height 26
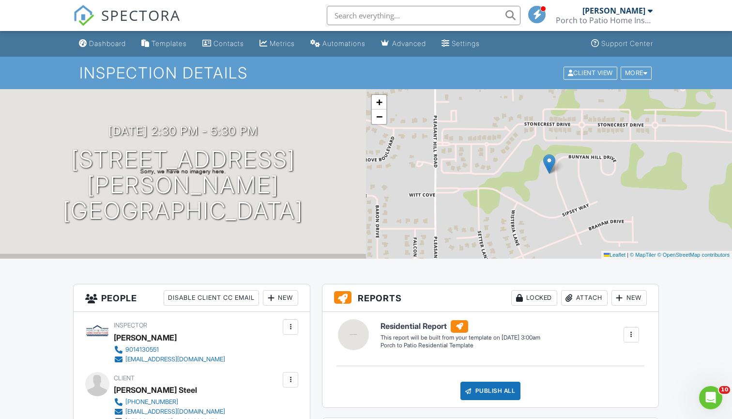
click at [164, 20] on span "SPECTORA" at bounding box center [140, 15] width 79 height 20
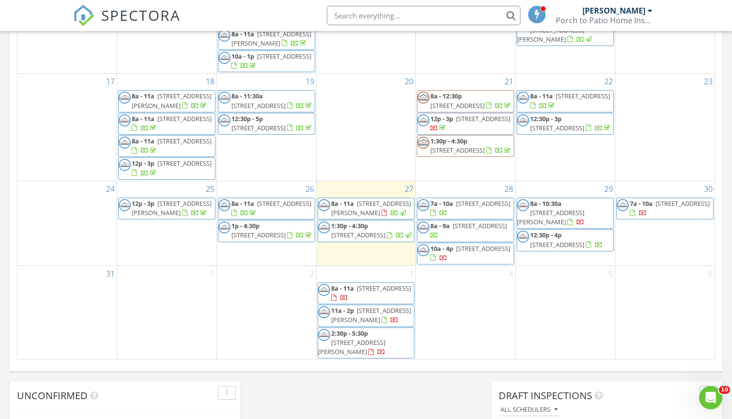
scroll to position [532, 0]
